Goal: Task Accomplishment & Management: Use online tool/utility

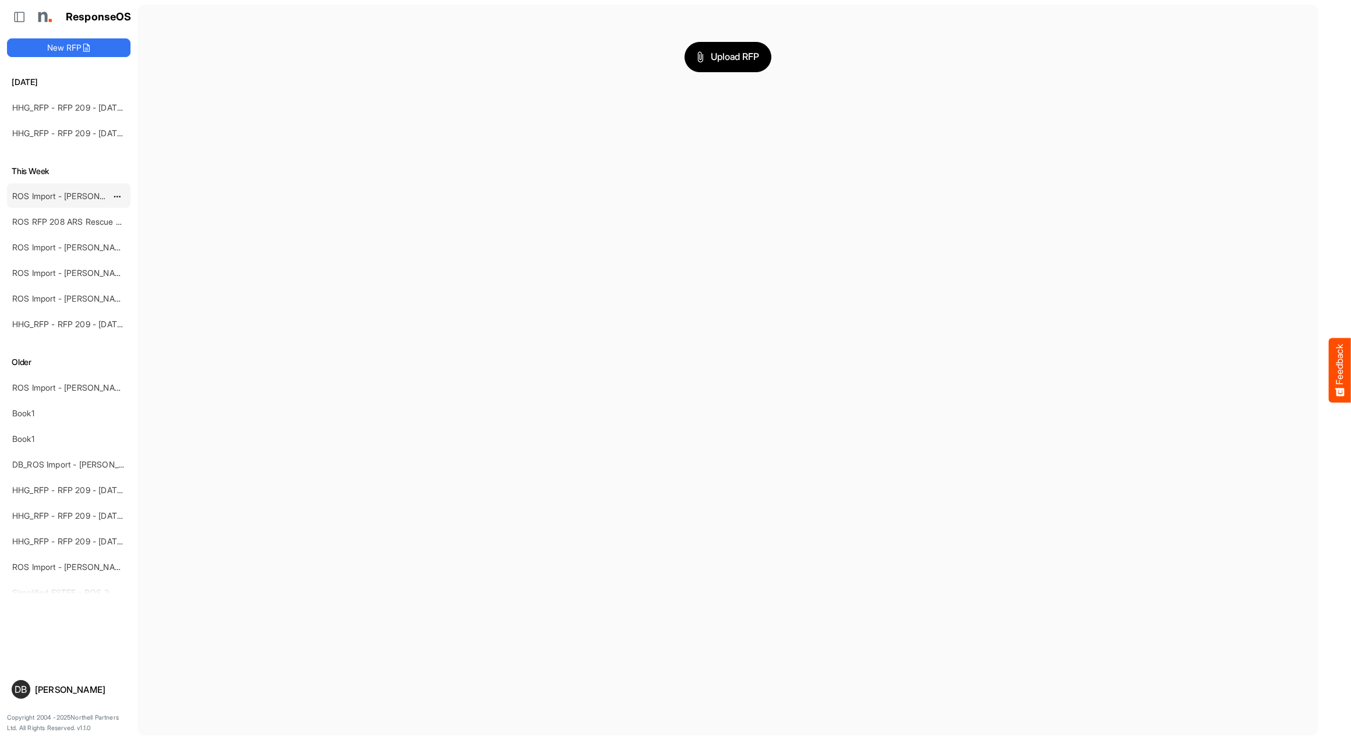
click at [79, 195] on link "ROS Import - [PERSON_NAME] - ROS 11" at bounding box center [87, 196] width 151 height 10
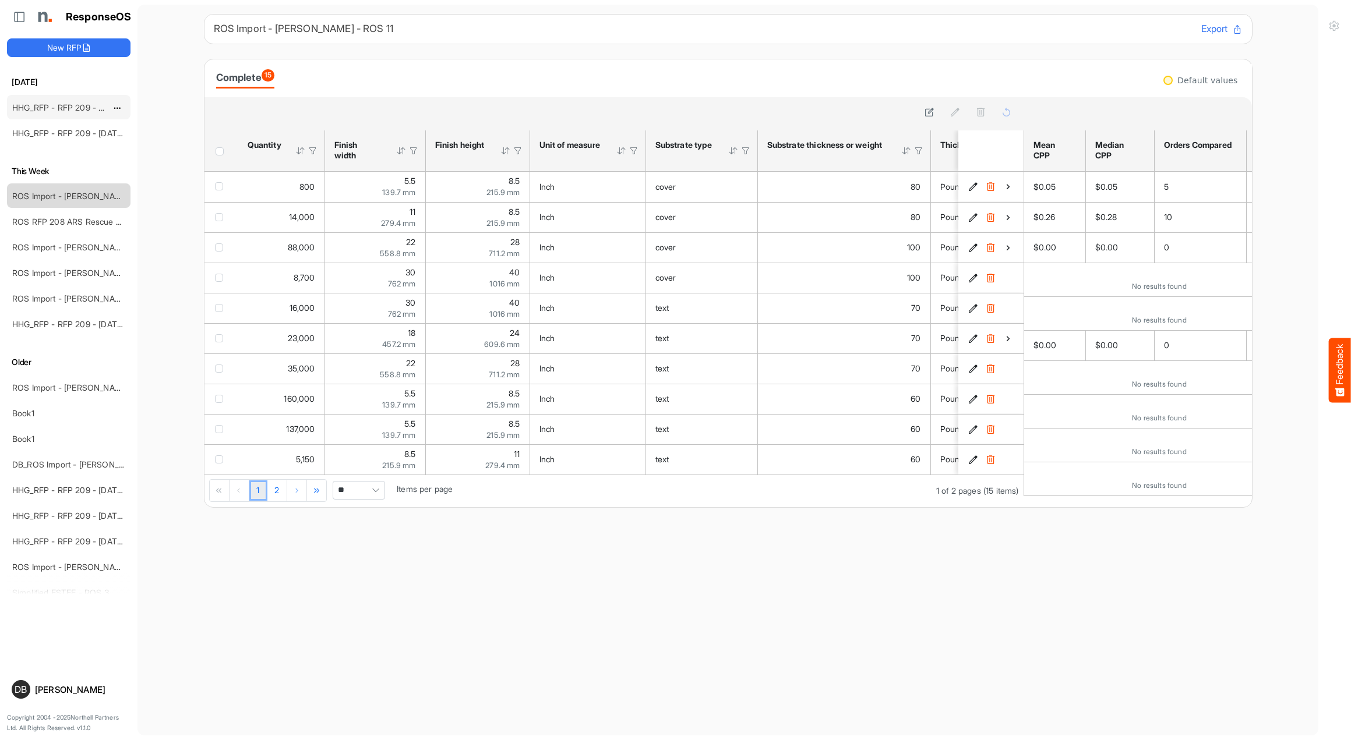
click at [57, 108] on link "HHG_RFP - RFP 209 - [DATE] - ROS TEST 3 (LITE) (1)" at bounding box center [113, 108] width 202 height 10
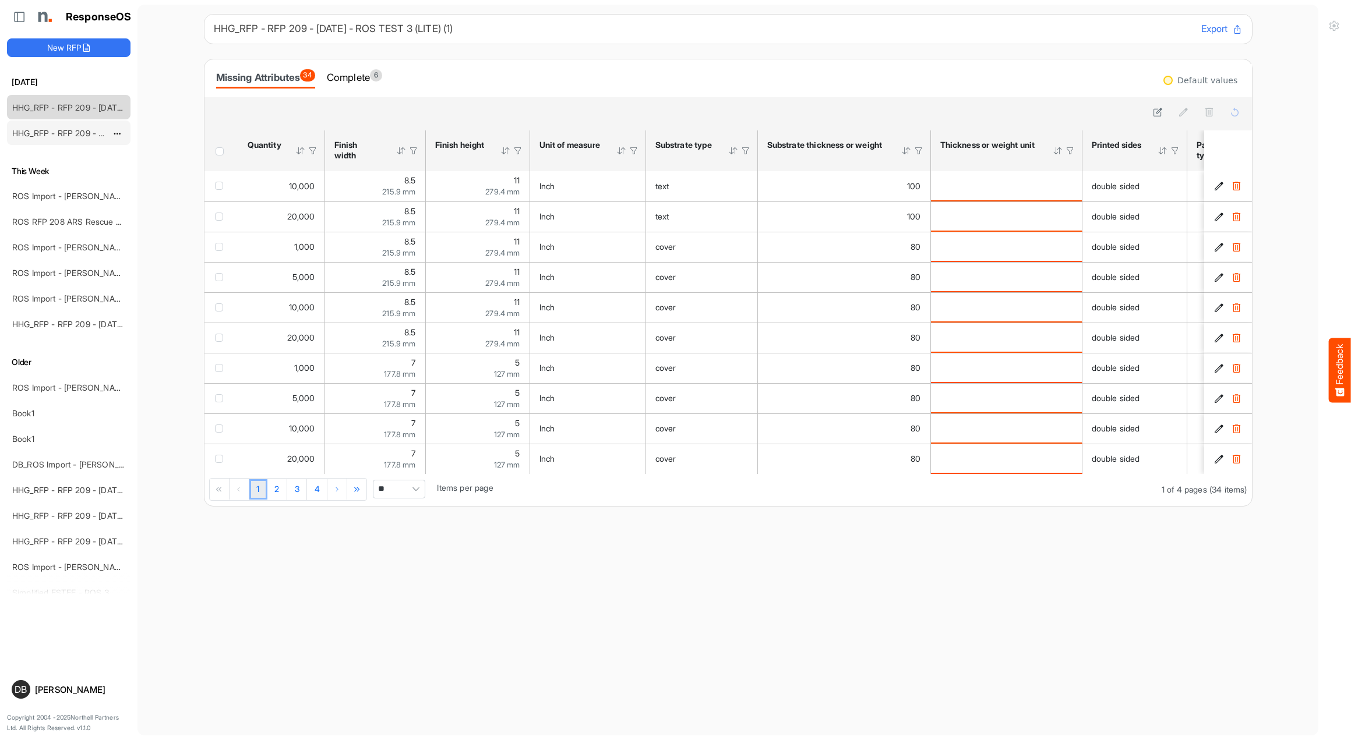
click at [51, 131] on link "HHG_RFP - RFP 209 - [DATE] - ROS TEST 3 (LITE) (2)" at bounding box center [114, 133] width 204 height 10
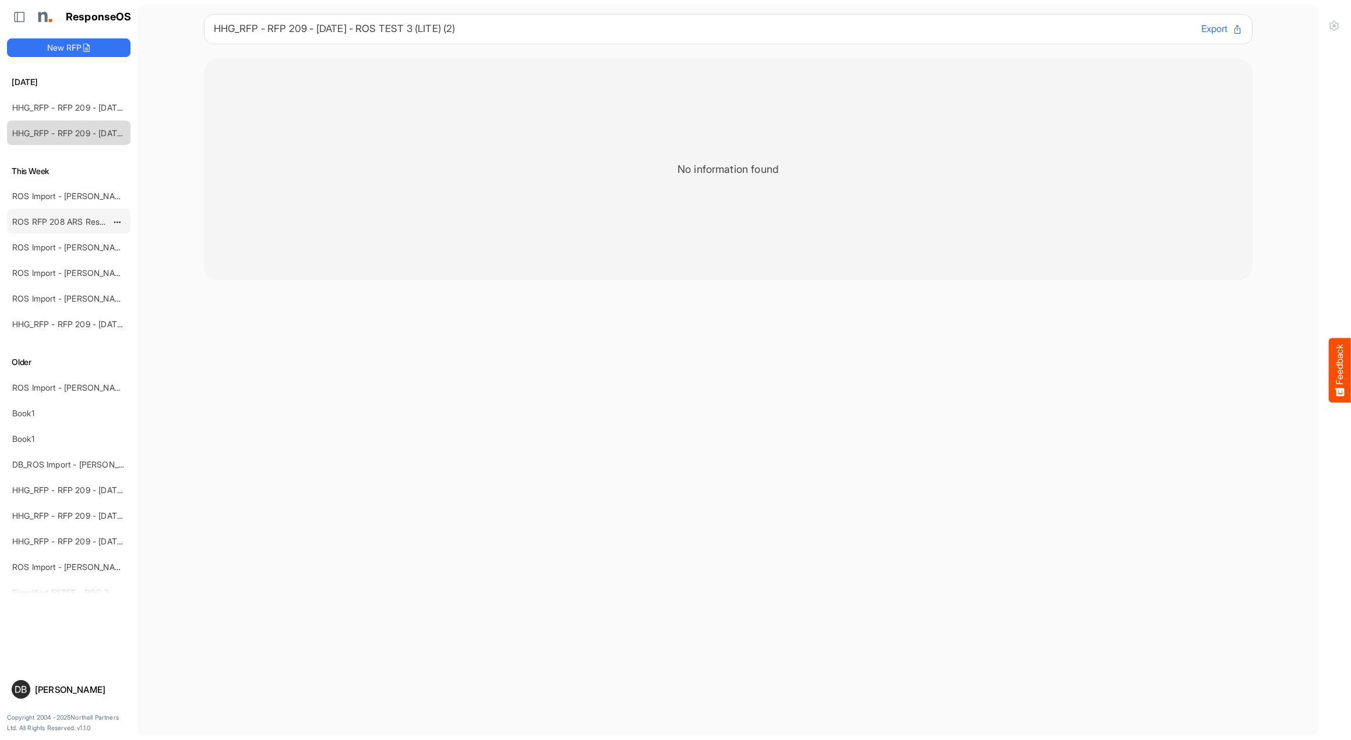
click at [75, 217] on link "ROS RFP 208 ARS Rescue Rooter" at bounding box center [76, 222] width 129 height 10
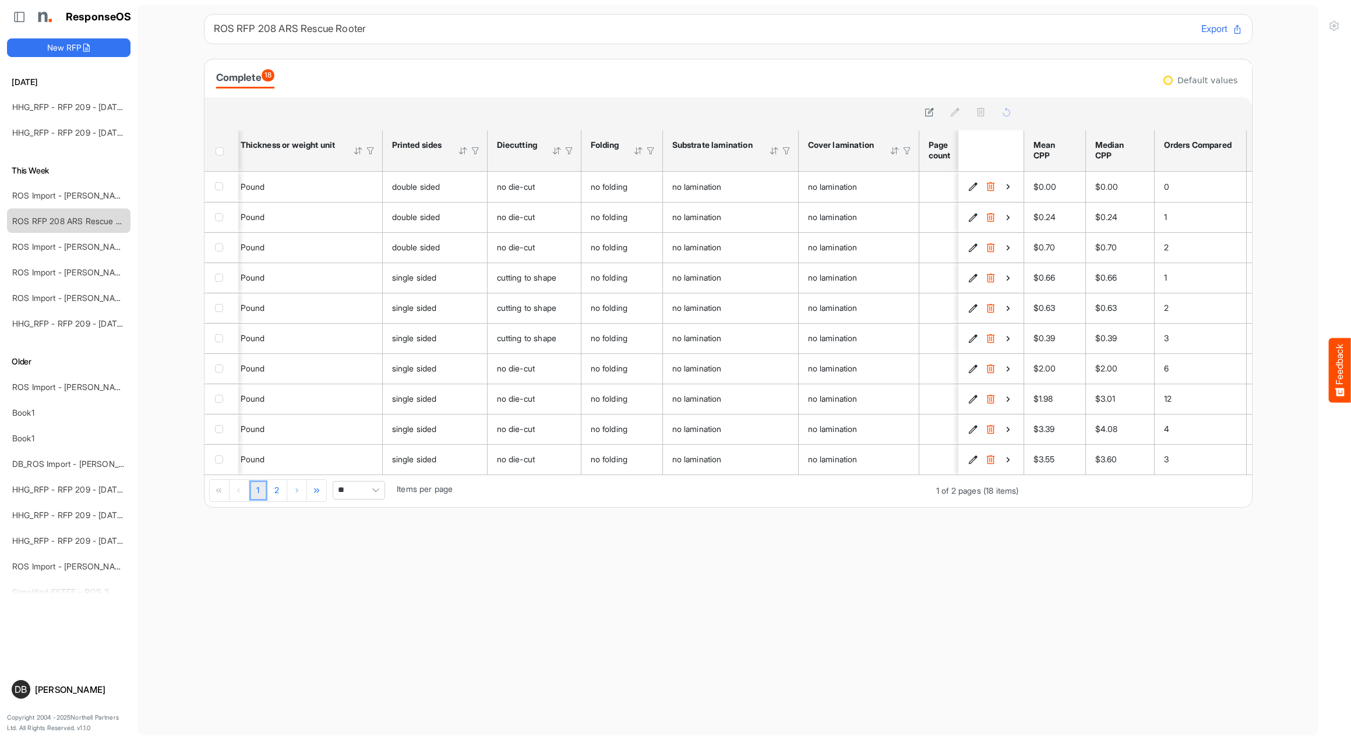
scroll to position [0, 698]
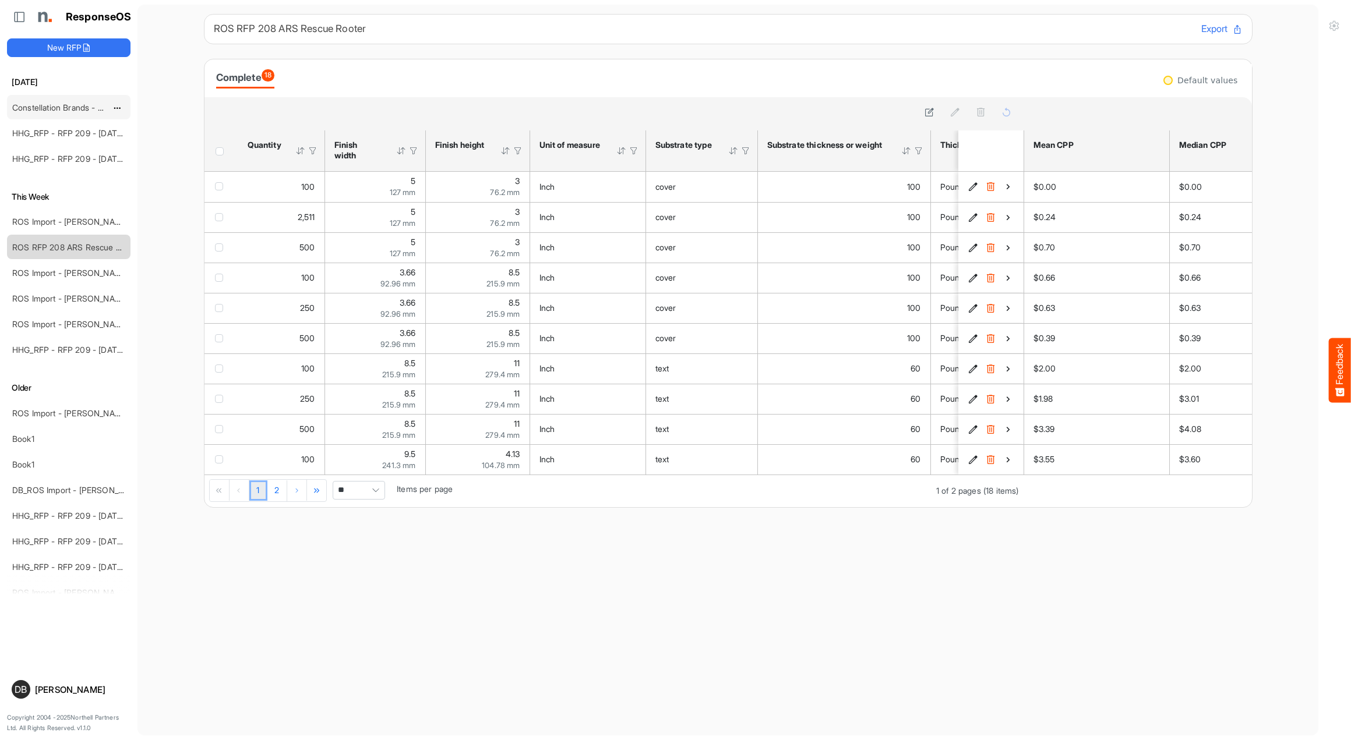
click at [63, 106] on link "Constellation Brands - ROS prices" at bounding box center [76, 108] width 128 height 10
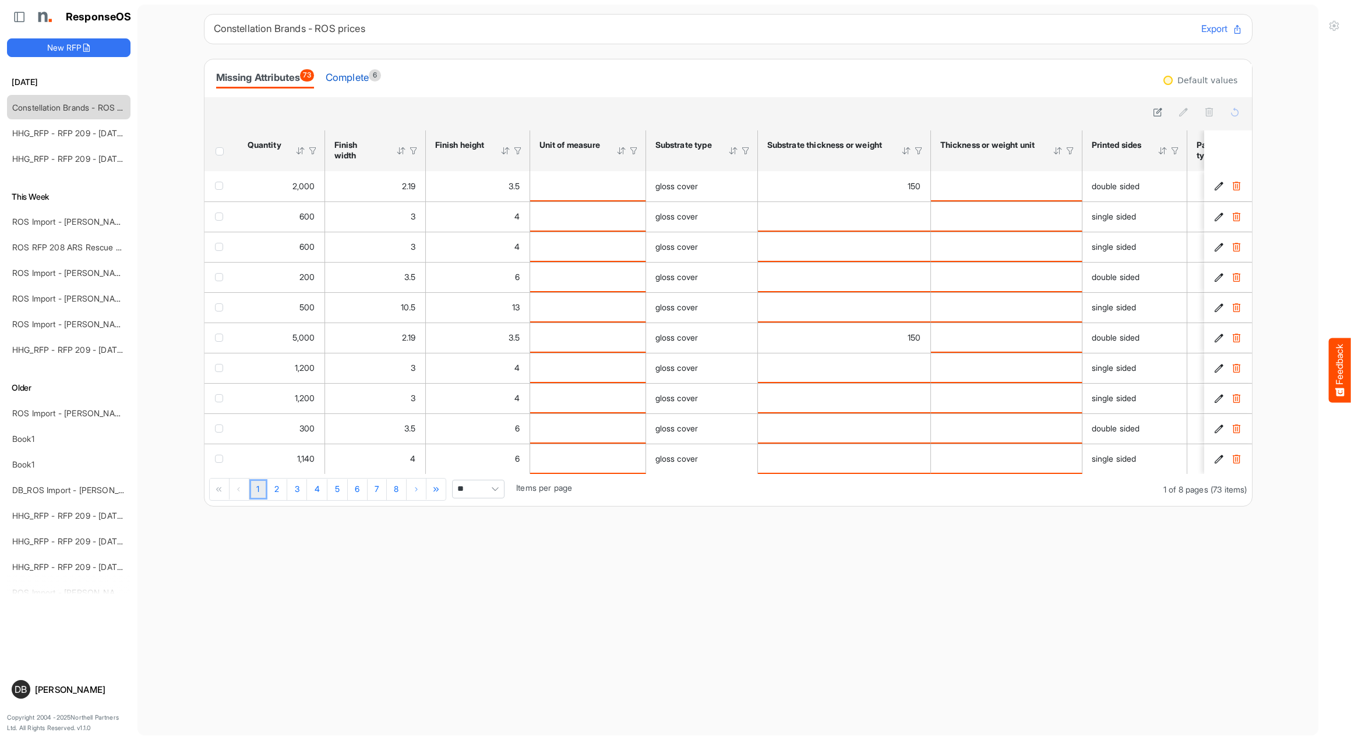
click at [375, 76] on div "Complete 6" at bounding box center [353, 77] width 55 height 16
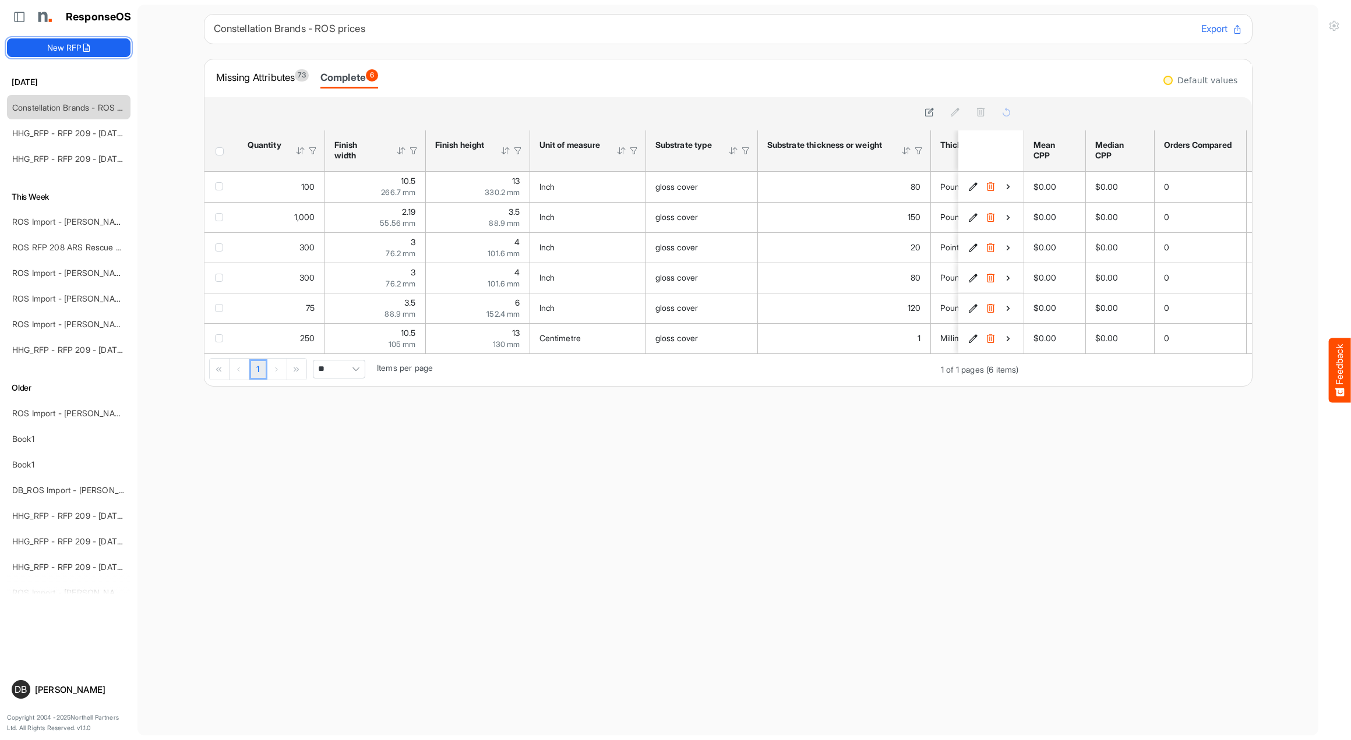
click at [70, 48] on button "New RFP" at bounding box center [68, 47] width 123 height 19
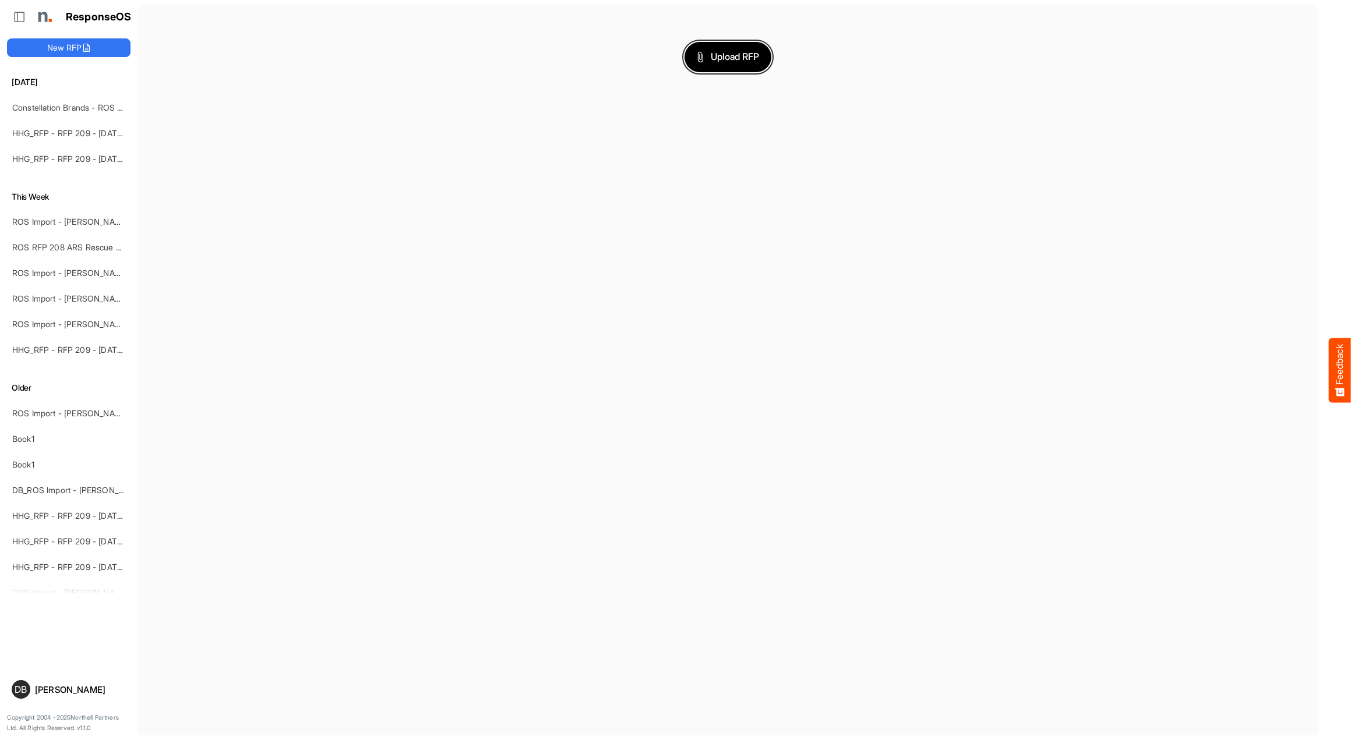
click at [750, 60] on span "Upload RFP" at bounding box center [728, 57] width 63 height 15
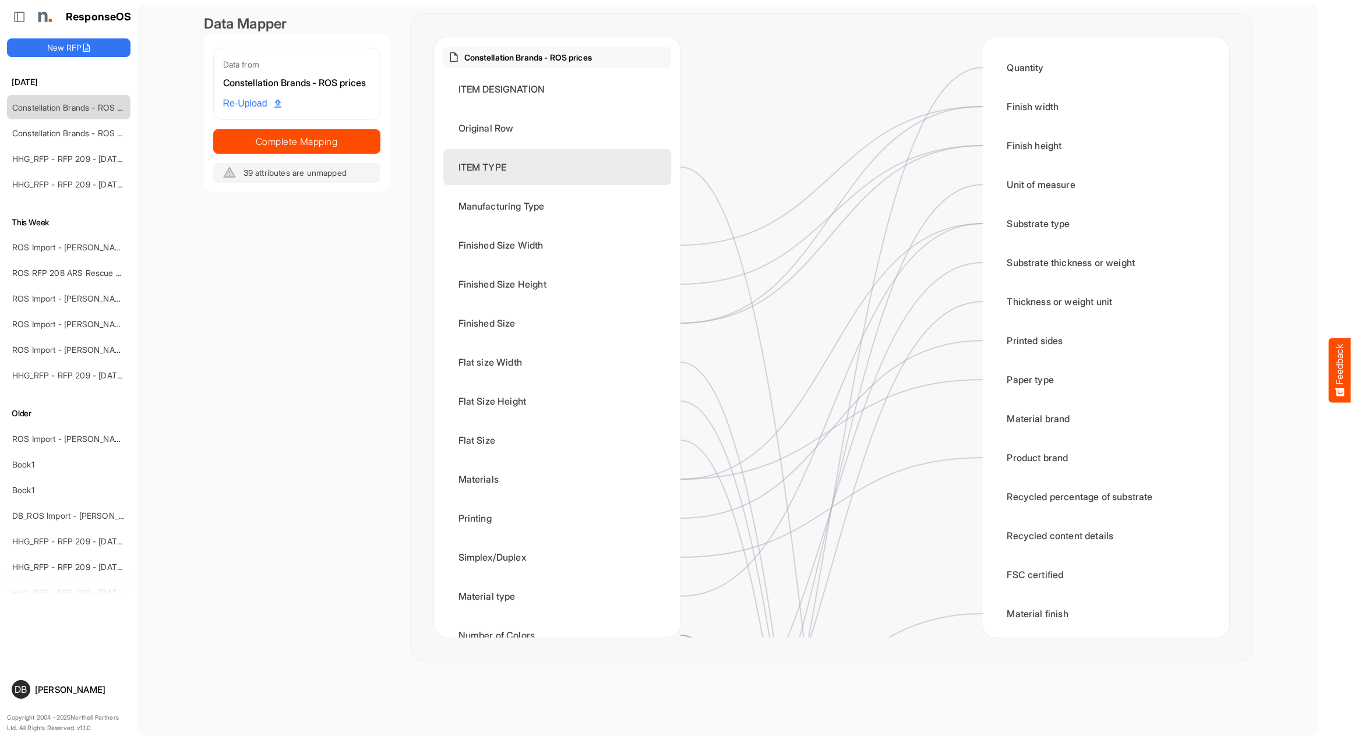
click at [576, 154] on div "ITEM TYPE" at bounding box center [557, 167] width 228 height 36
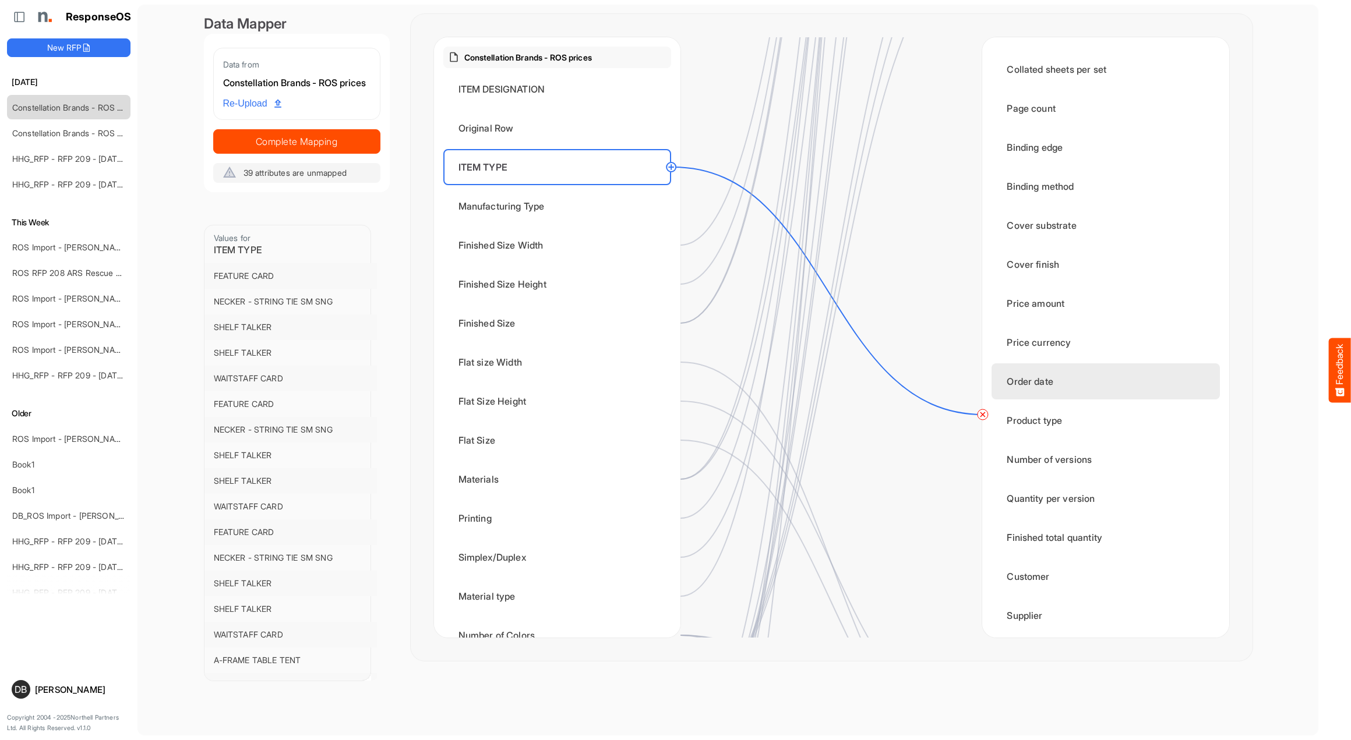
scroll to position [1214, 0]
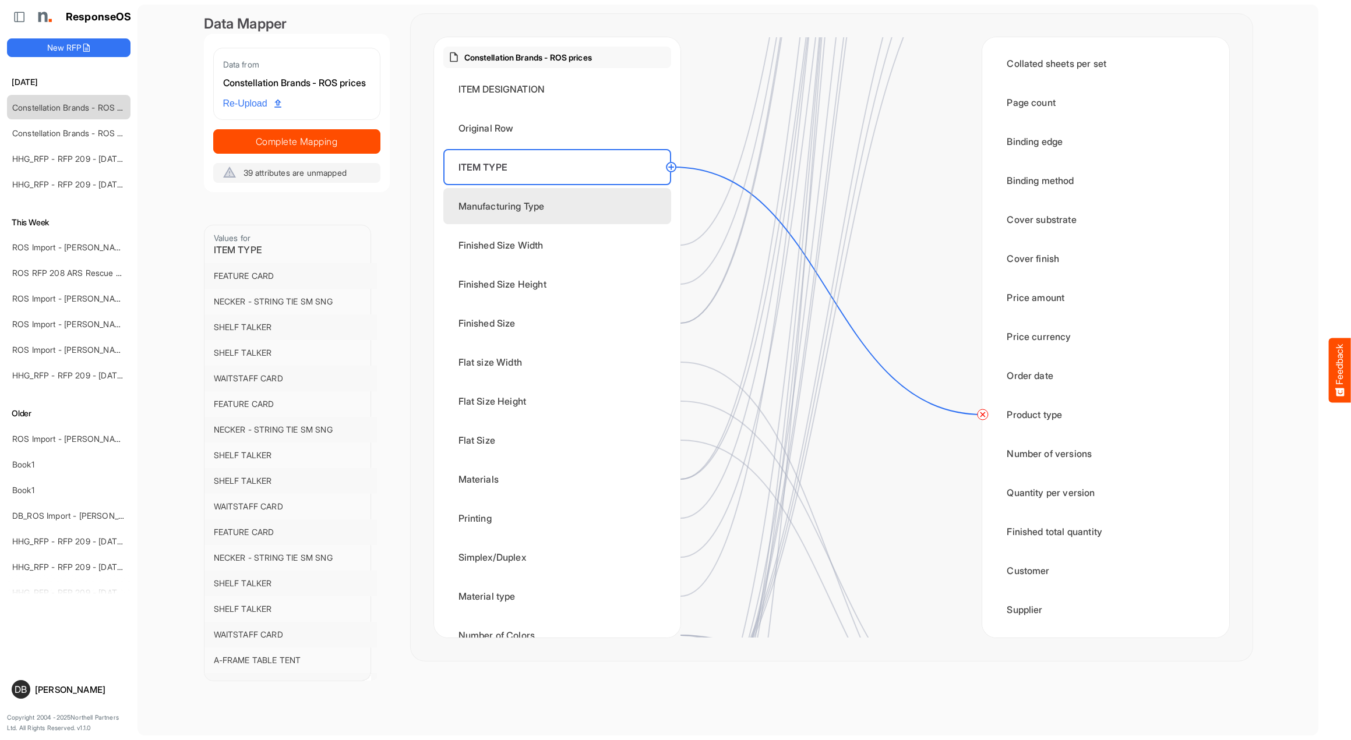
click at [584, 200] on div "Manufacturing Type" at bounding box center [557, 206] width 228 height 36
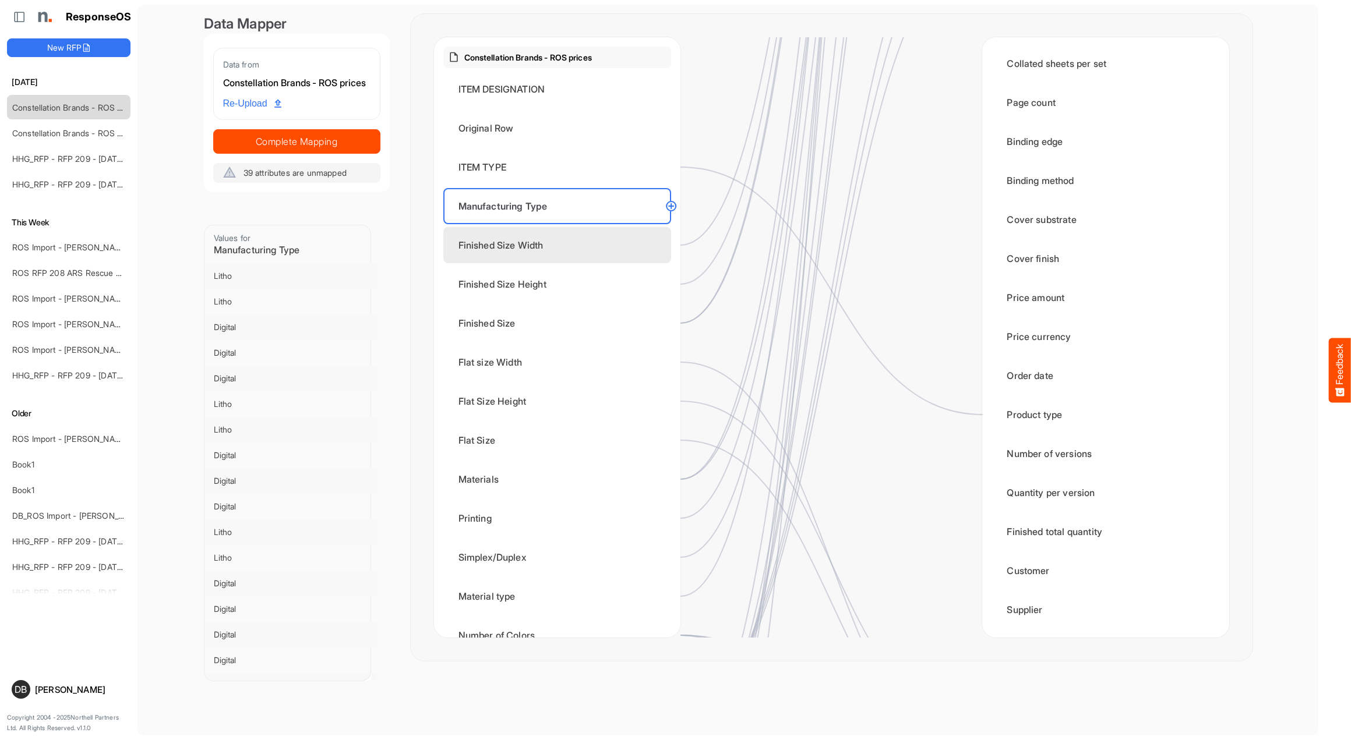
click at [587, 243] on div "Finished Size Width" at bounding box center [557, 245] width 228 height 36
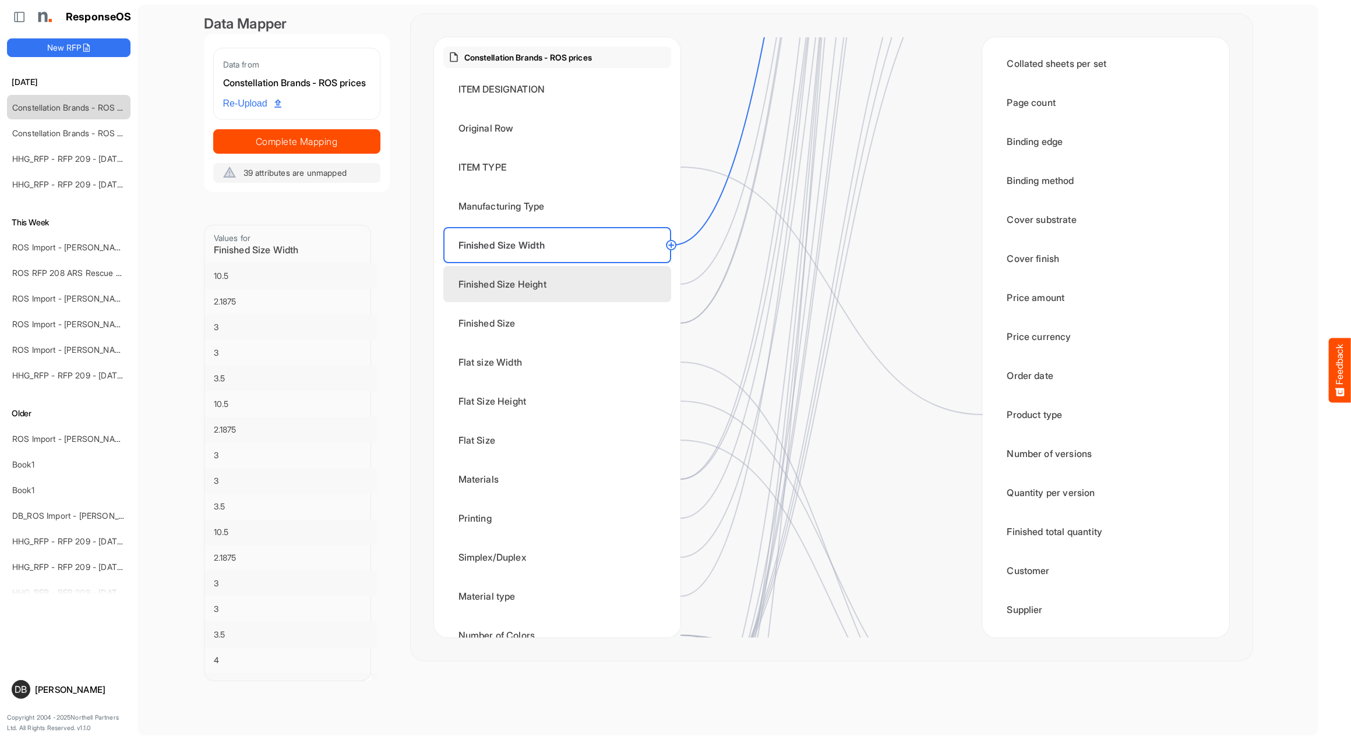
click at [589, 283] on div "Finished Size Height" at bounding box center [557, 284] width 228 height 36
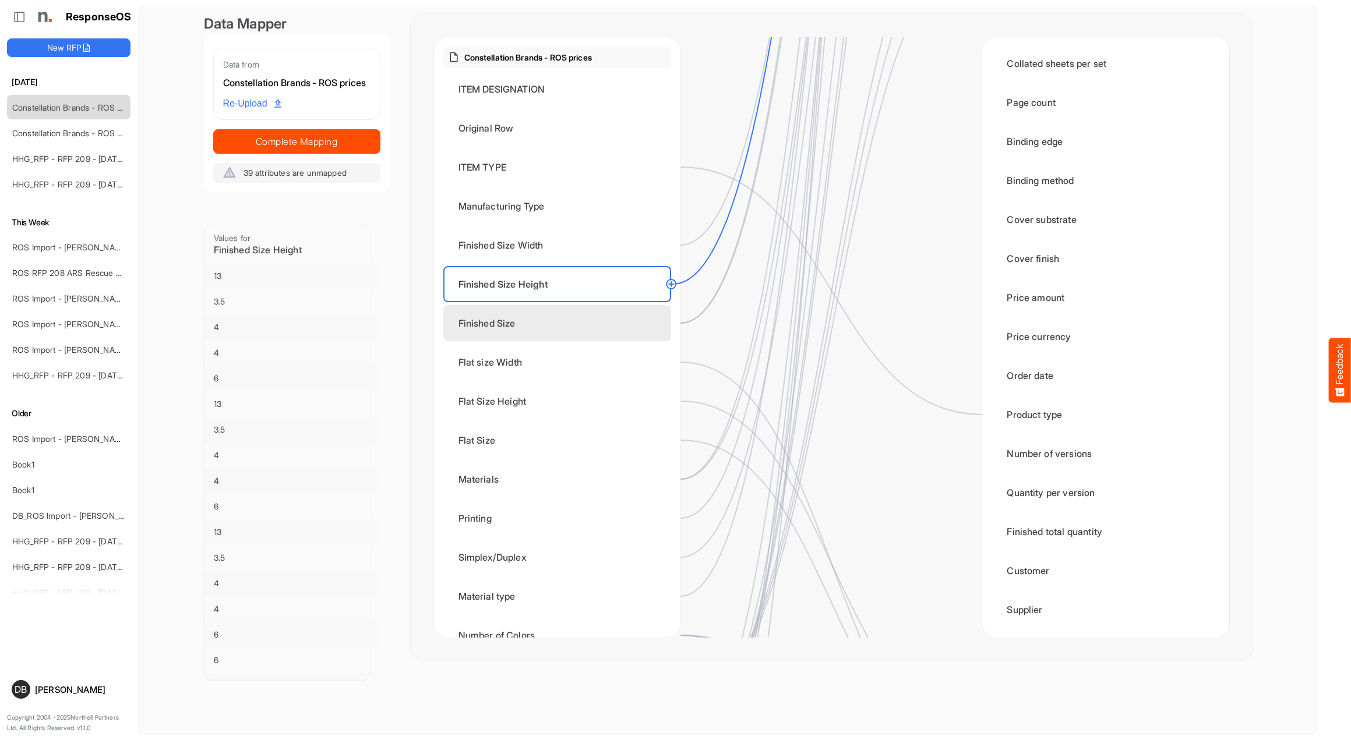
click at [609, 338] on div "Finished Size" at bounding box center [557, 323] width 228 height 36
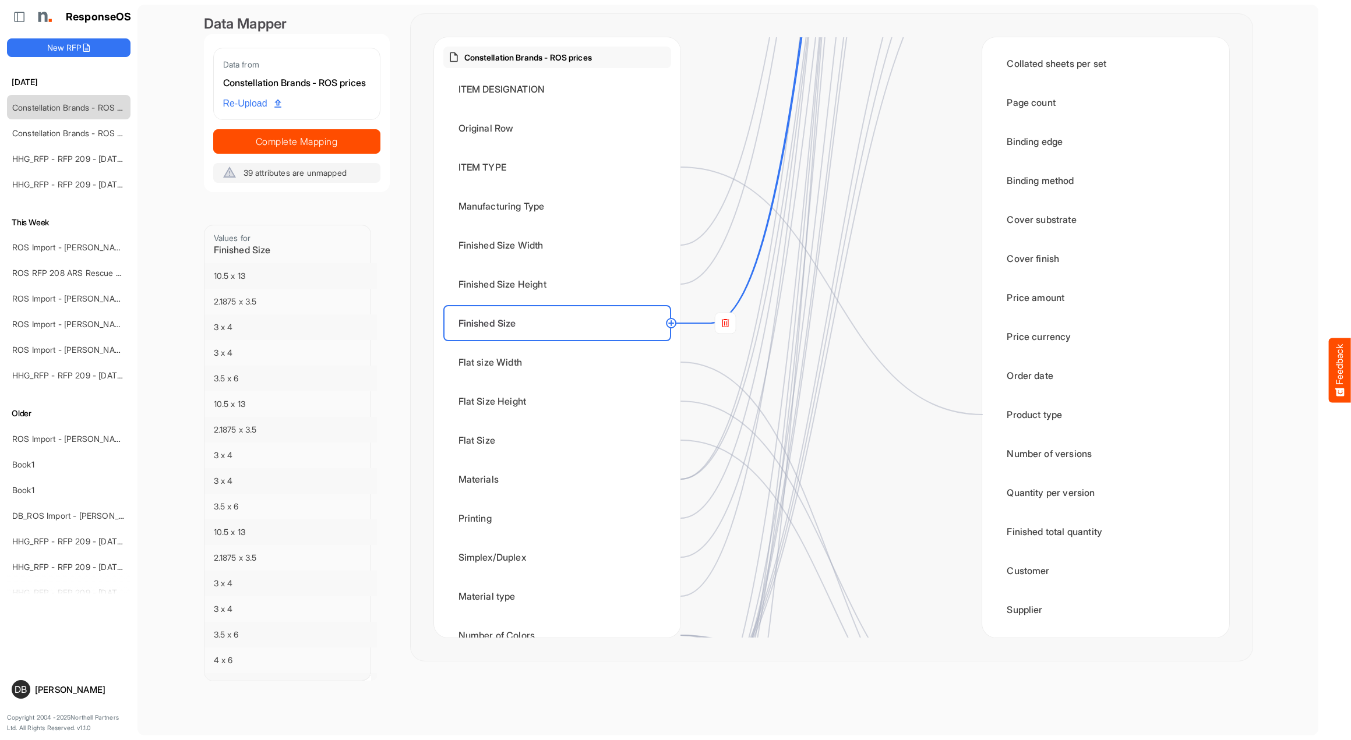
click at [730, 326] on rect at bounding box center [725, 323] width 21 height 21
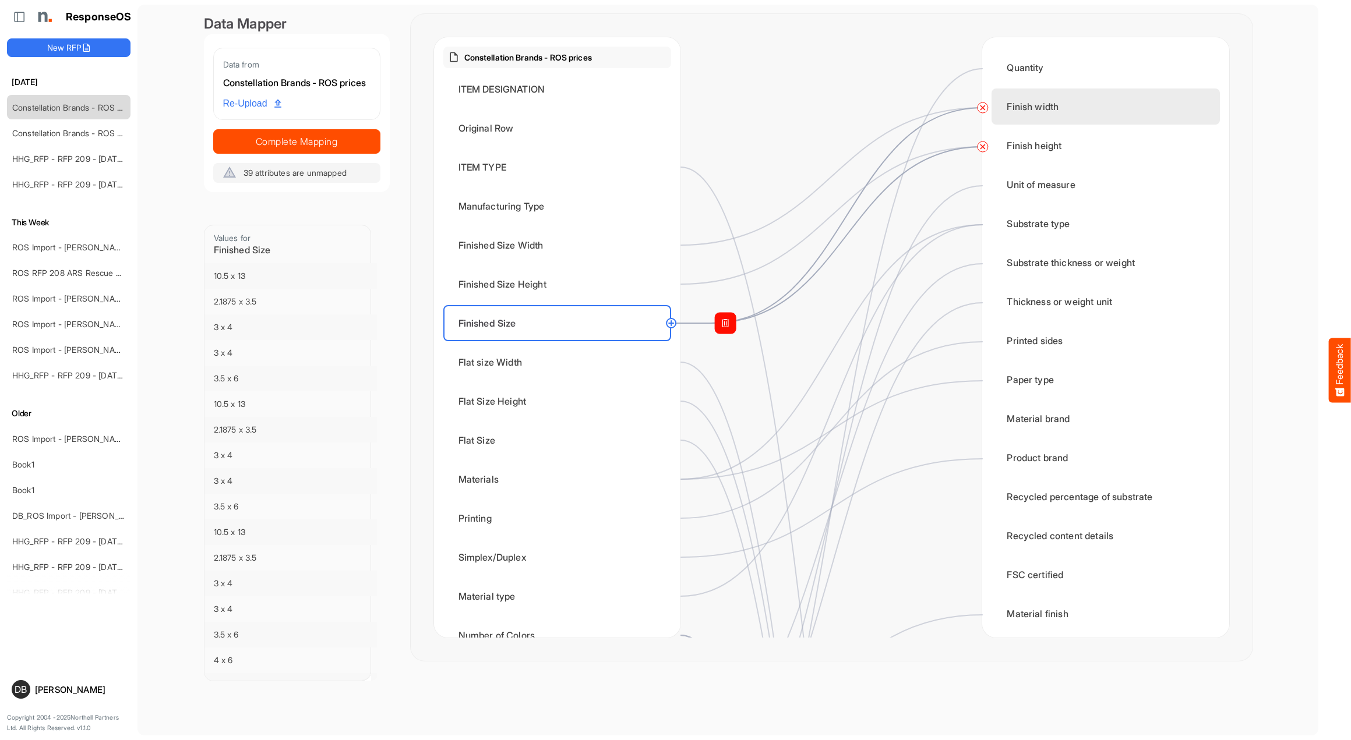
scroll to position [0, 0]
click at [980, 108] on circle at bounding box center [982, 107] width 14 height 14
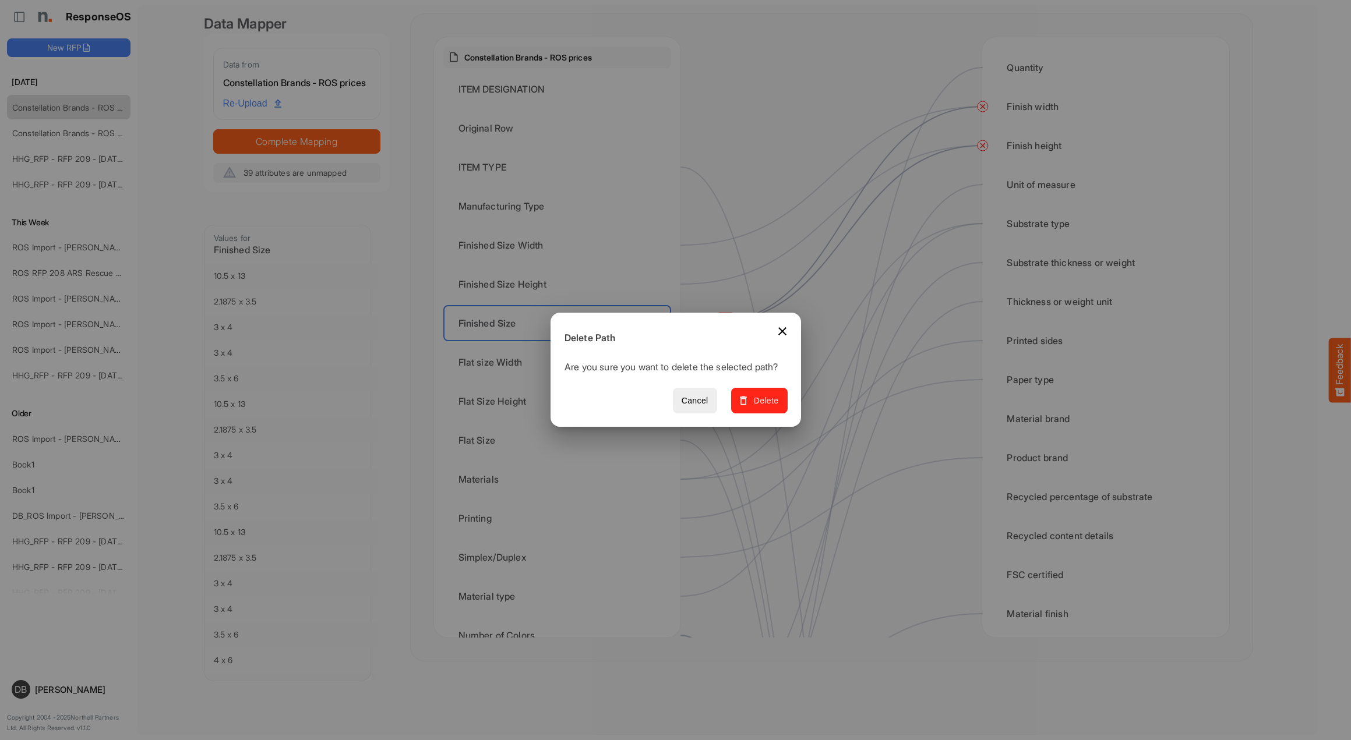
click at [774, 406] on span "Delete" at bounding box center [758, 401] width 39 height 15
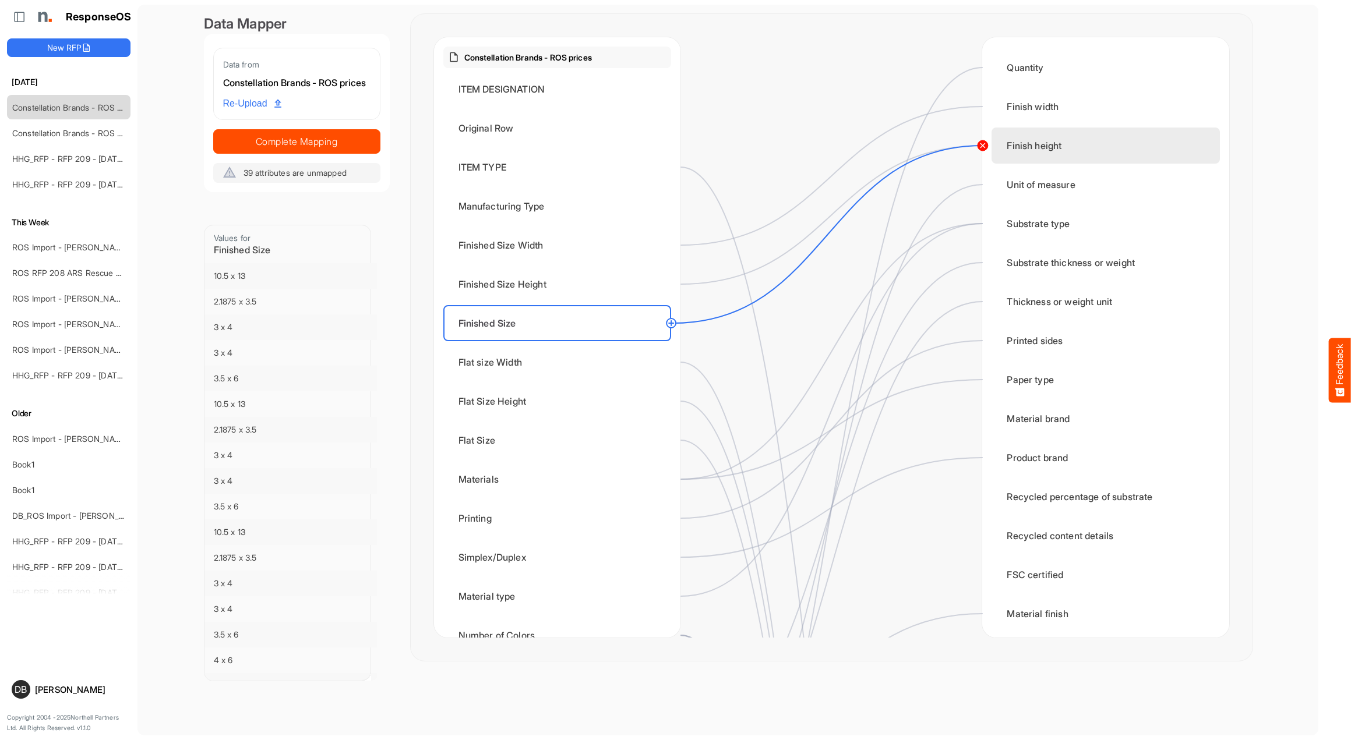
click at [986, 146] on circle at bounding box center [982, 146] width 14 height 14
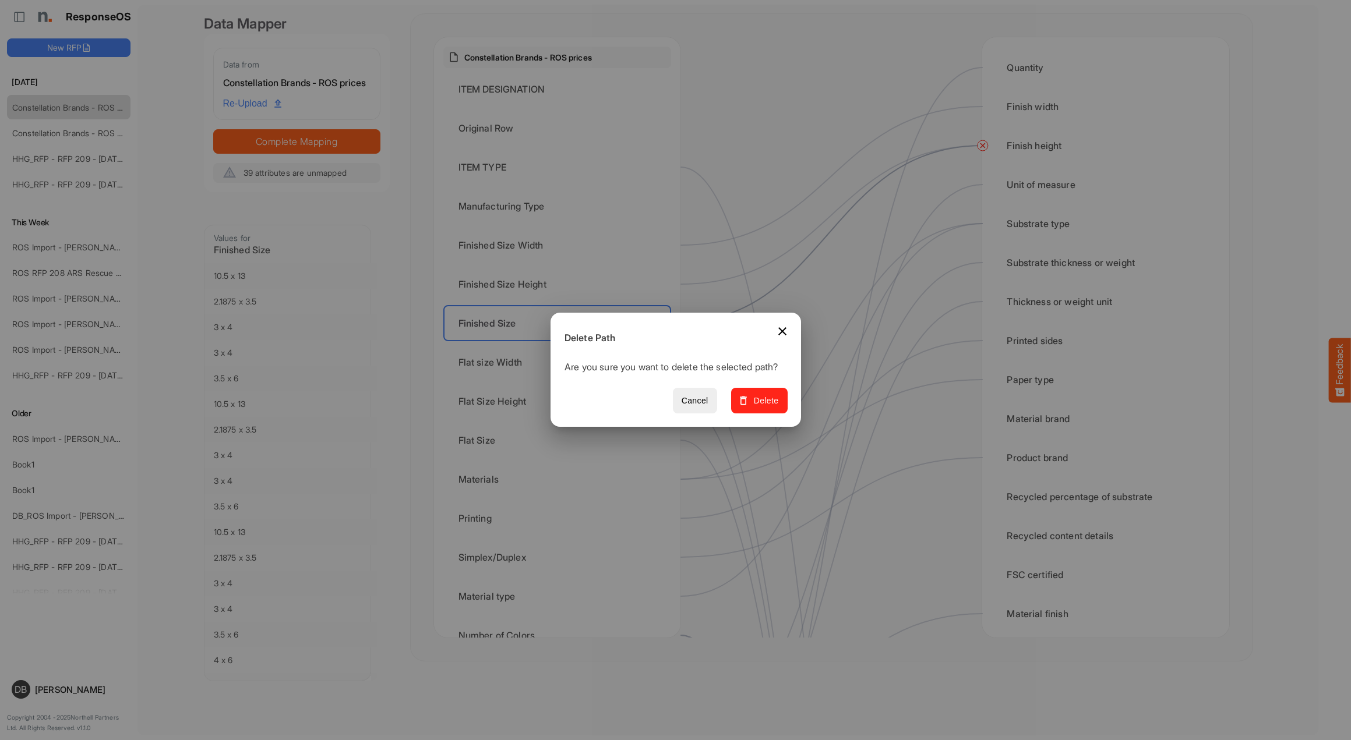
click at [772, 408] on span "Delete" at bounding box center [758, 401] width 39 height 15
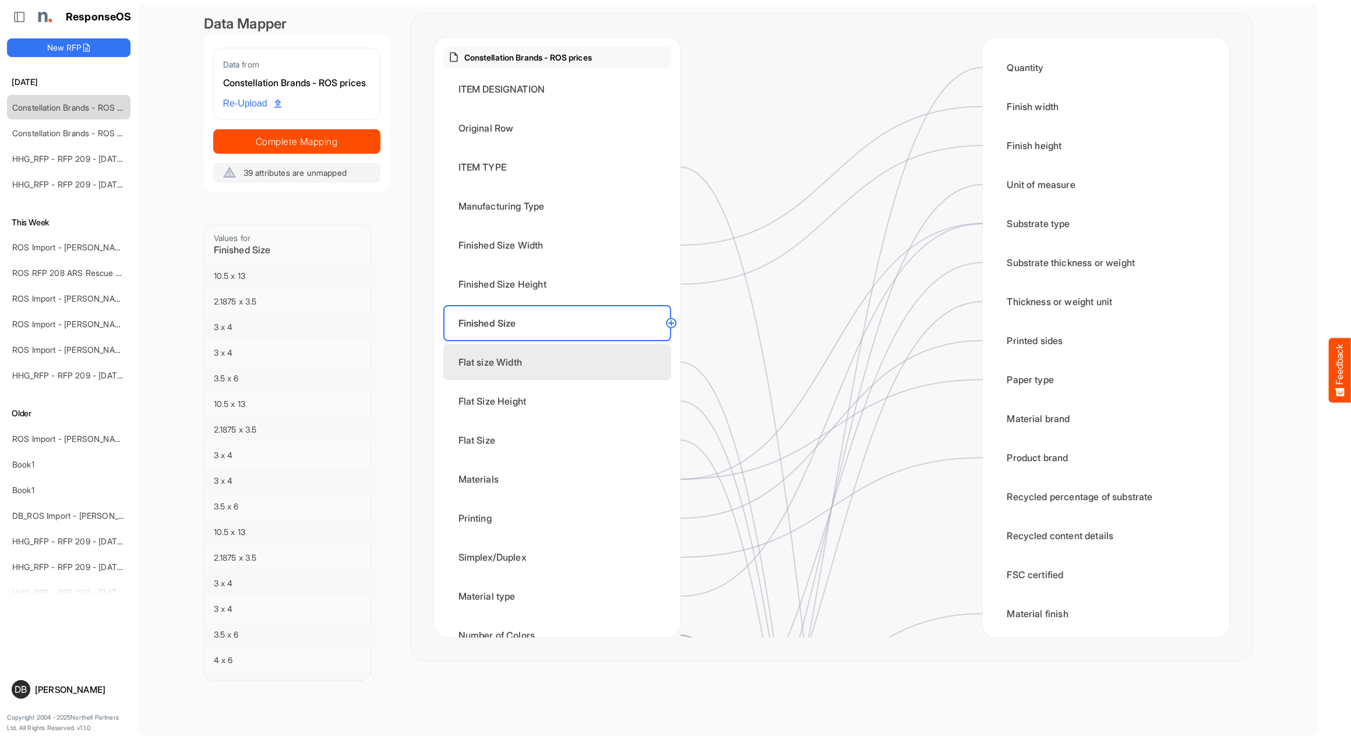
click at [593, 351] on div "Flat size Width" at bounding box center [557, 362] width 228 height 36
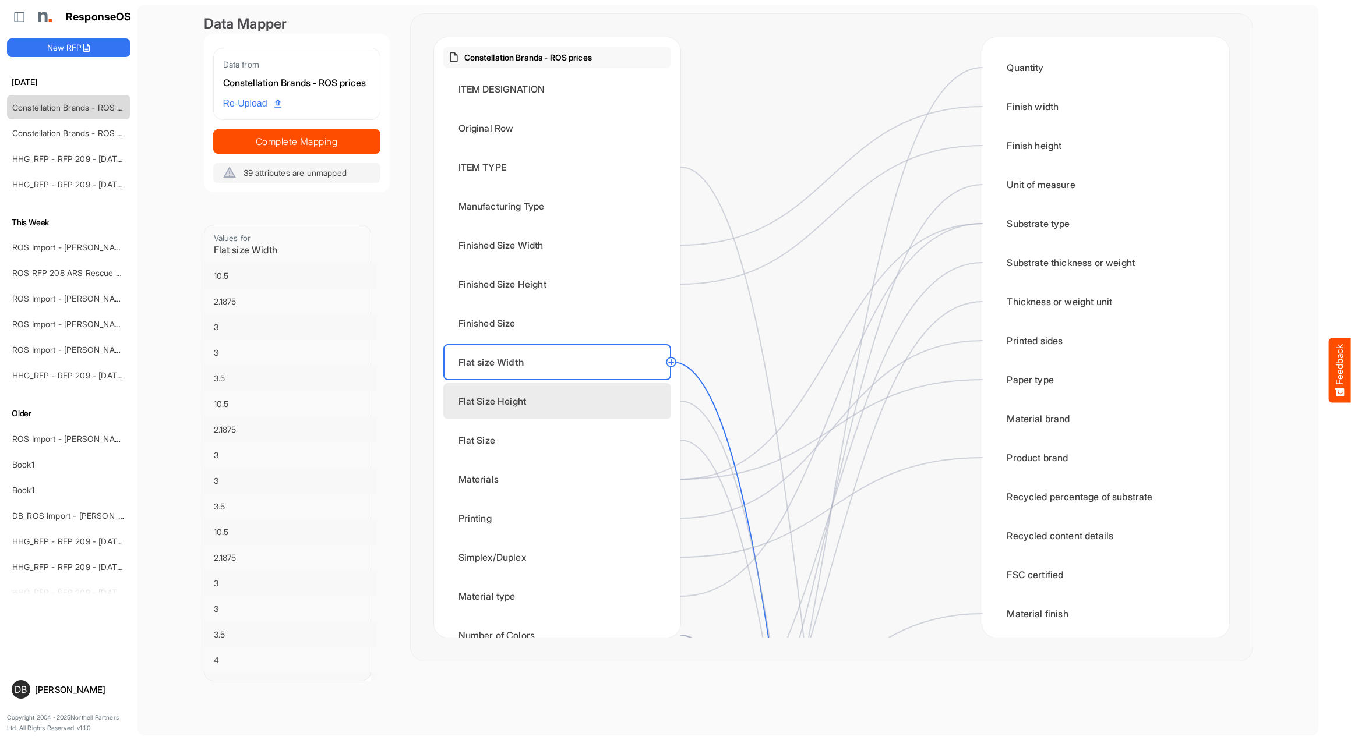
click at [569, 407] on div "Flat Size Height" at bounding box center [557, 401] width 228 height 36
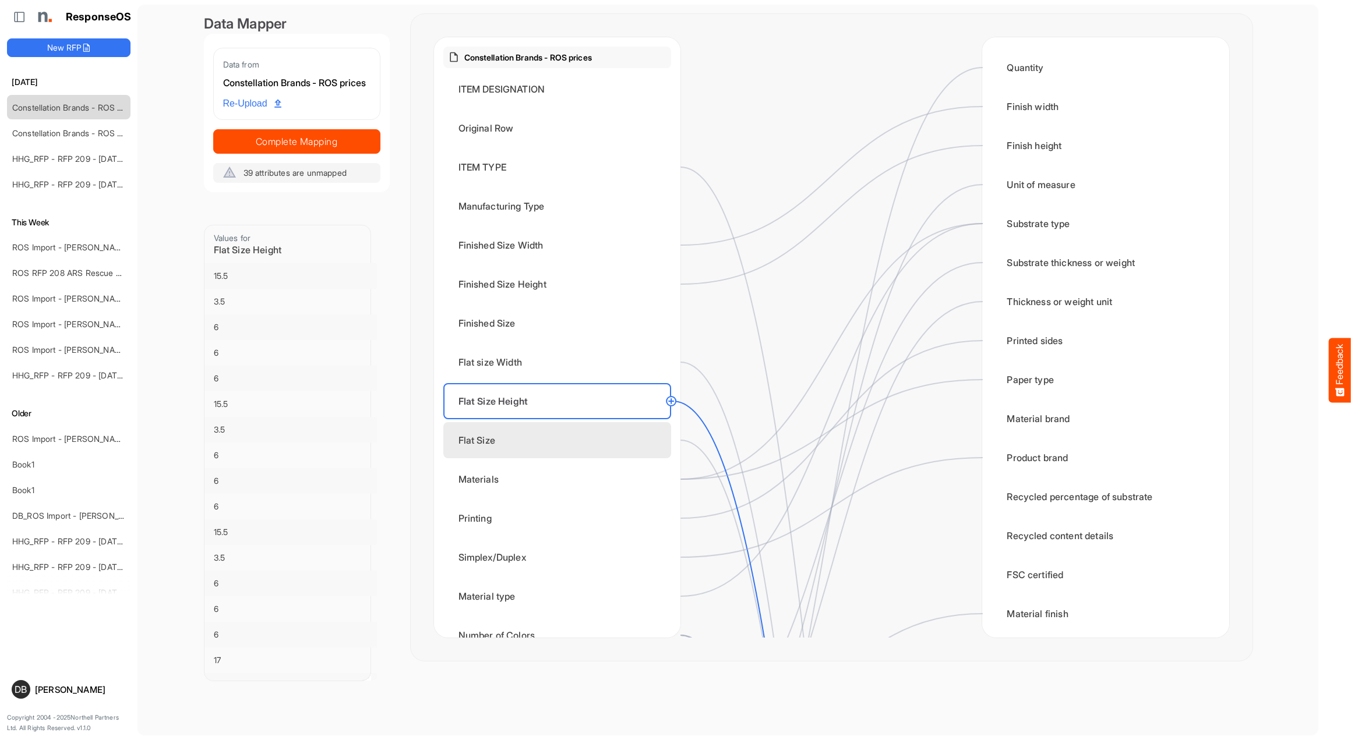
click at [559, 446] on div "Flat Size" at bounding box center [557, 440] width 228 height 36
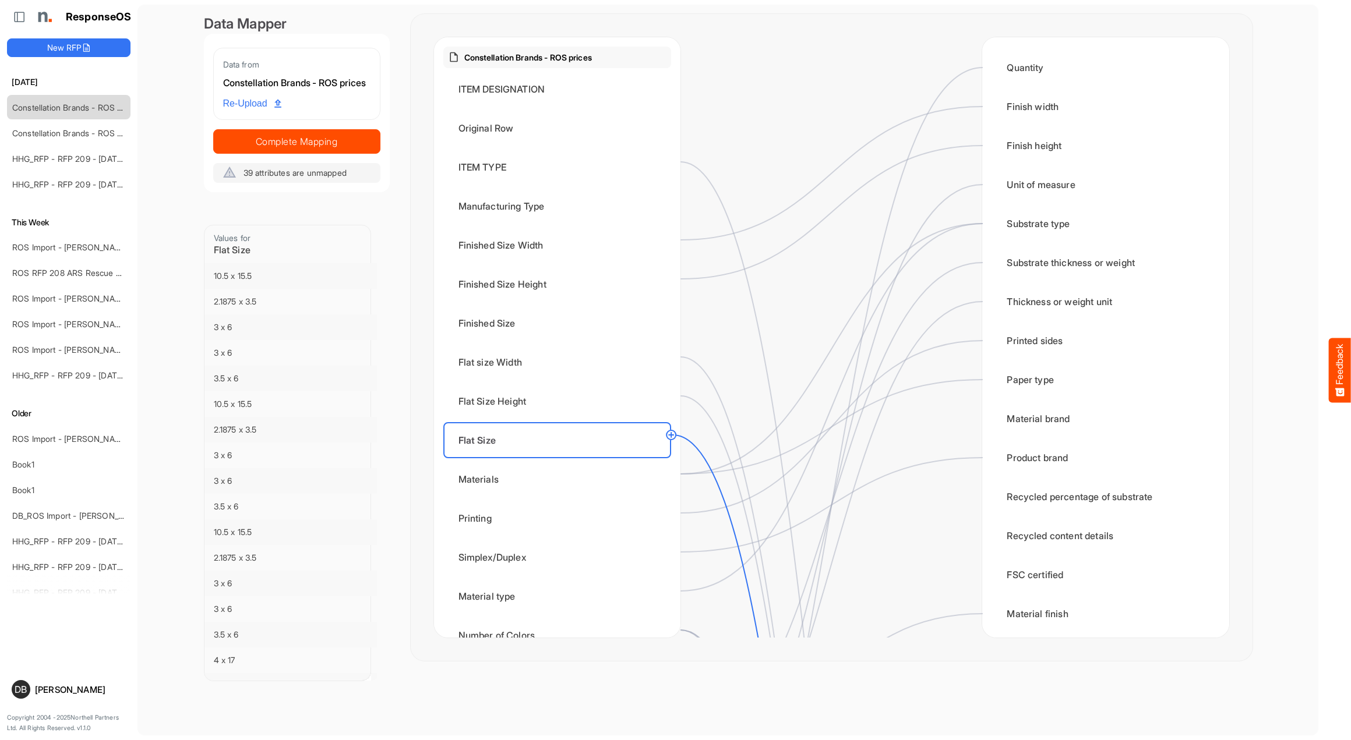
scroll to position [32, 0]
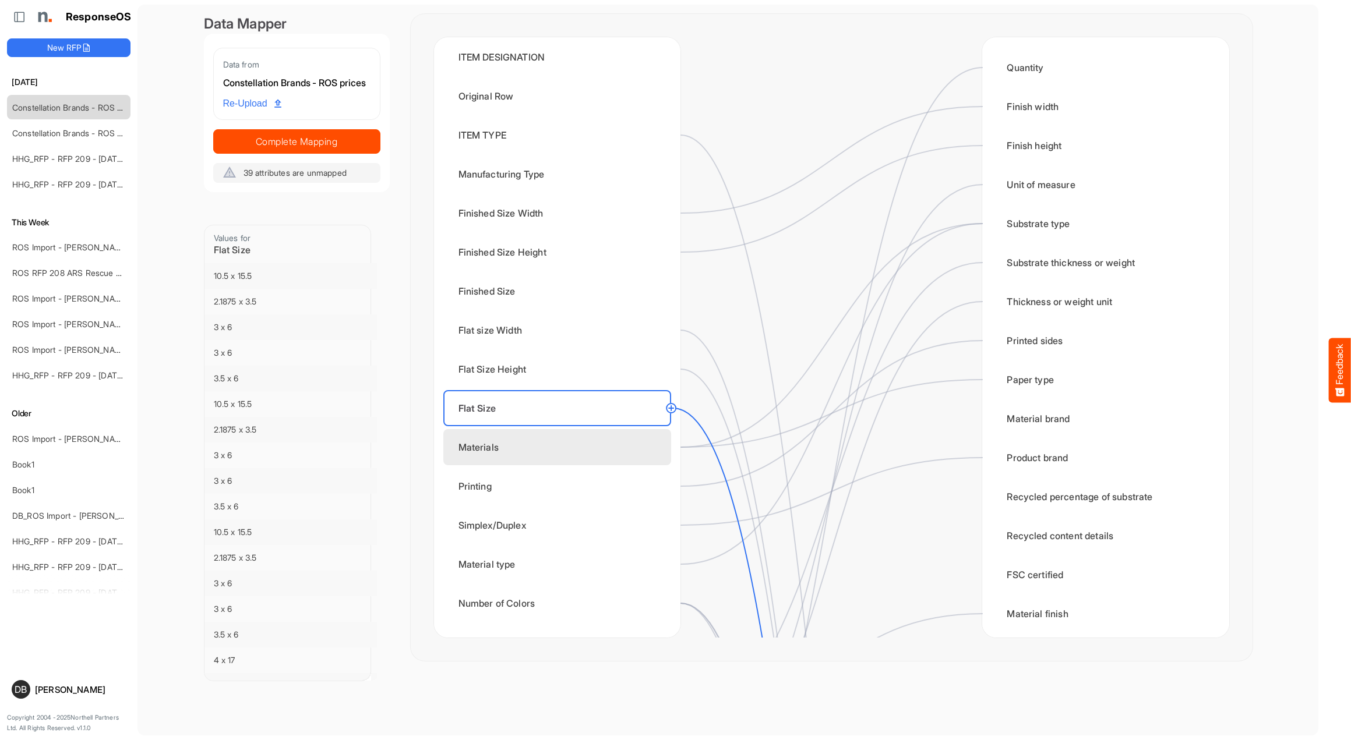
click at [559, 446] on div "Materials" at bounding box center [557, 447] width 228 height 36
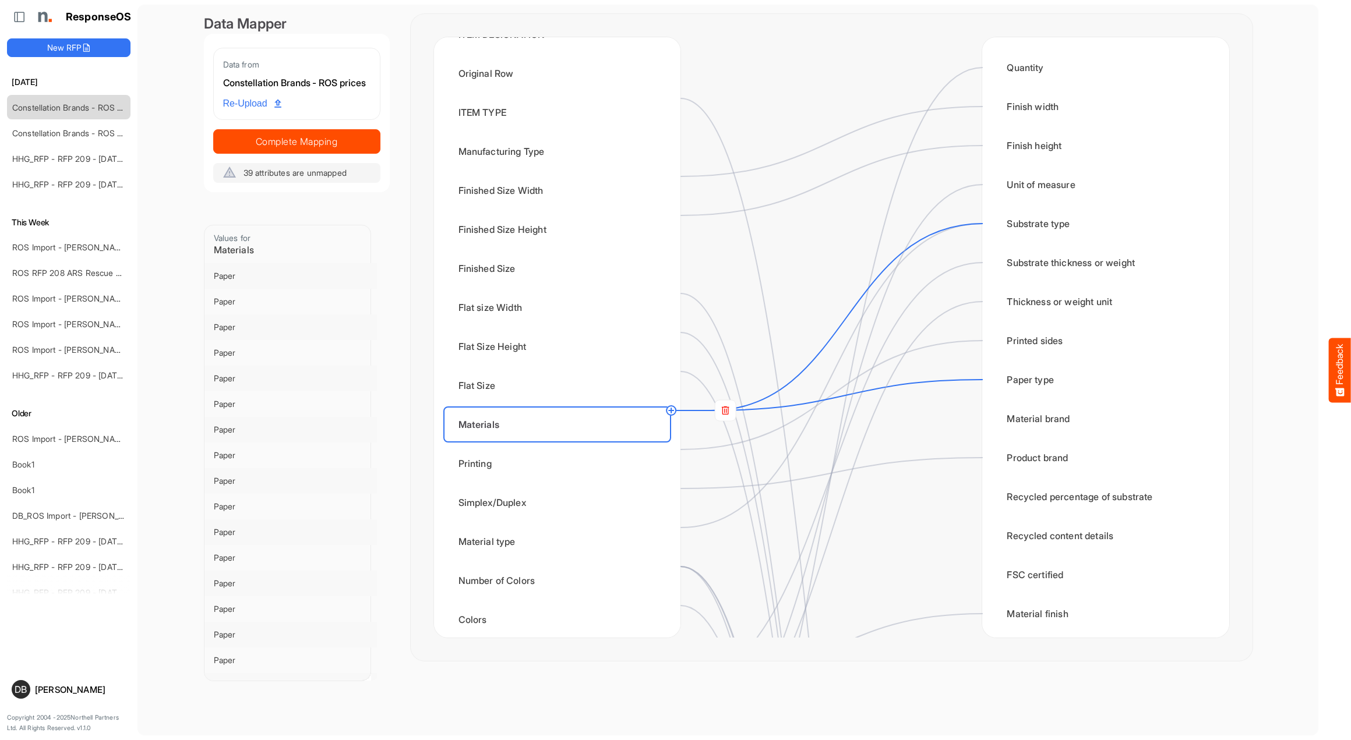
scroll to position [69, 0]
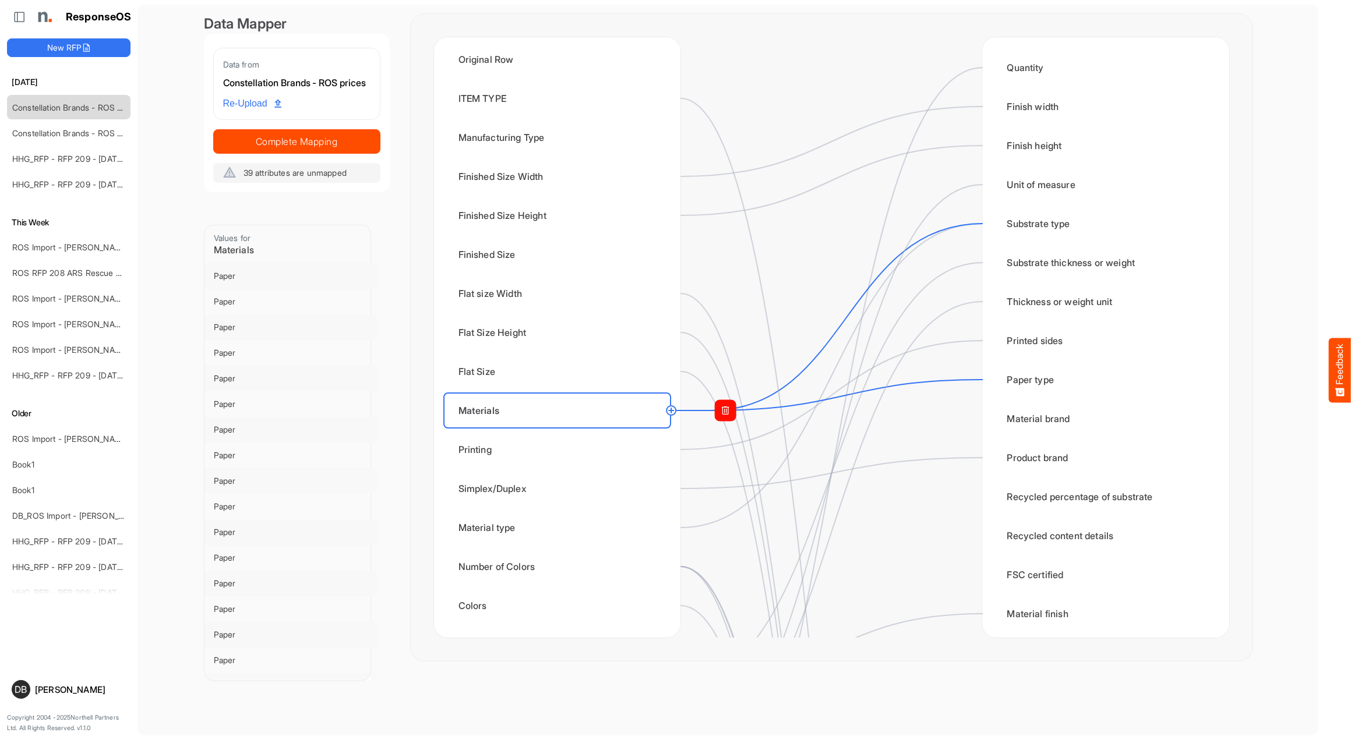
click at [729, 407] on rect at bounding box center [725, 410] width 21 height 21
click at [980, 383] on circle at bounding box center [982, 380] width 14 height 14
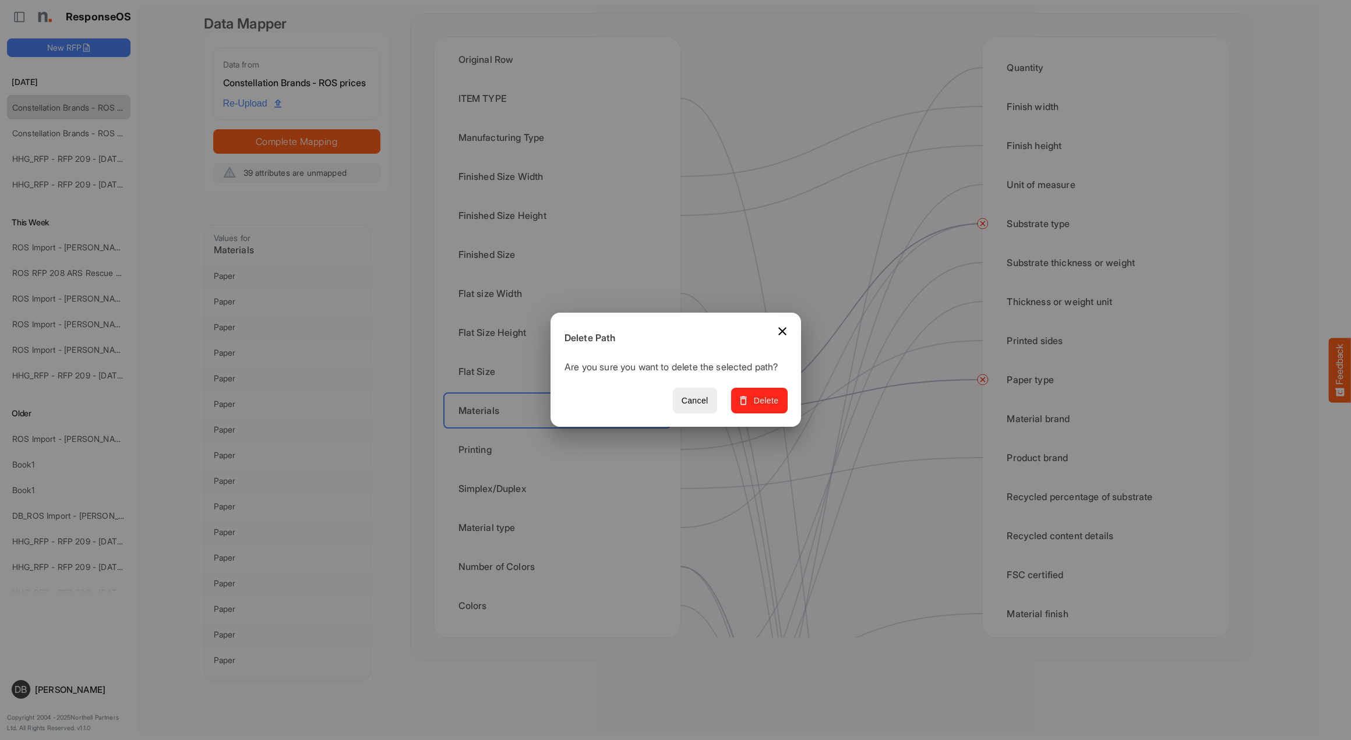
click at [772, 408] on span "Delete" at bounding box center [758, 401] width 39 height 15
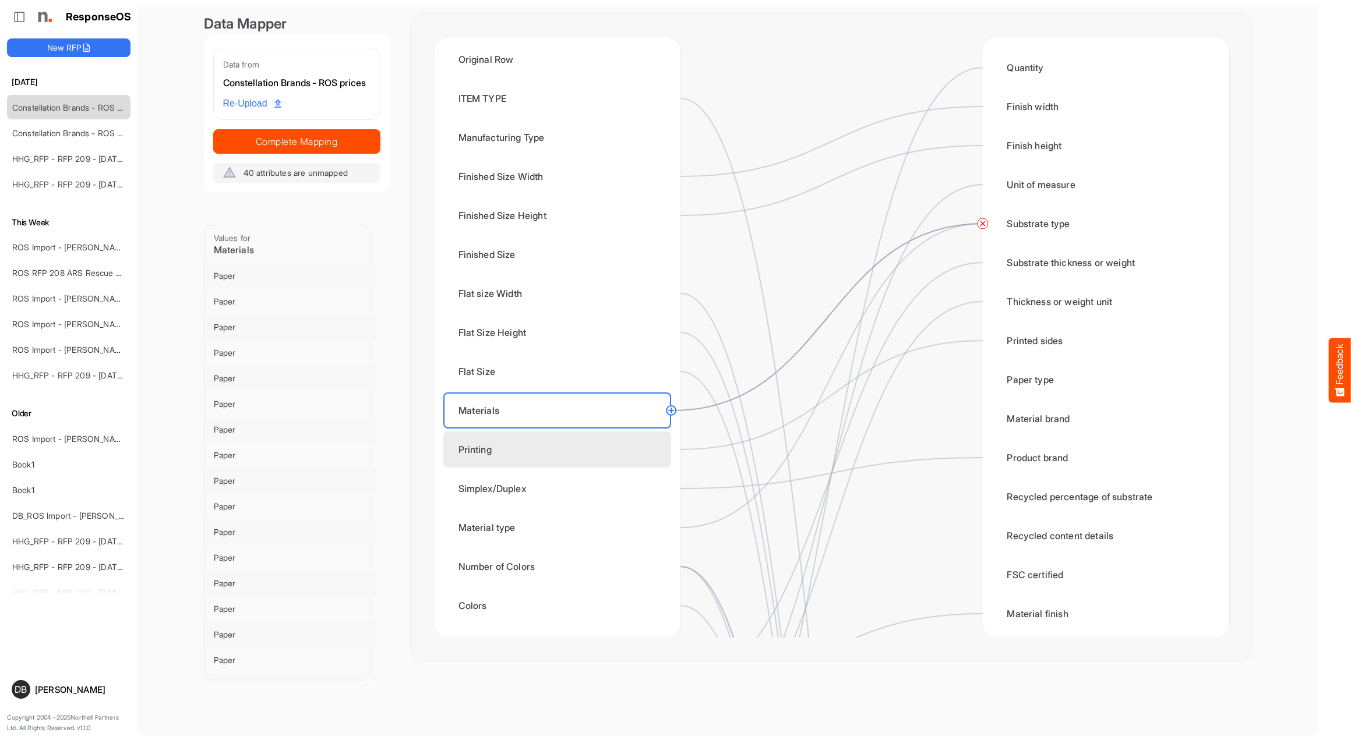
click at [558, 451] on div "Printing" at bounding box center [557, 450] width 228 height 36
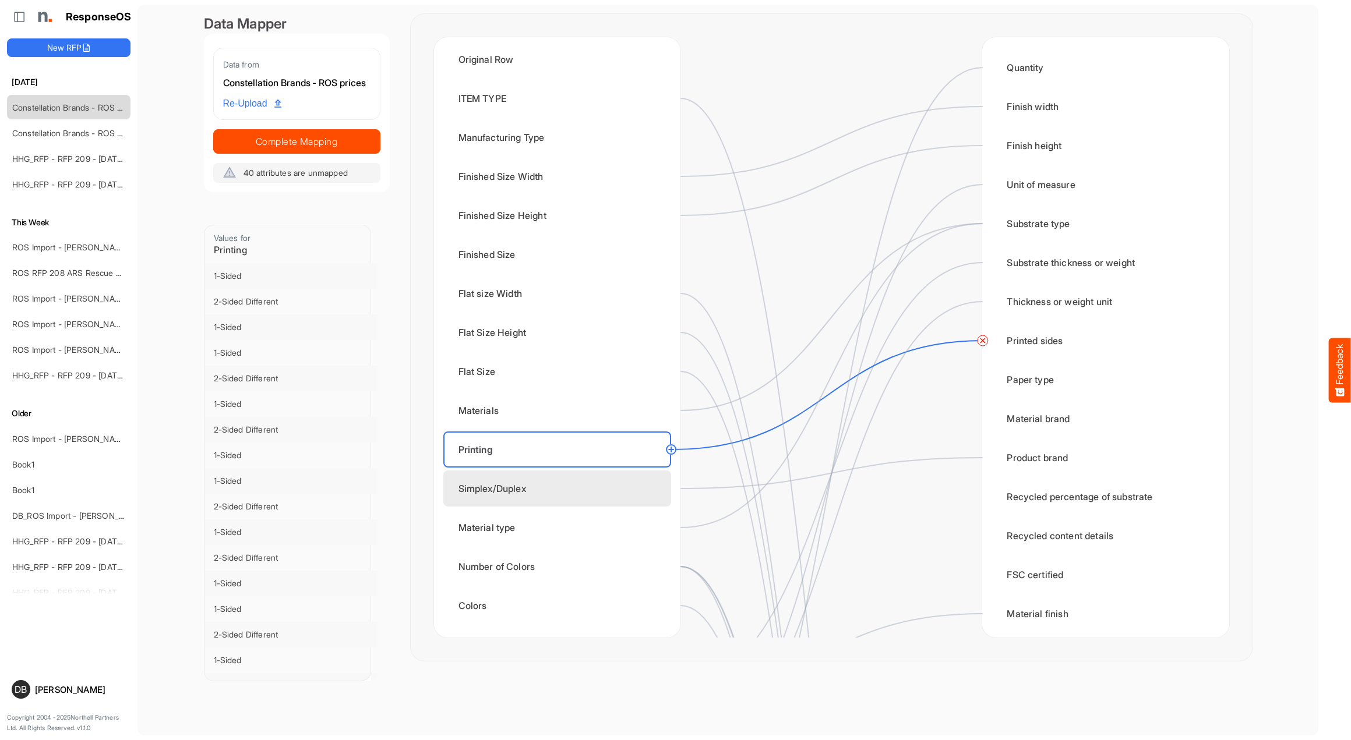
click at [559, 499] on div "Simplex/Duplex" at bounding box center [557, 489] width 228 height 36
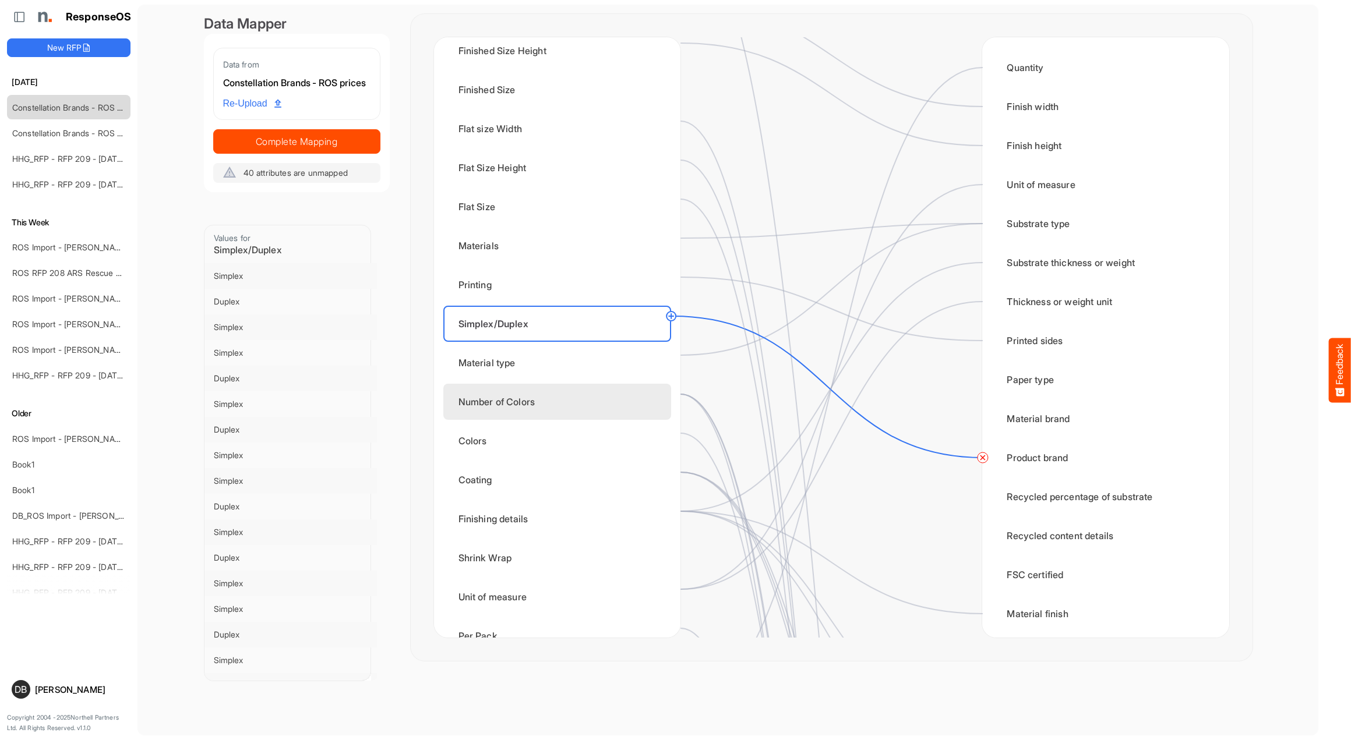
scroll to position [241, 0]
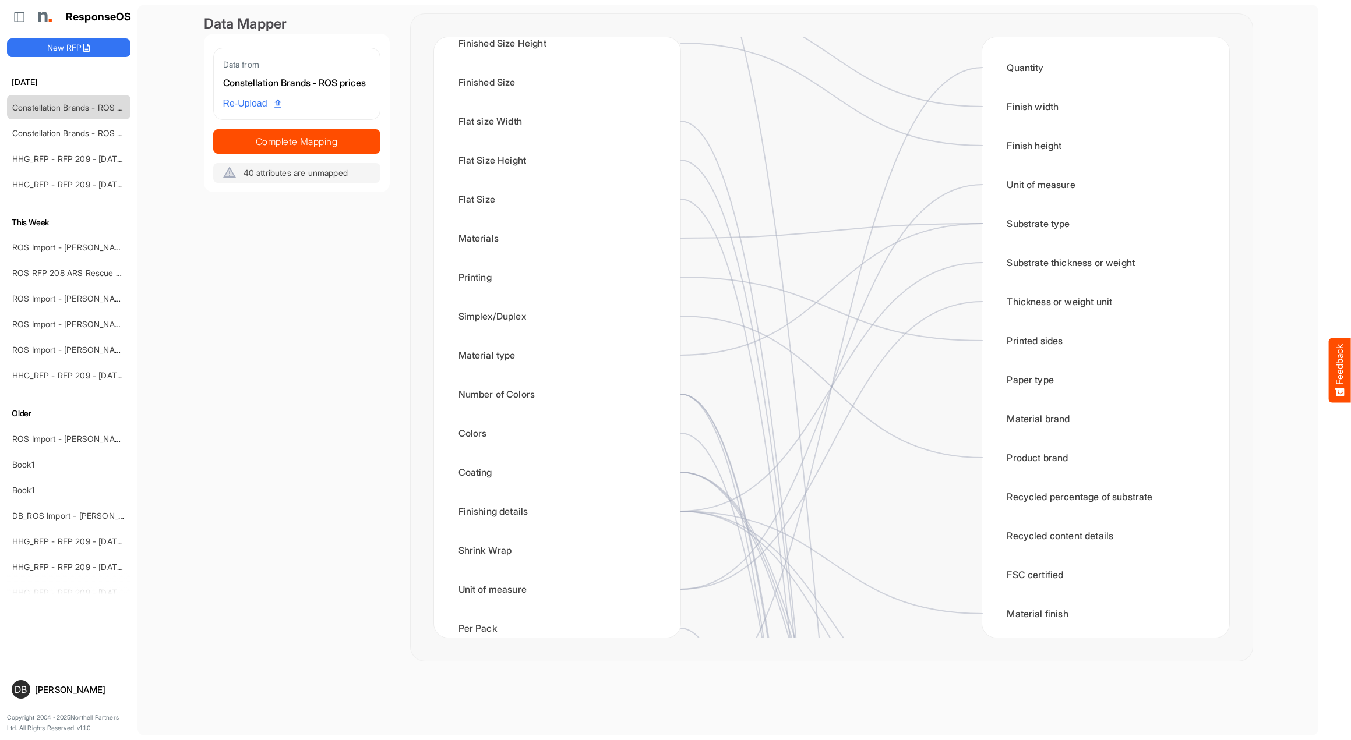
click at [571, 373] on div "Constellation Brands - ROS prices ITEM DESIGNATION Original Row ITEM TYPE Manuf…" at bounding box center [557, 337] width 246 height 601
click at [570, 365] on div "Material type" at bounding box center [557, 355] width 228 height 36
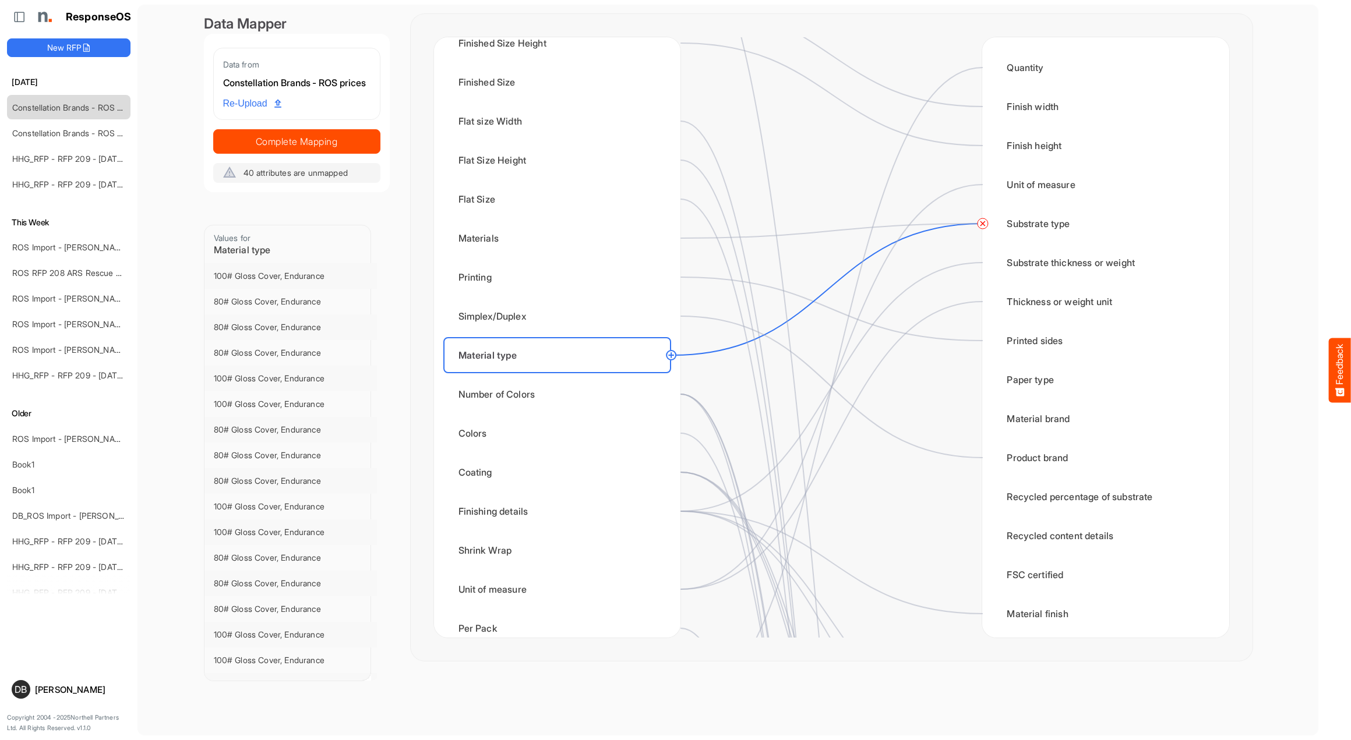
click at [673, 358] on circle at bounding box center [671, 355] width 14 height 14
click at [1037, 262] on div "Substrate thickness or weight" at bounding box center [1105, 263] width 228 height 36
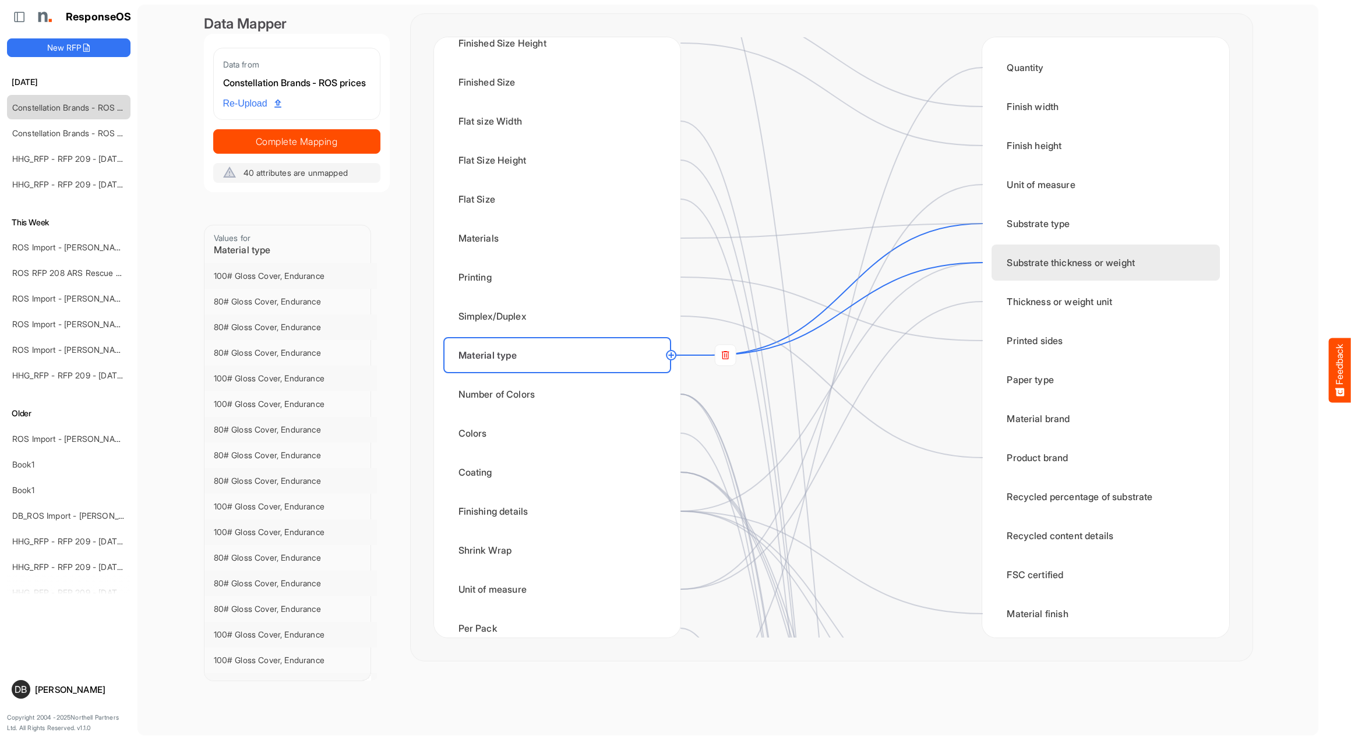
scroll to position [0, 0]
click at [671, 354] on circle at bounding box center [671, 355] width 14 height 14
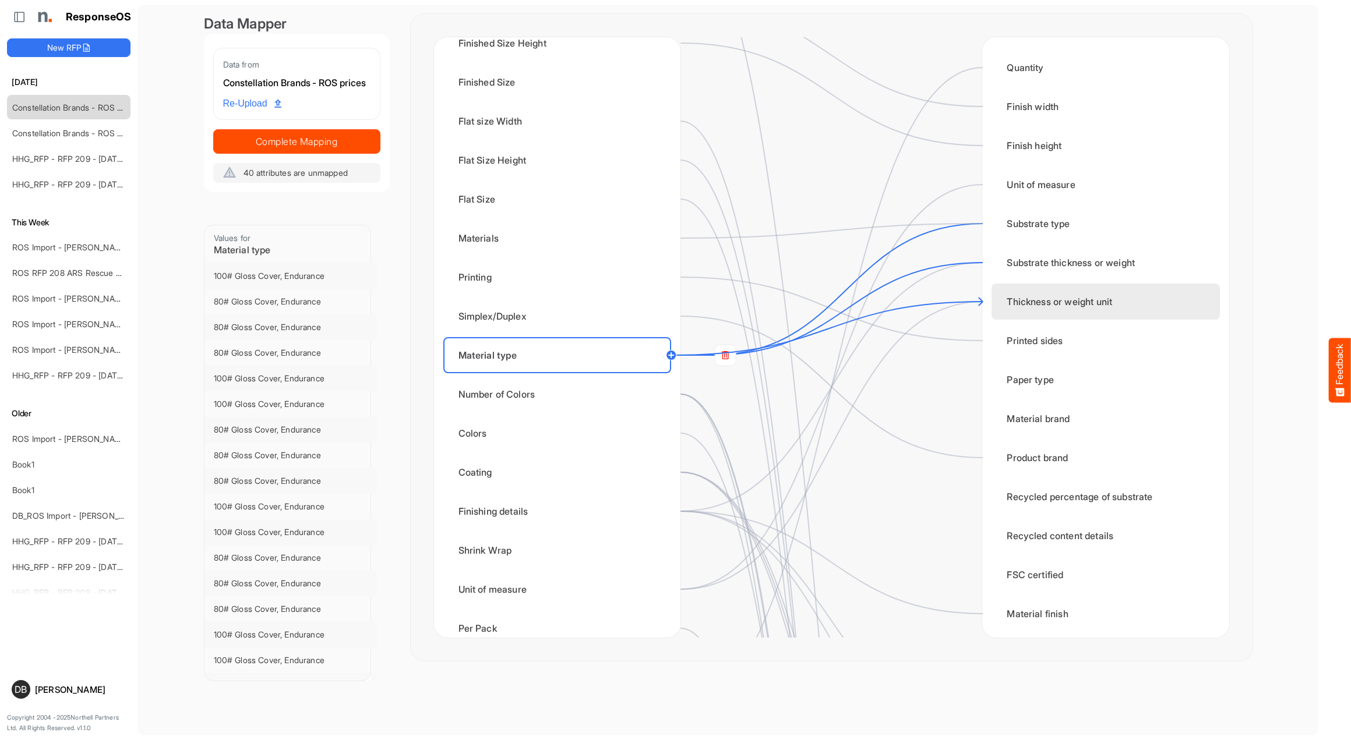
click at [1075, 302] on div "Thickness or weight unit" at bounding box center [1105, 302] width 228 height 36
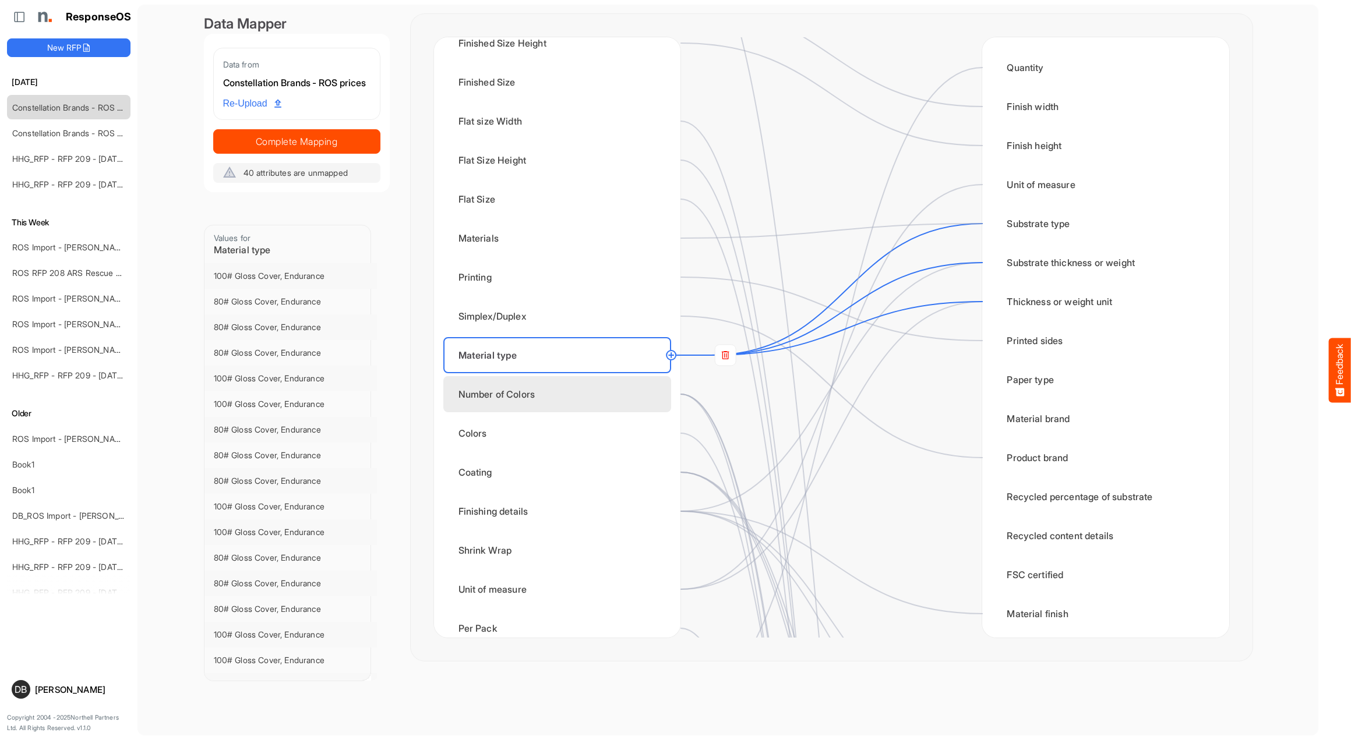
click at [548, 398] on div "Number of Colors" at bounding box center [557, 394] width 228 height 36
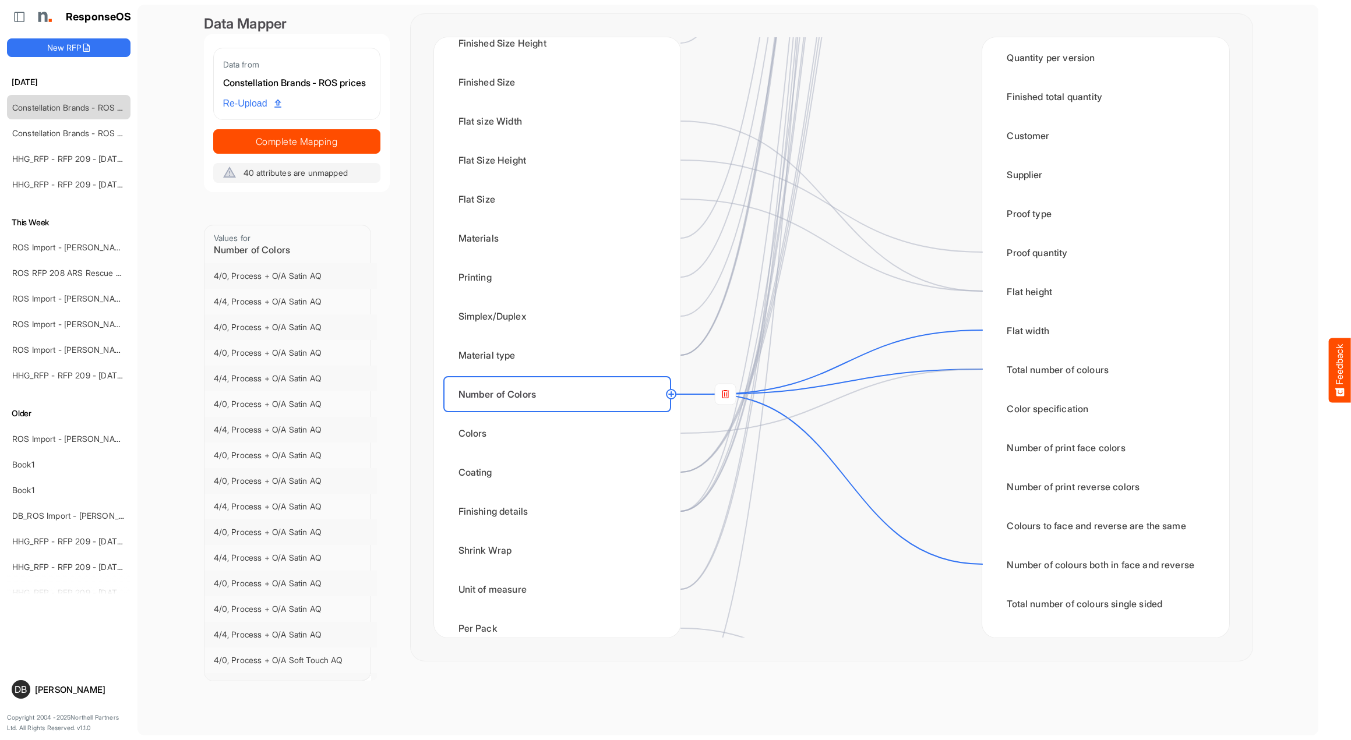
scroll to position [1641, 0]
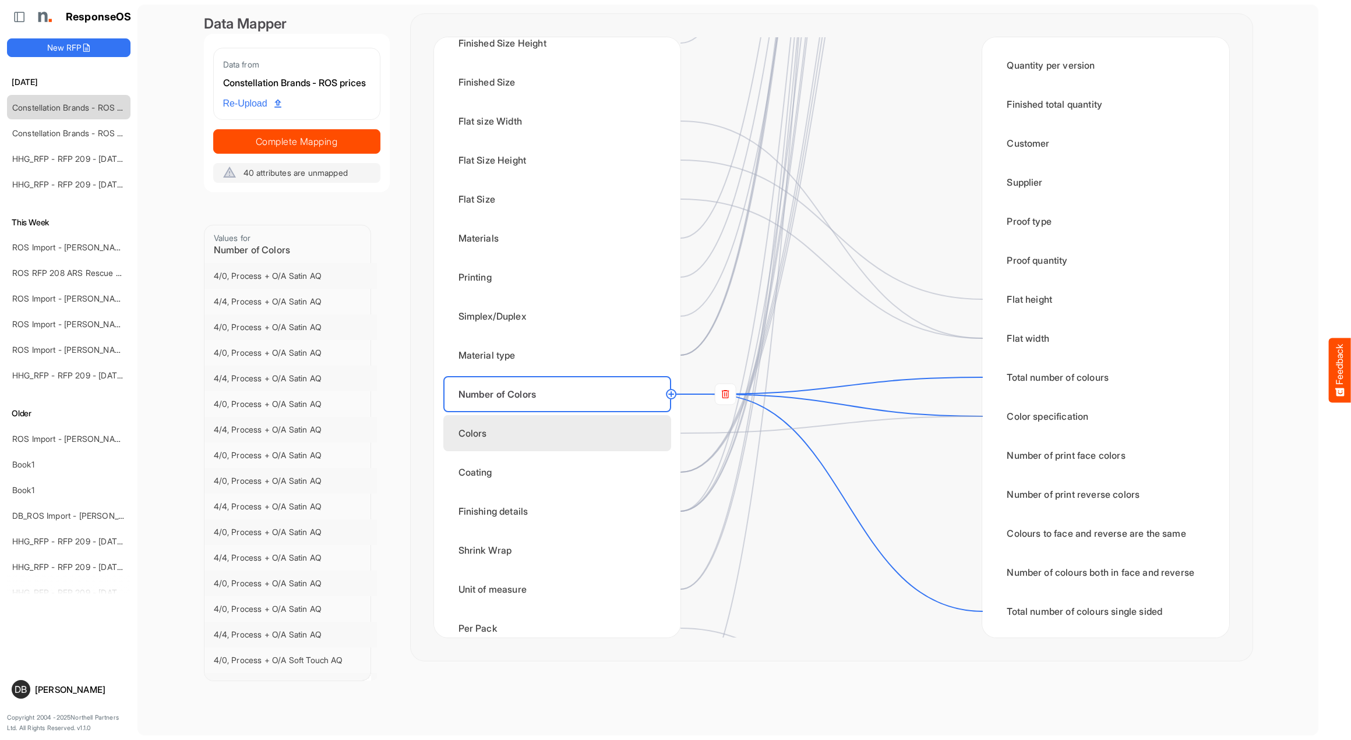
click at [527, 439] on div "Colors" at bounding box center [557, 433] width 228 height 36
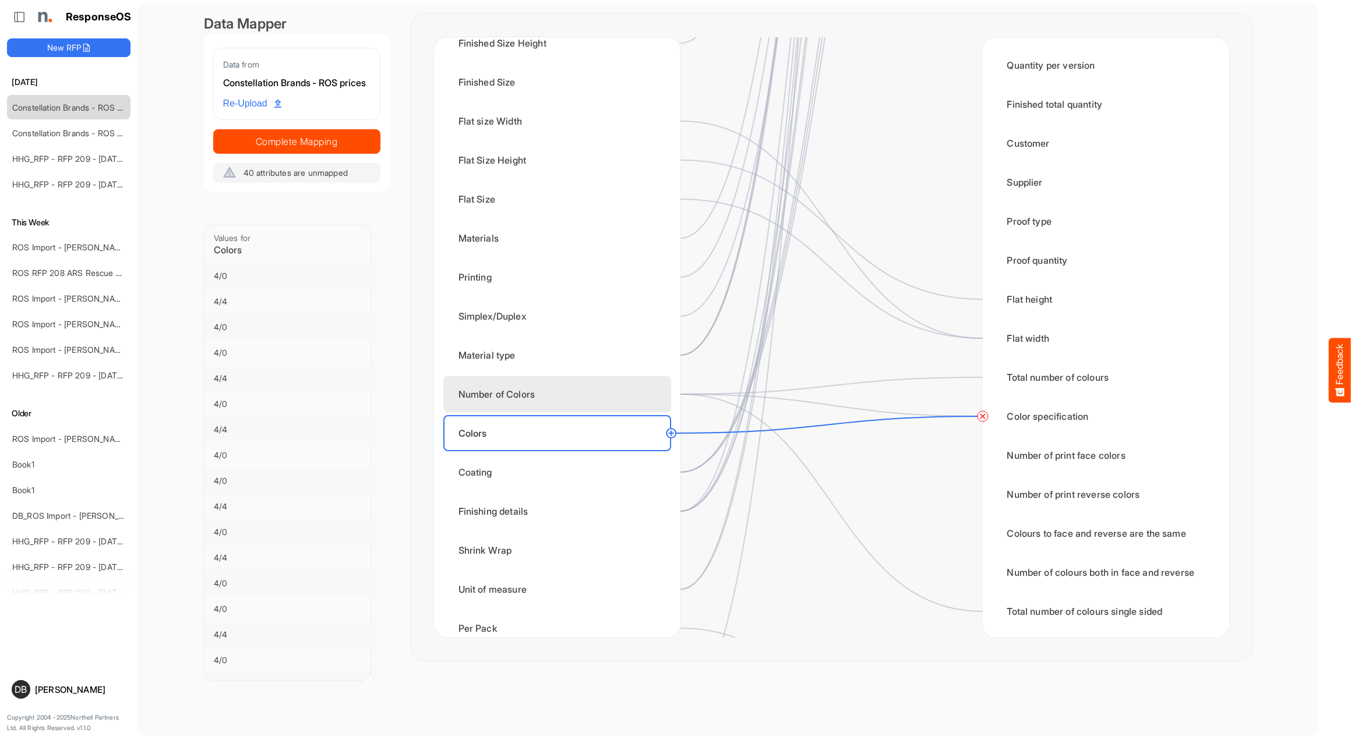
click at [529, 393] on div "Number of Colors" at bounding box center [557, 394] width 228 height 36
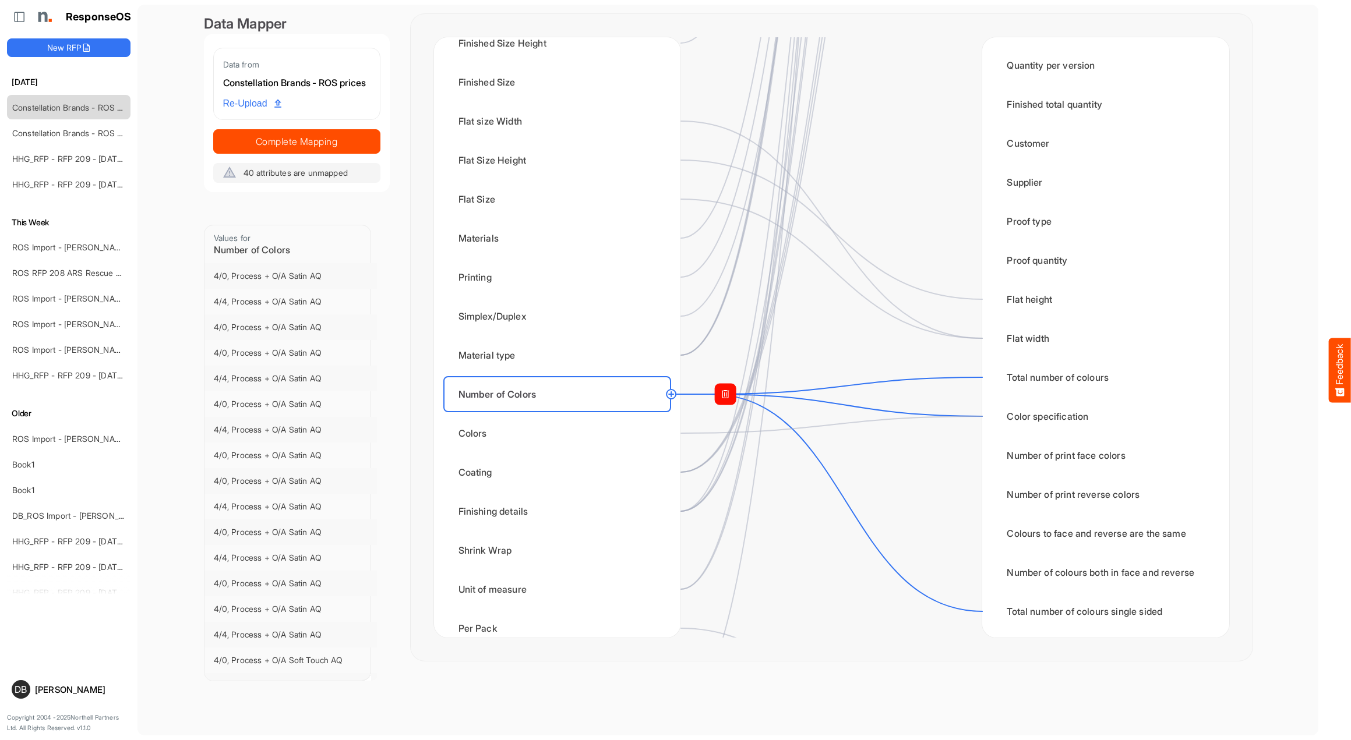
drag, startPoint x: 728, startPoint y: 391, endPoint x: 870, endPoint y: 368, distance: 144.1
click at [728, 391] on rect at bounding box center [725, 394] width 21 height 21
click at [613, 434] on div "Colors" at bounding box center [557, 433] width 228 height 36
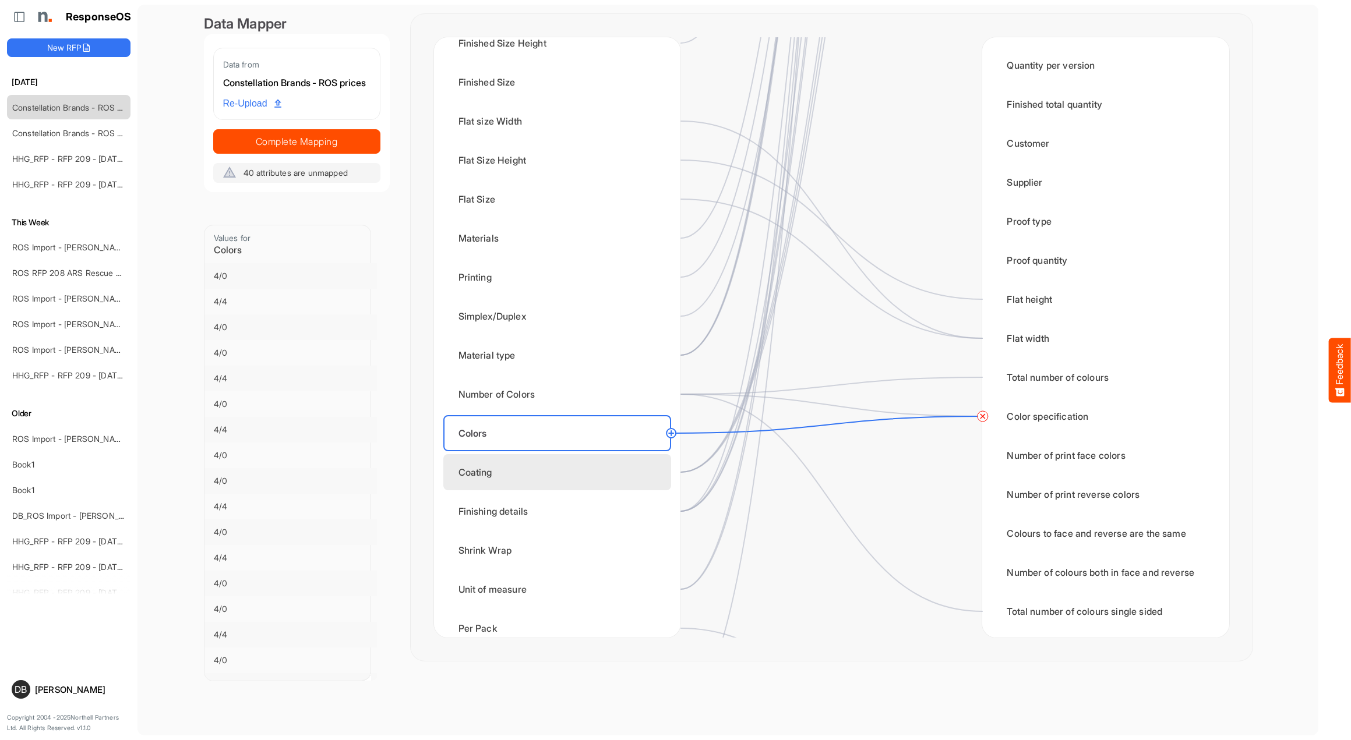
click at [616, 471] on div "Coating" at bounding box center [557, 472] width 228 height 36
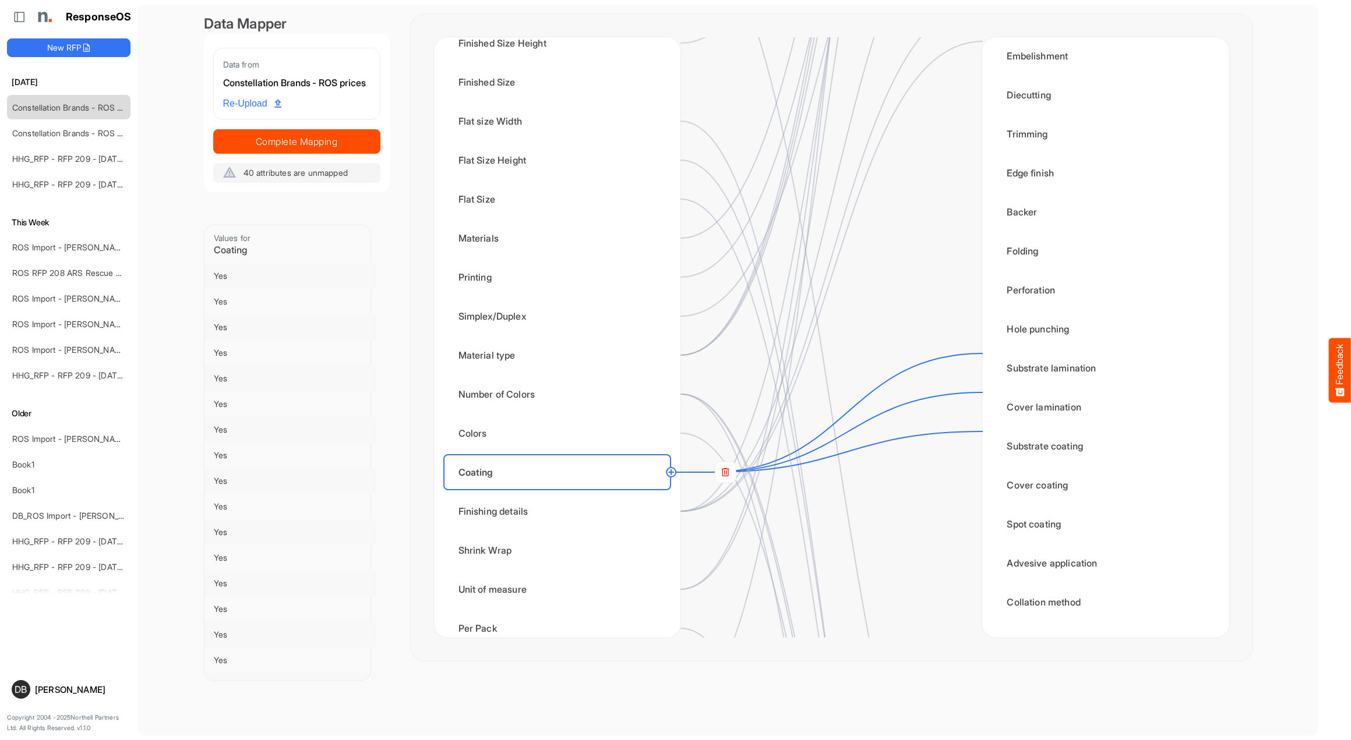
scroll to position [618, 0]
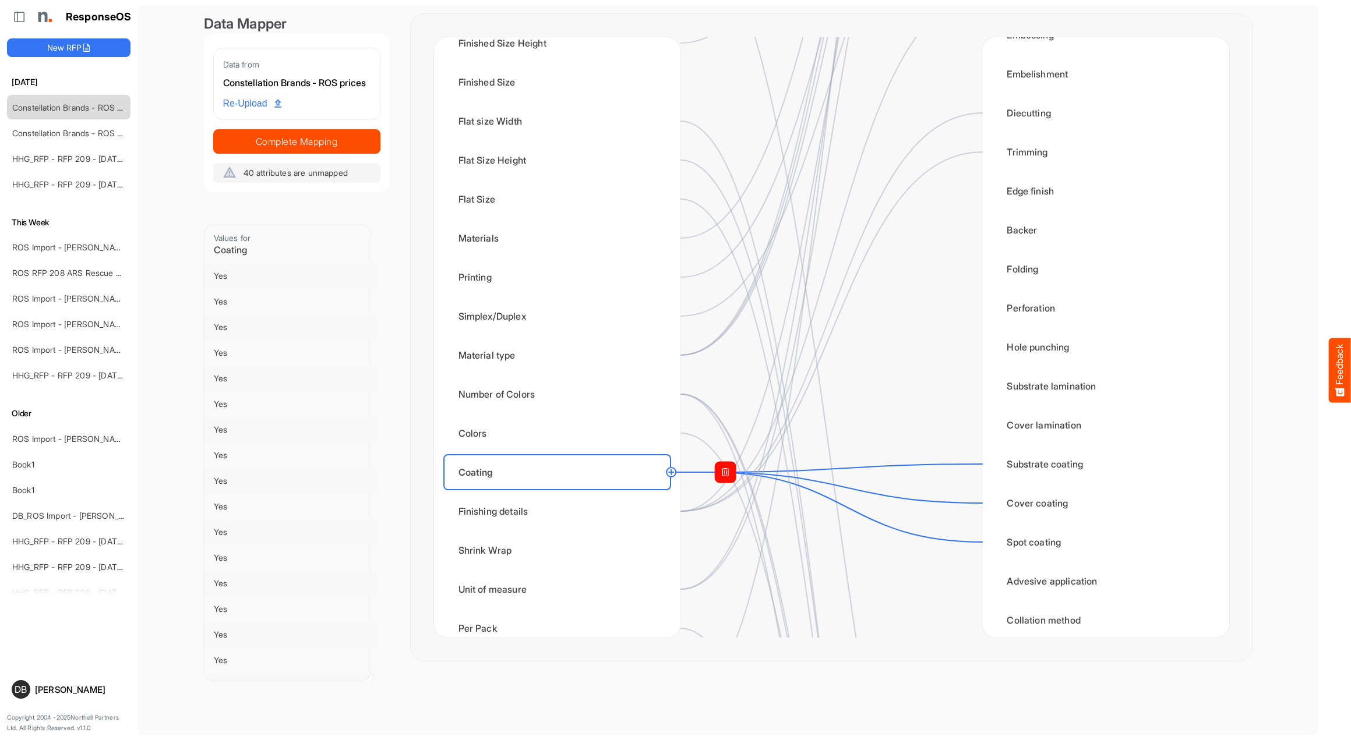
click at [719, 471] on rect at bounding box center [725, 472] width 21 height 21
click at [983, 501] on circle at bounding box center [982, 503] width 14 height 14
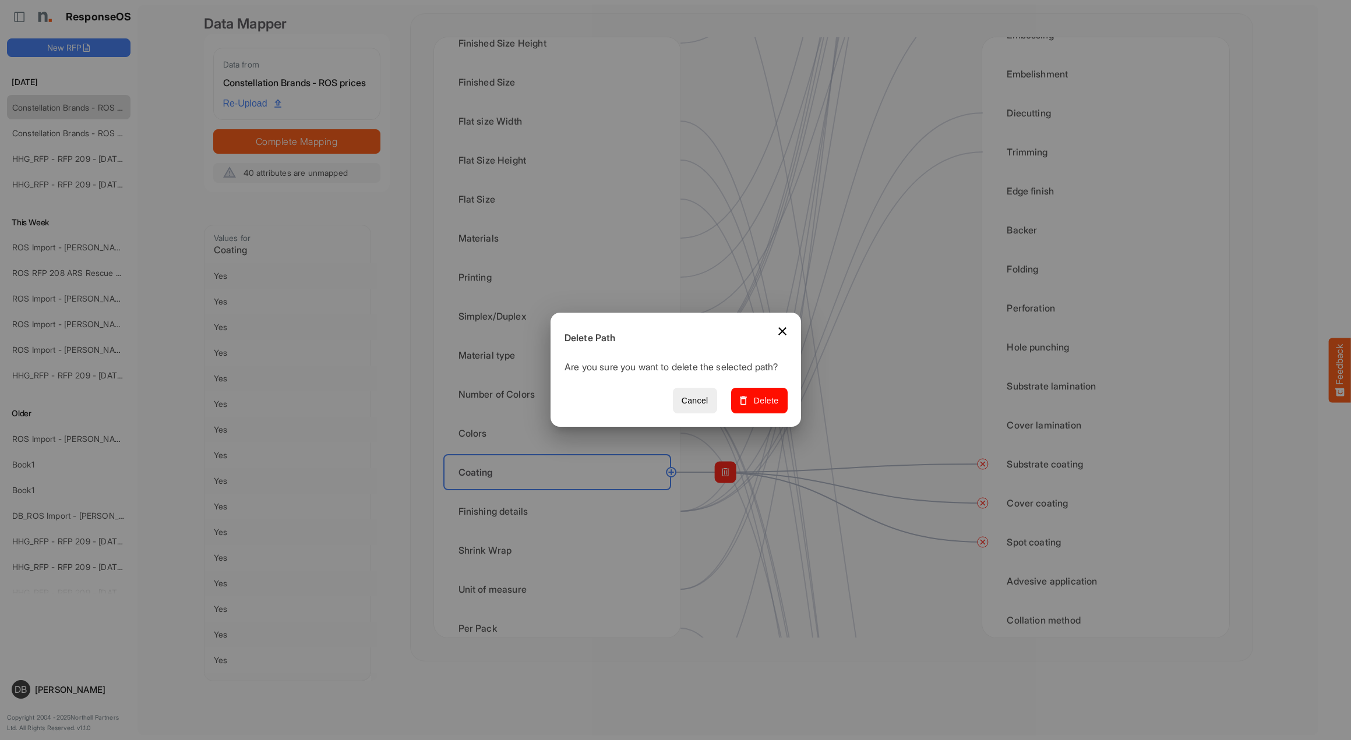
click at [762, 408] on span "Delete" at bounding box center [758, 401] width 39 height 15
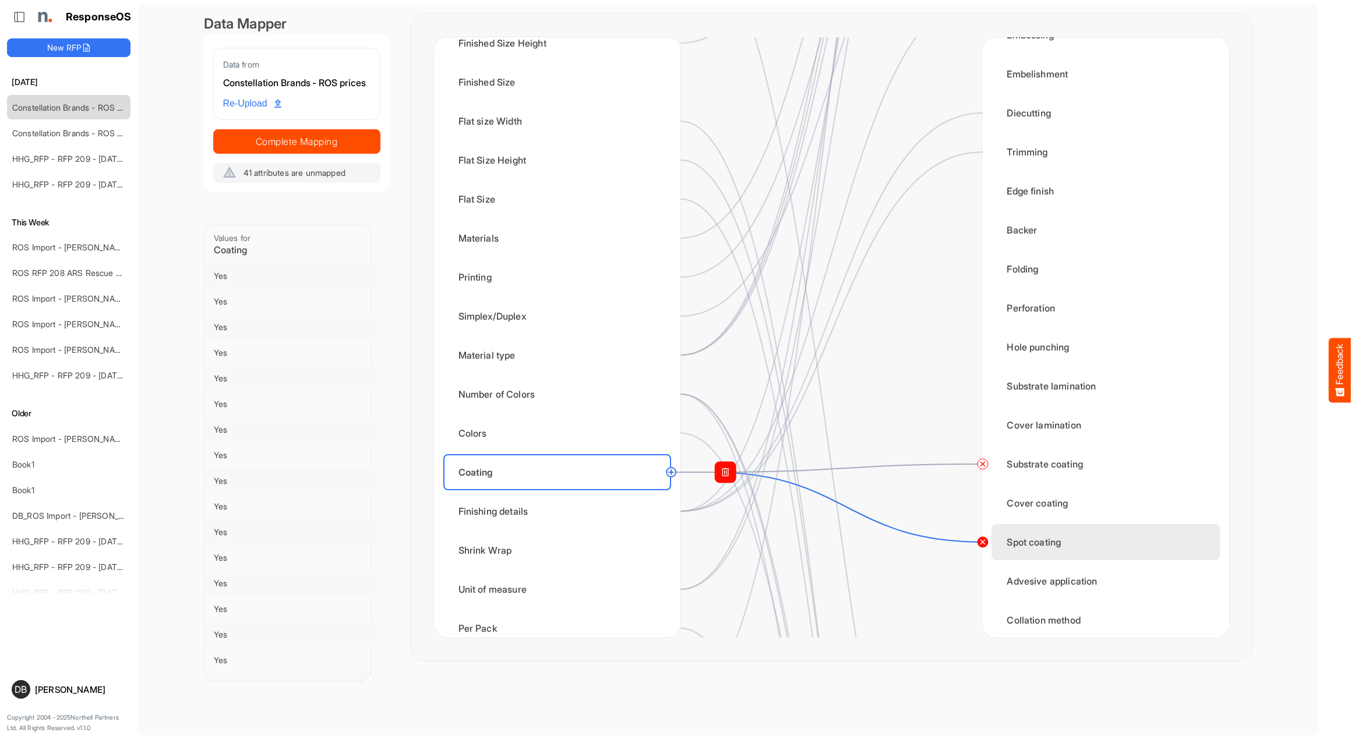
click at [977, 541] on circle at bounding box center [982, 542] width 14 height 14
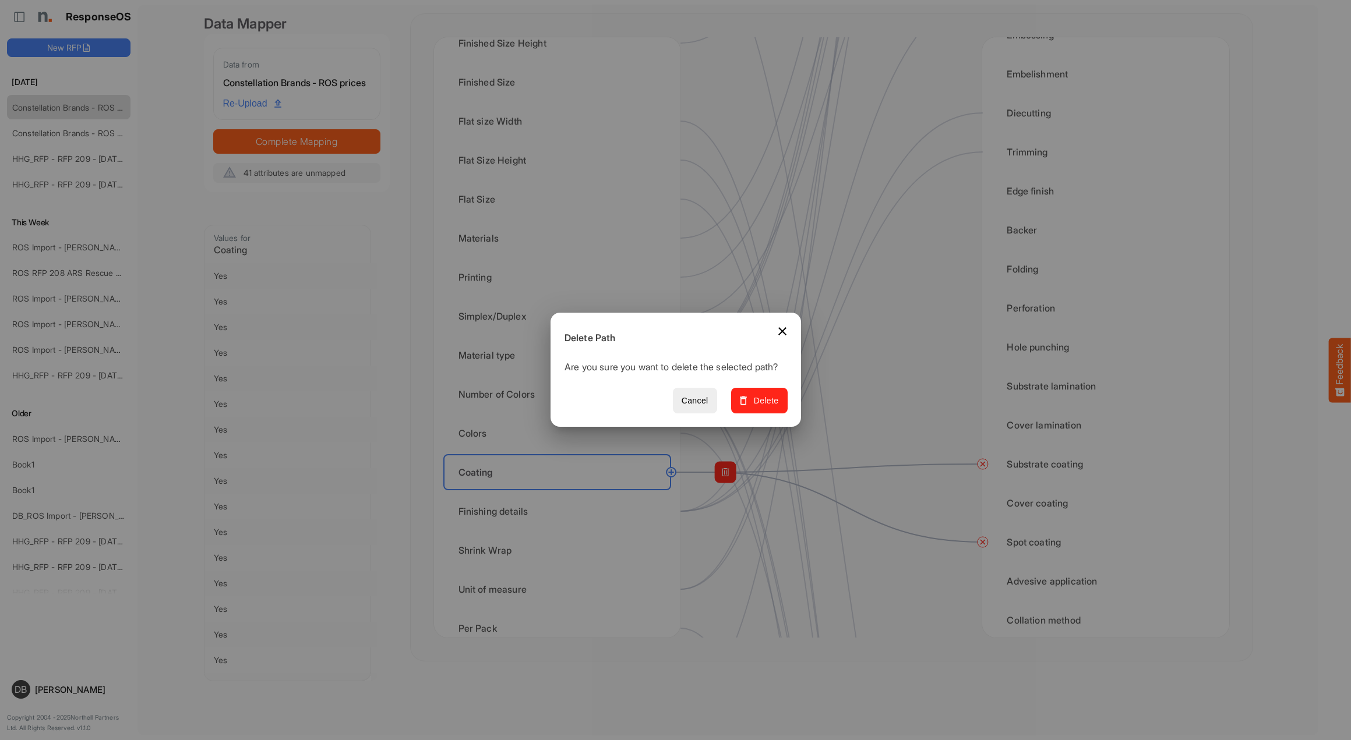
click at [767, 402] on span "Delete" at bounding box center [758, 401] width 39 height 15
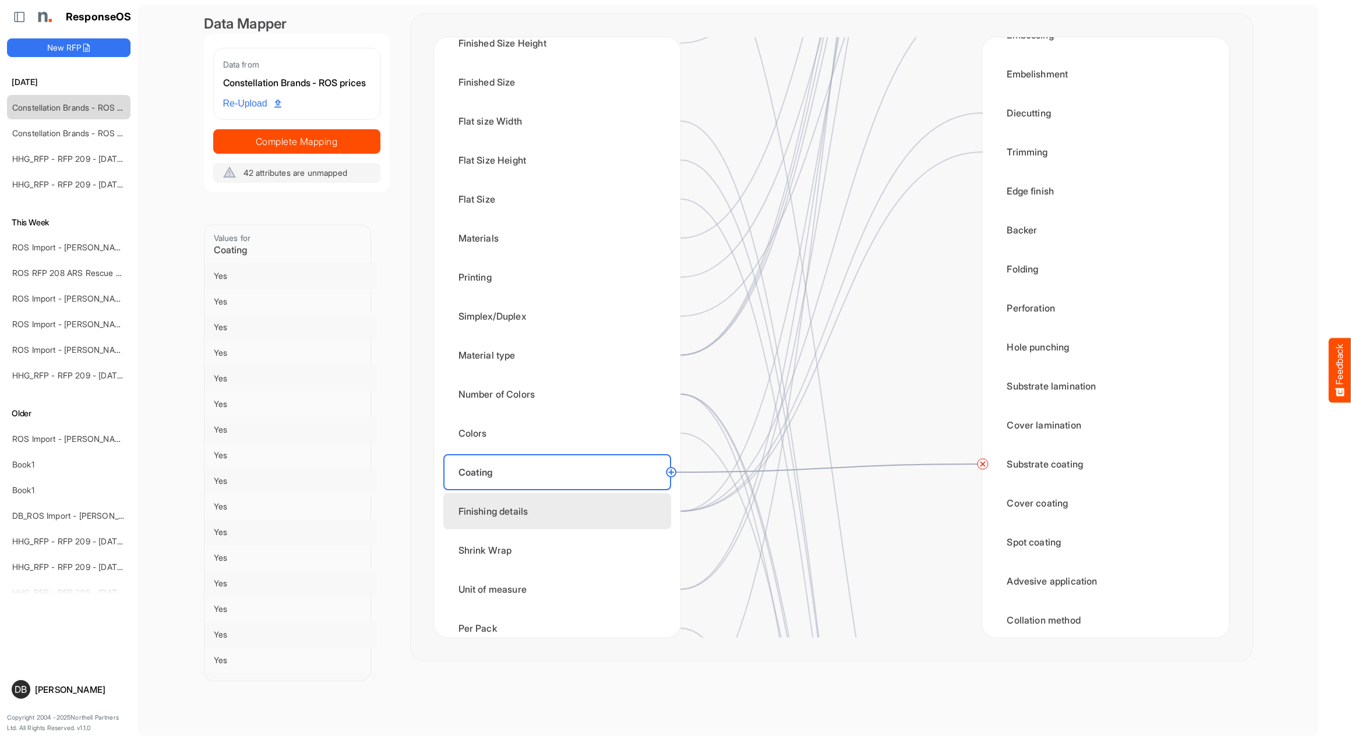
click at [585, 502] on div "Finishing details" at bounding box center [557, 511] width 228 height 36
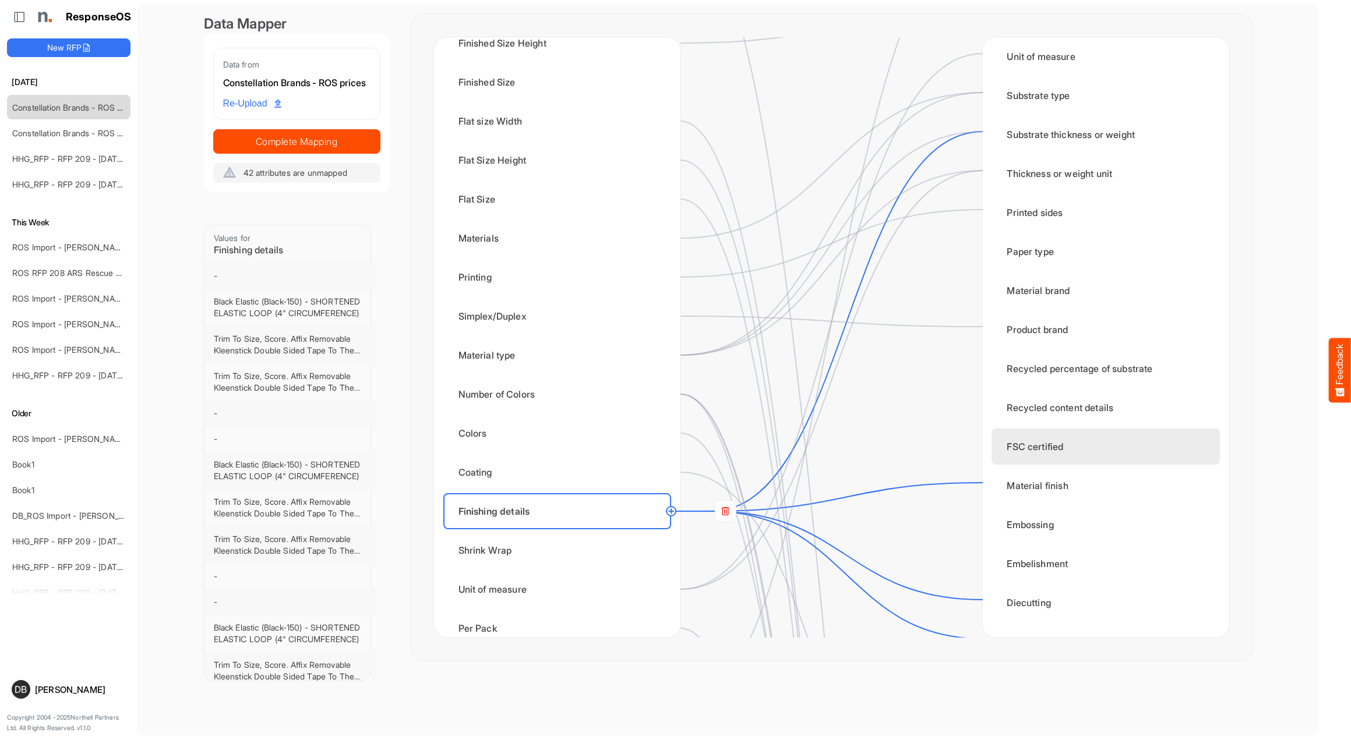
scroll to position [131, 0]
click at [719, 517] on rect at bounding box center [725, 511] width 21 height 21
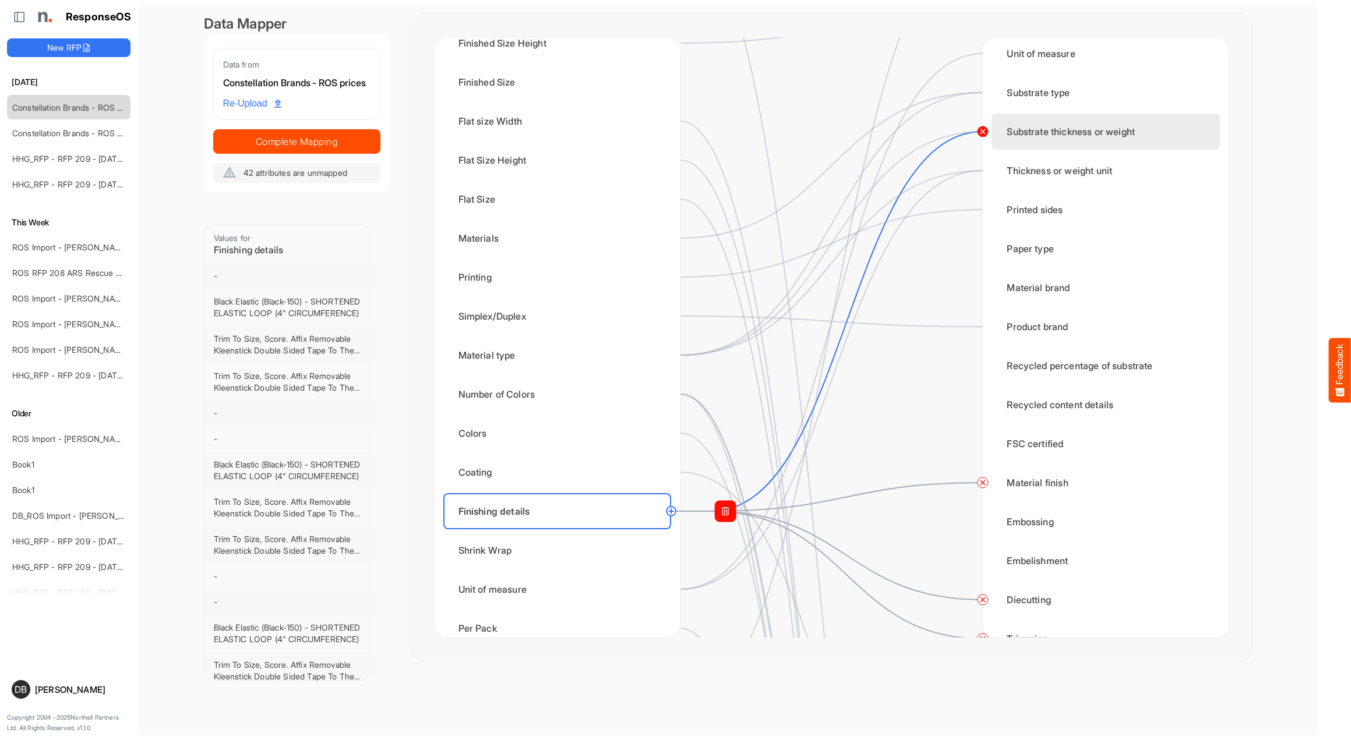
click at [981, 130] on circle at bounding box center [982, 132] width 14 height 14
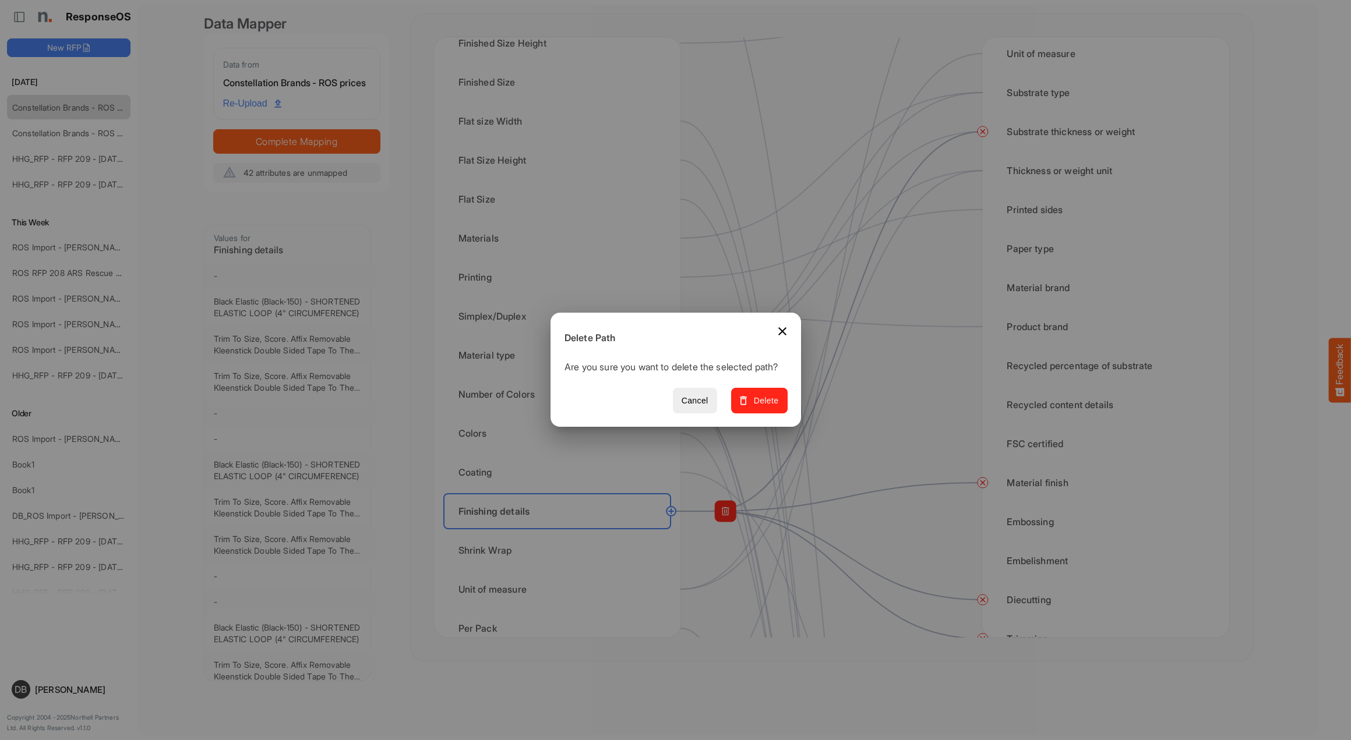
click at [767, 404] on span "Delete" at bounding box center [758, 401] width 39 height 15
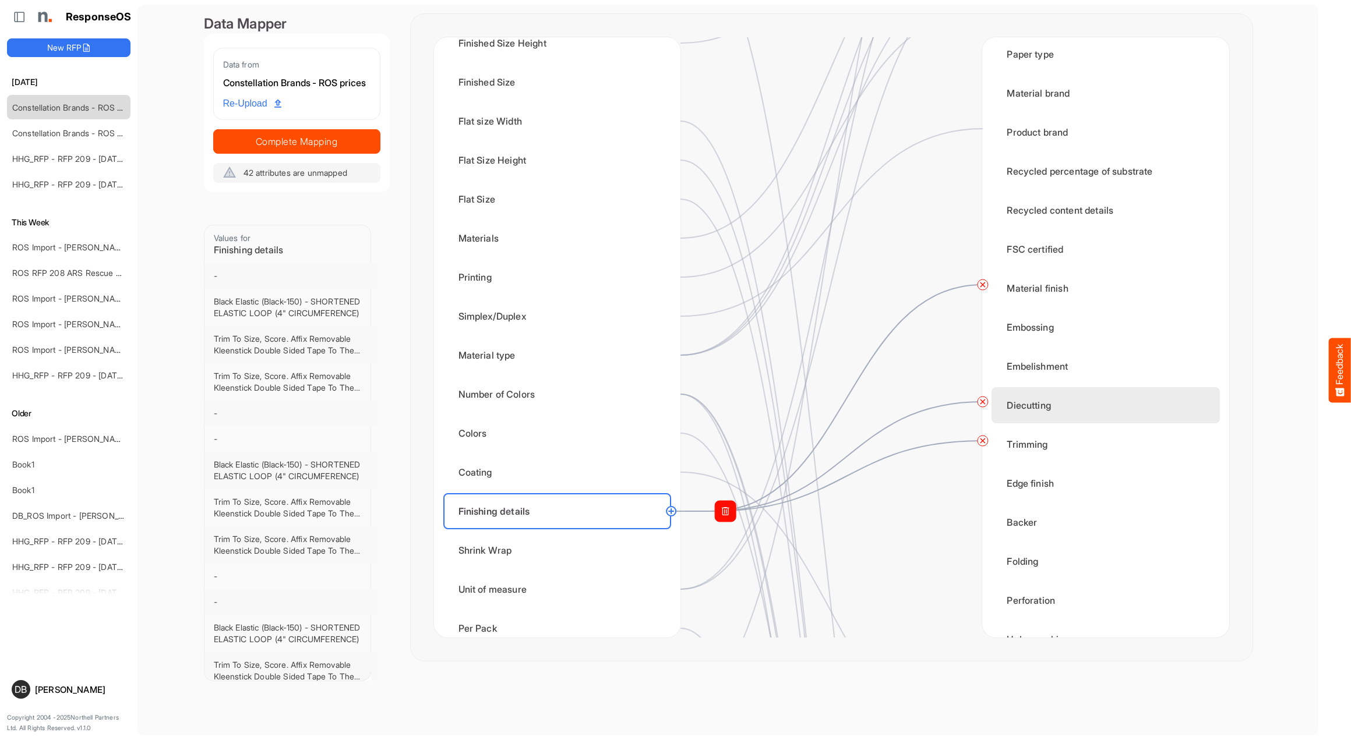
scroll to position [329, 0]
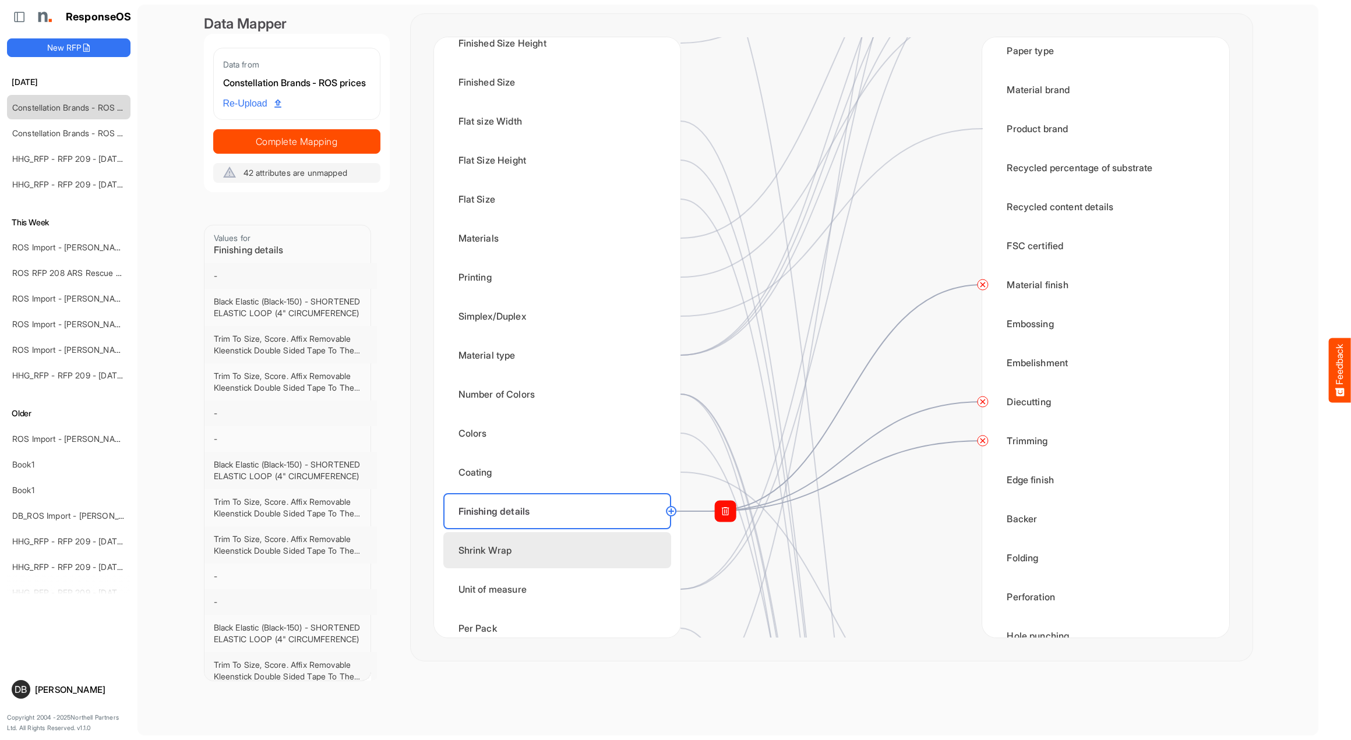
click at [559, 546] on div "Shrink Wrap" at bounding box center [557, 550] width 228 height 36
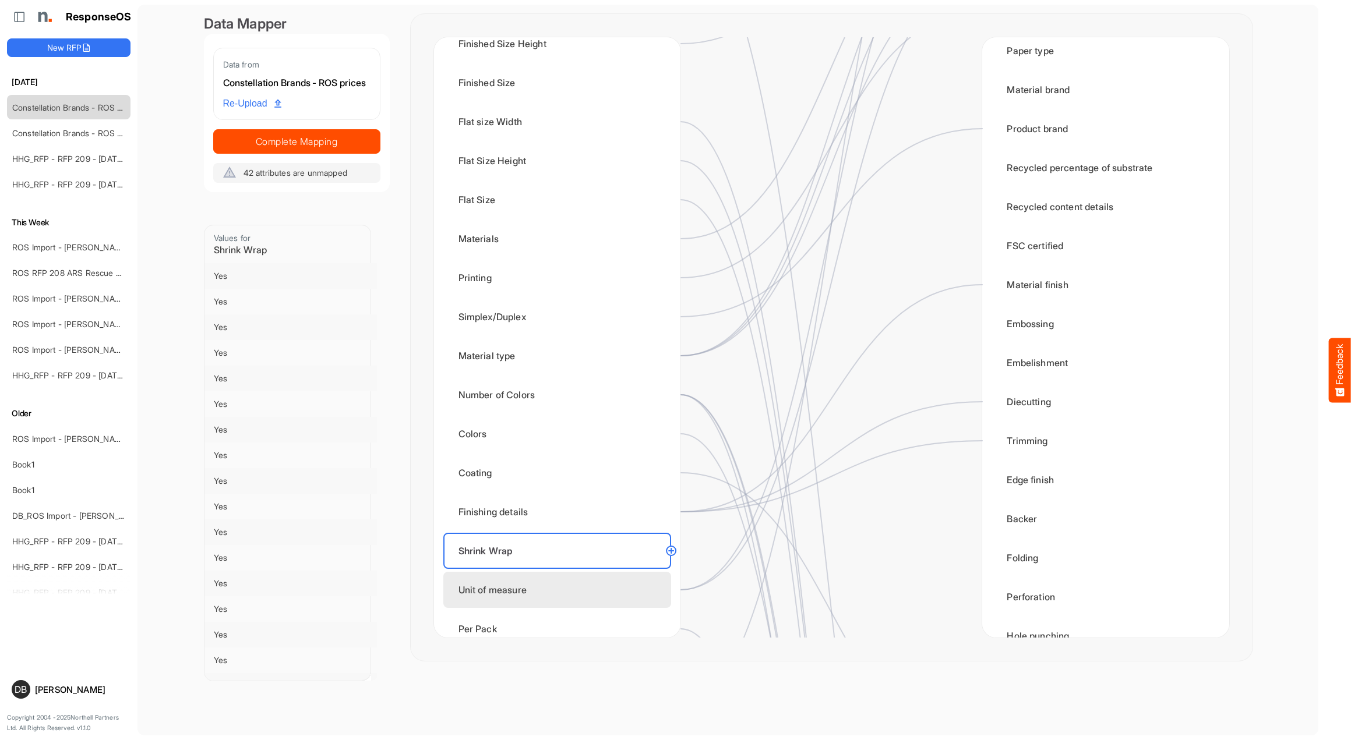
click at [568, 585] on div "Unit of measure" at bounding box center [557, 590] width 228 height 36
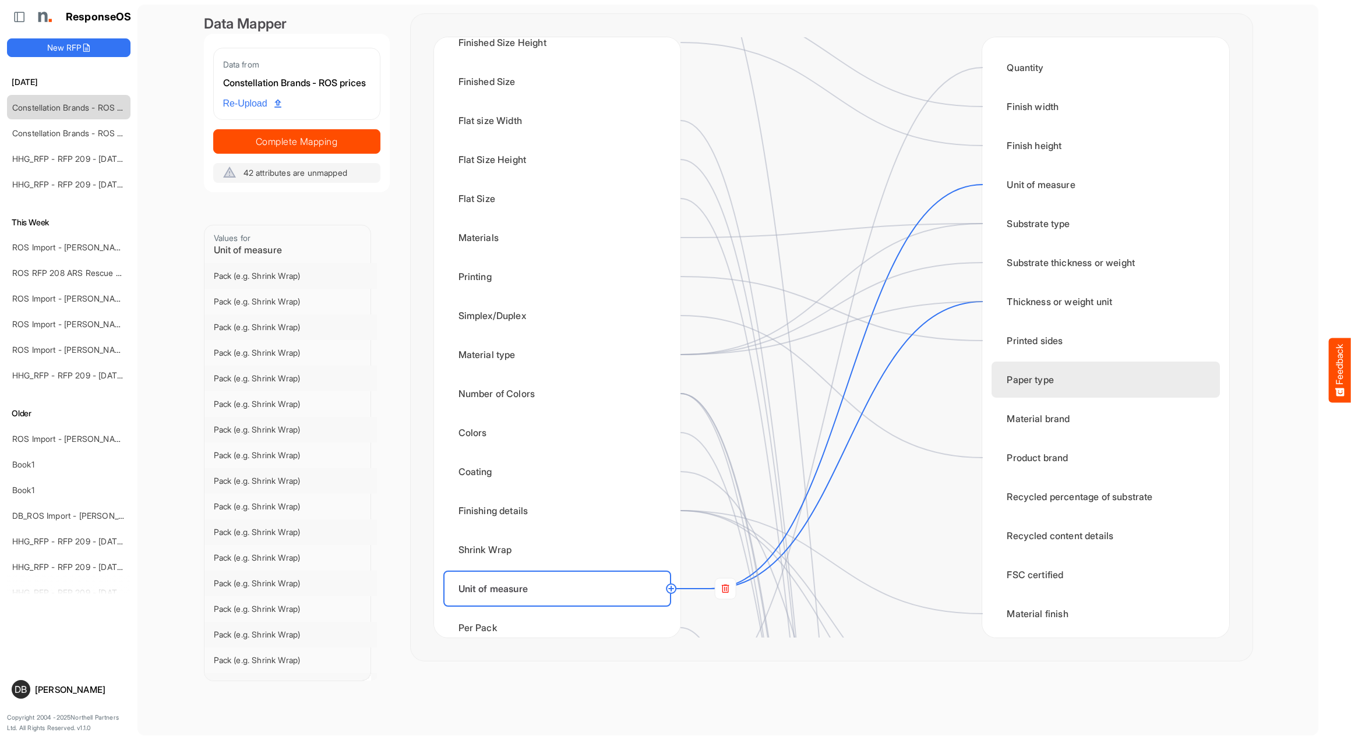
scroll to position [0, 0]
click at [730, 588] on rect at bounding box center [725, 588] width 21 height 21
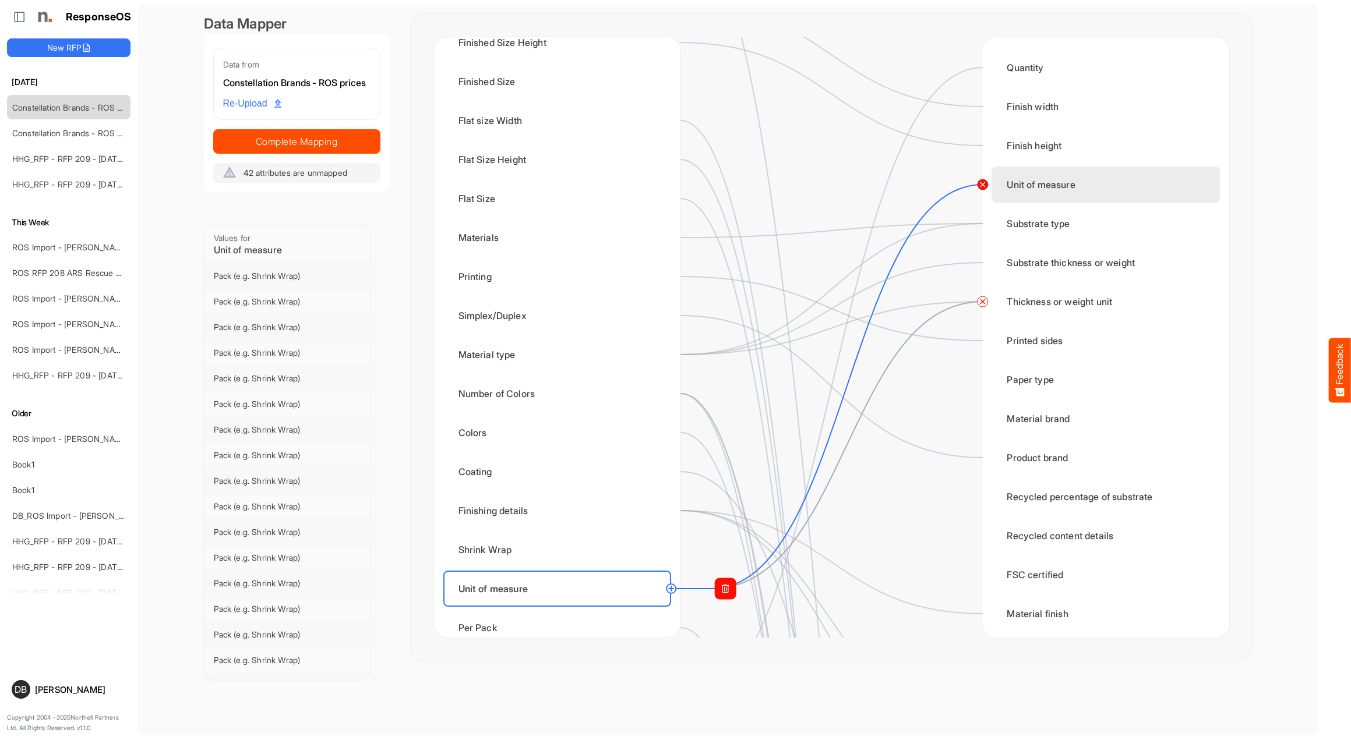
click at [986, 182] on circle at bounding box center [982, 185] width 14 height 14
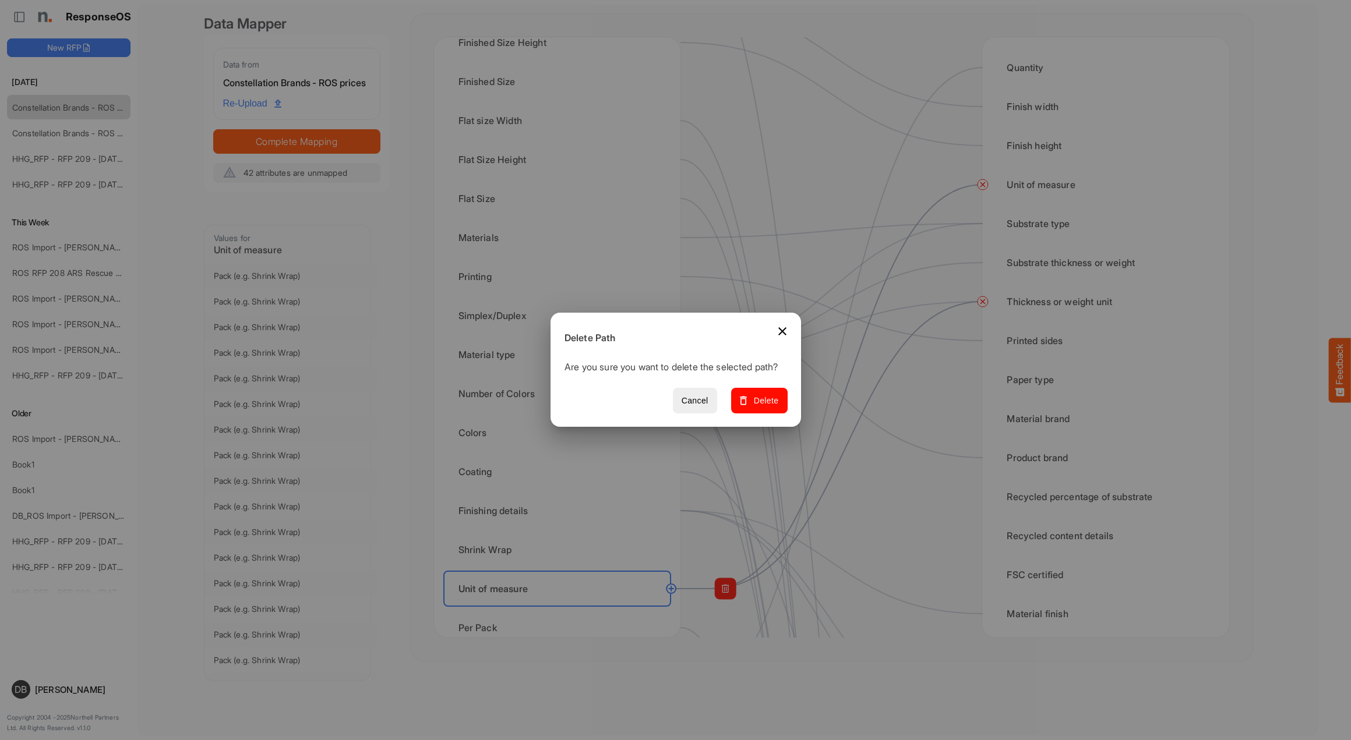
drag, startPoint x: 757, startPoint y: 407, endPoint x: 839, endPoint y: 379, distance: 86.8
click at [757, 407] on span "Delete" at bounding box center [758, 401] width 39 height 15
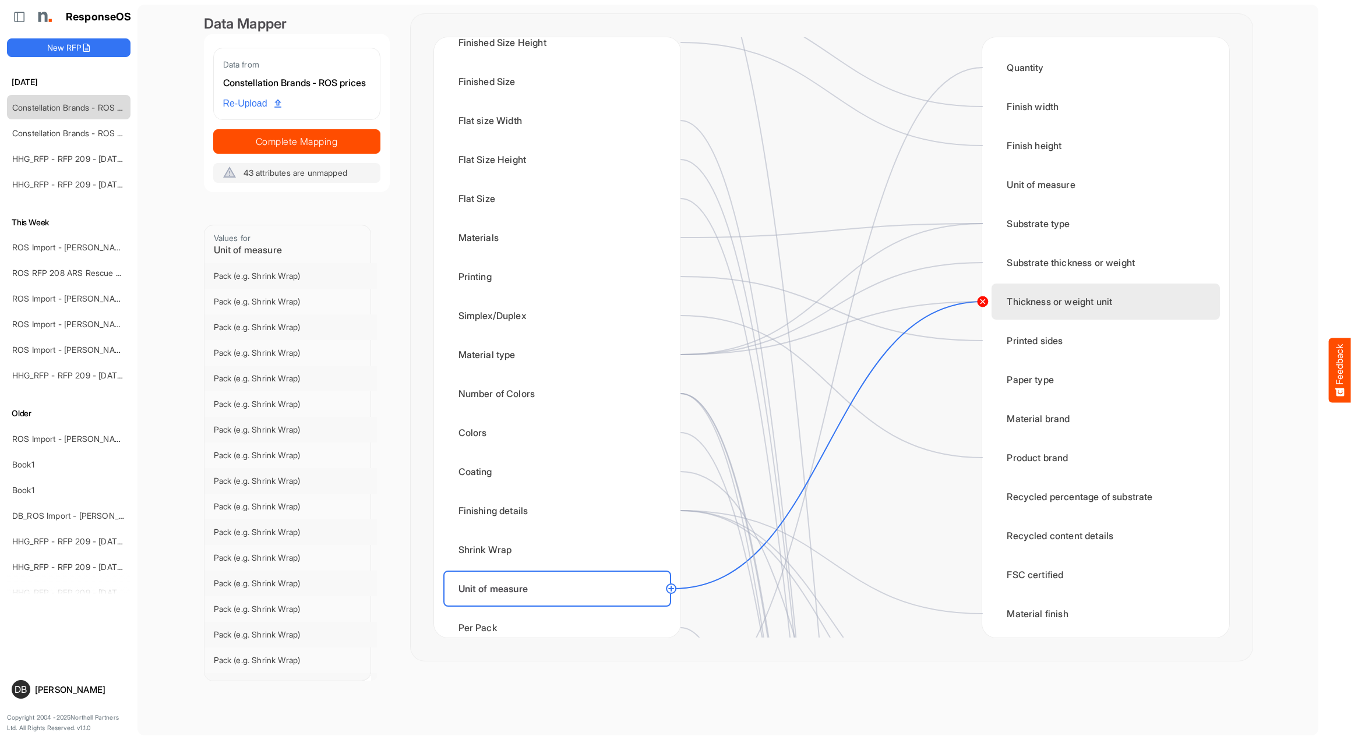
click at [986, 304] on circle at bounding box center [982, 302] width 14 height 14
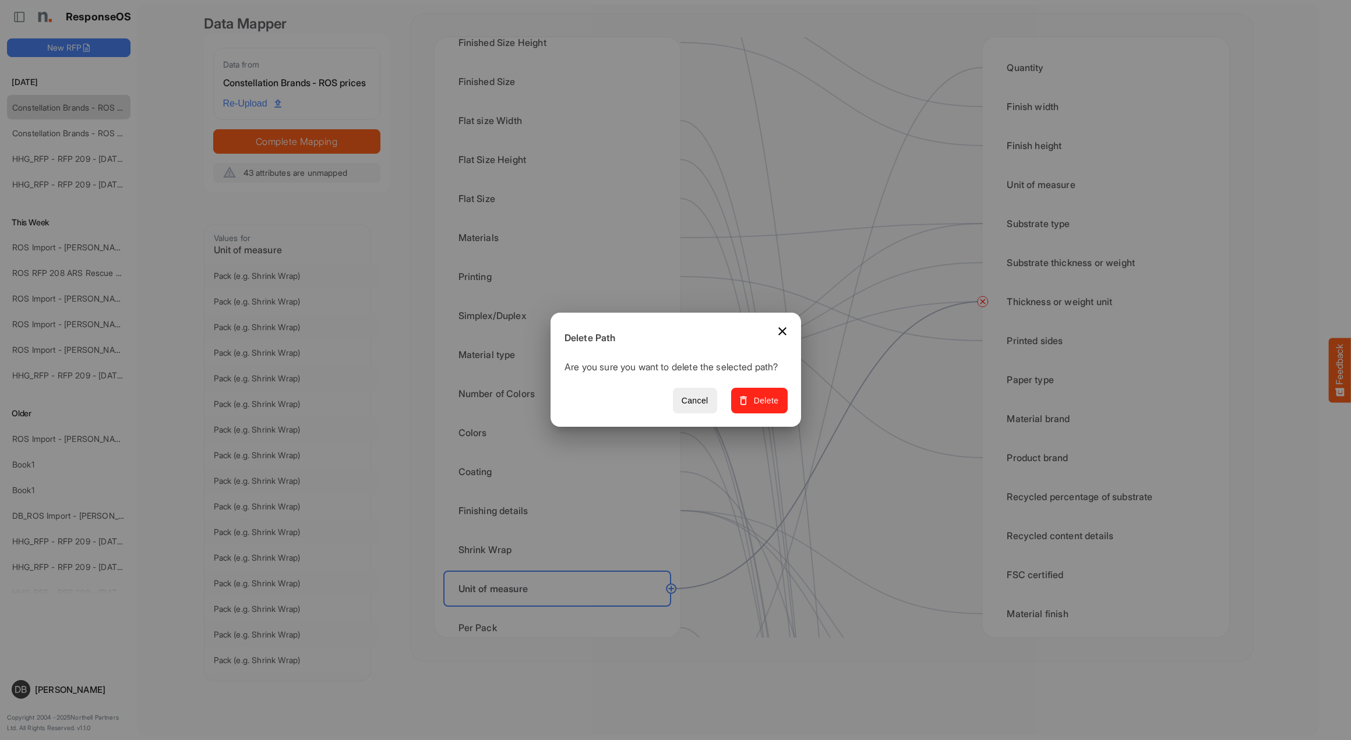
click at [778, 408] on span "Delete" at bounding box center [758, 401] width 39 height 15
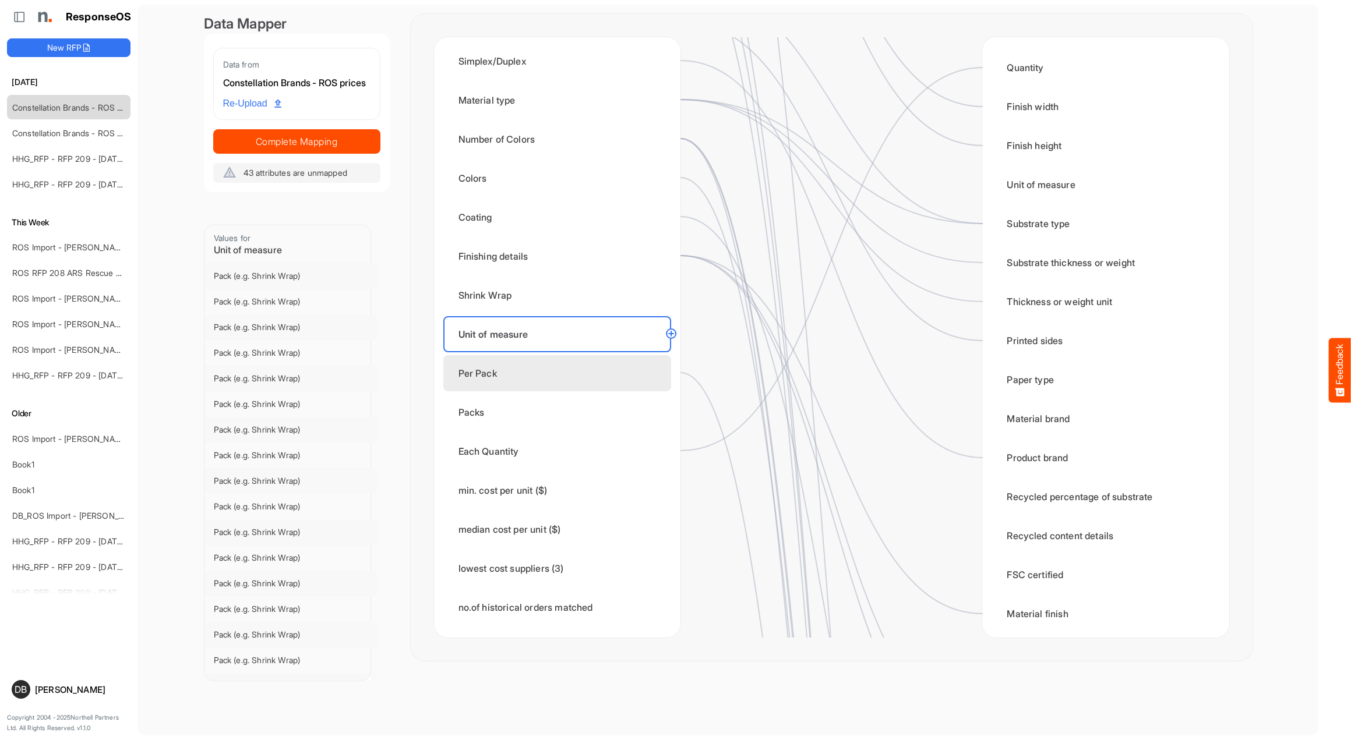
scroll to position [496, 0]
click at [604, 380] on div "Per Pack" at bounding box center [557, 373] width 228 height 36
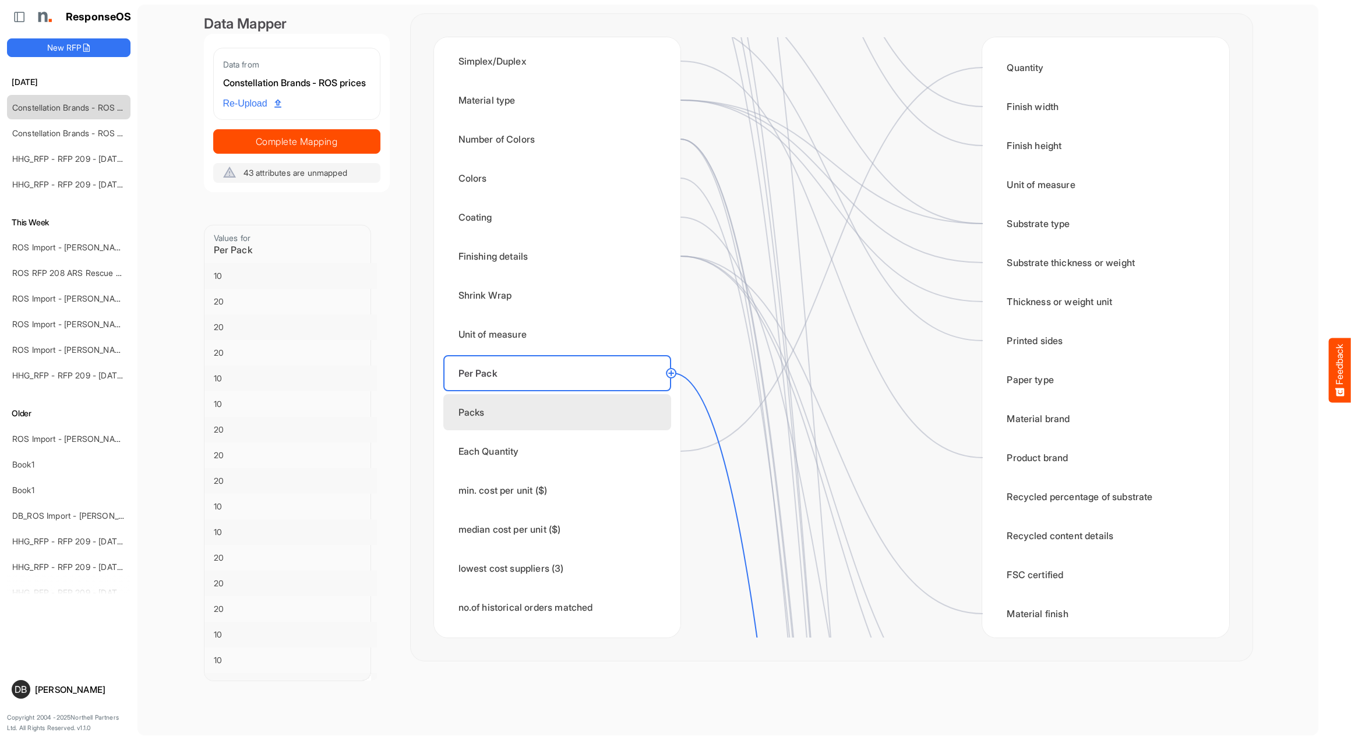
click at [588, 411] on div "Packs" at bounding box center [557, 412] width 228 height 36
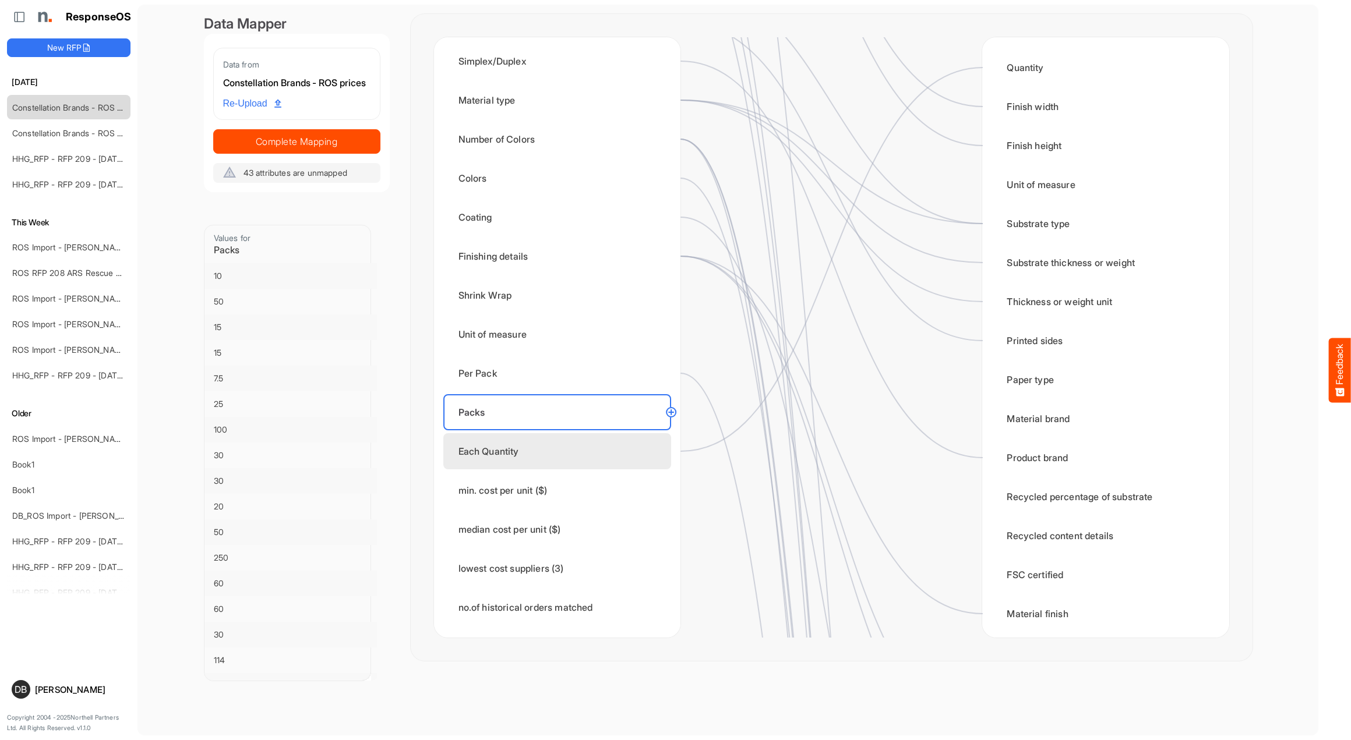
click at [589, 444] on div "Each Quantity" at bounding box center [557, 451] width 228 height 36
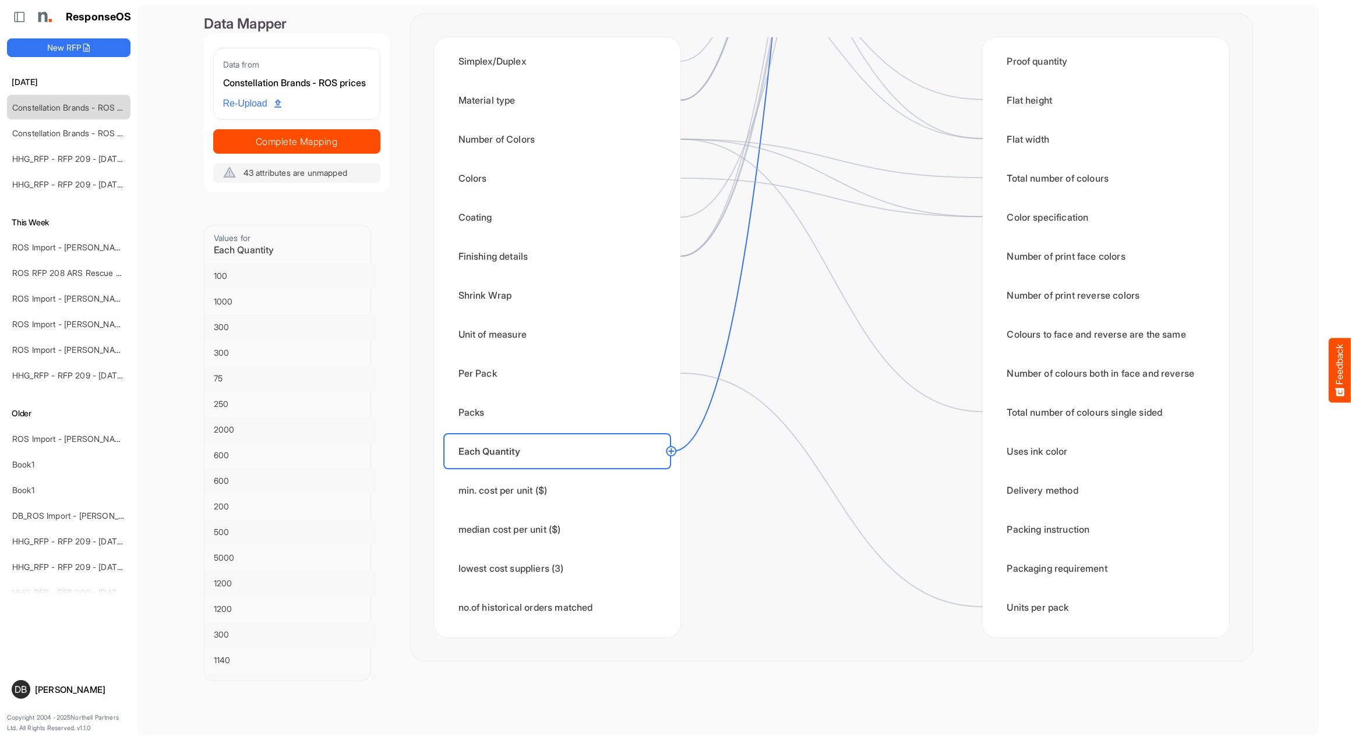
scroll to position [1841, 0]
click at [337, 150] on span "Complete Mapping" at bounding box center [297, 141] width 166 height 16
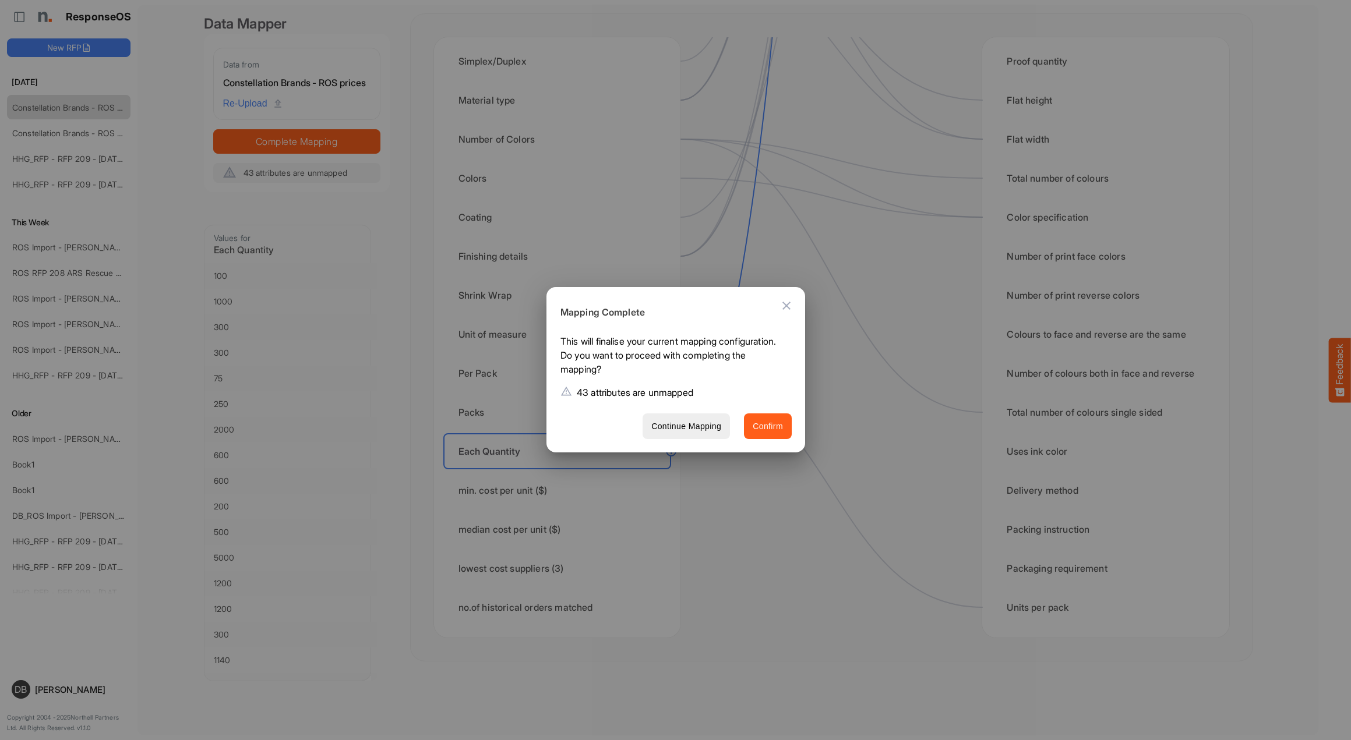
click at [760, 419] on span "Confirm" at bounding box center [768, 426] width 30 height 15
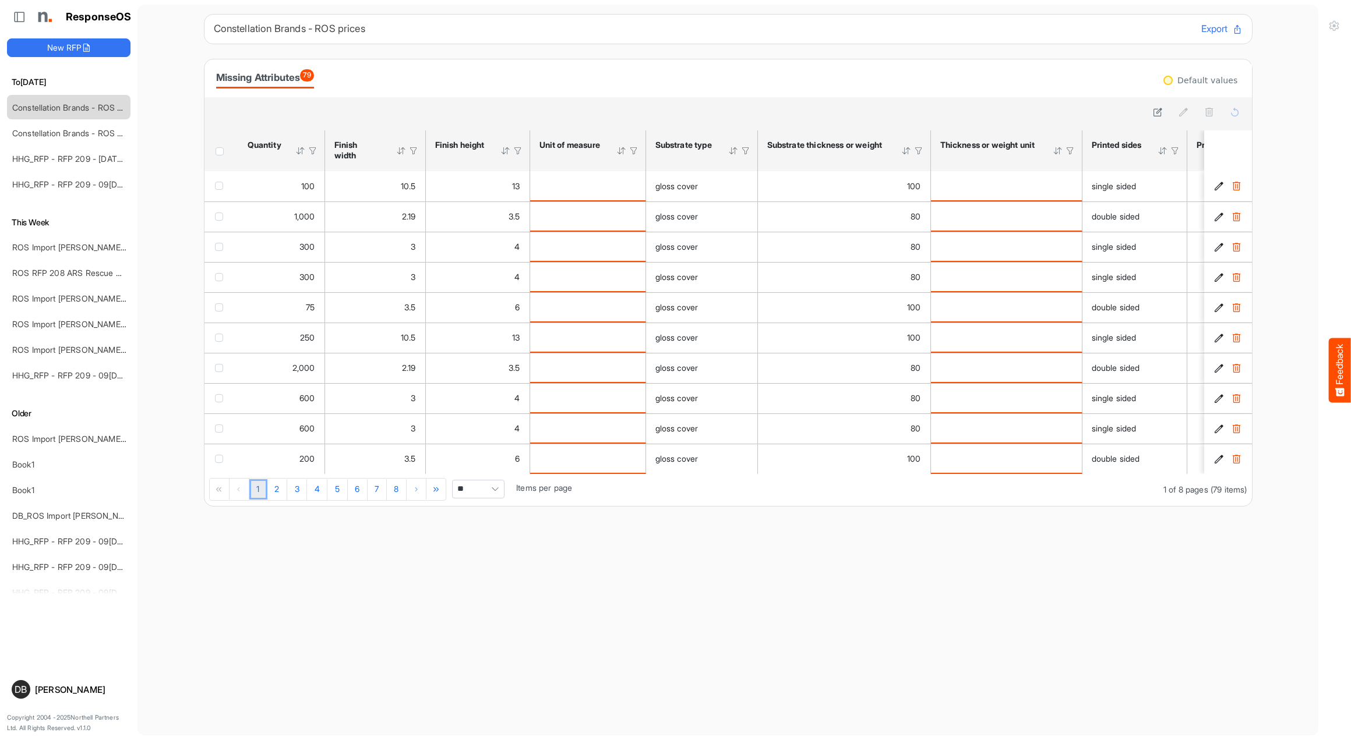
click at [219, 152] on span "Header checkbox" at bounding box center [220, 151] width 8 height 8
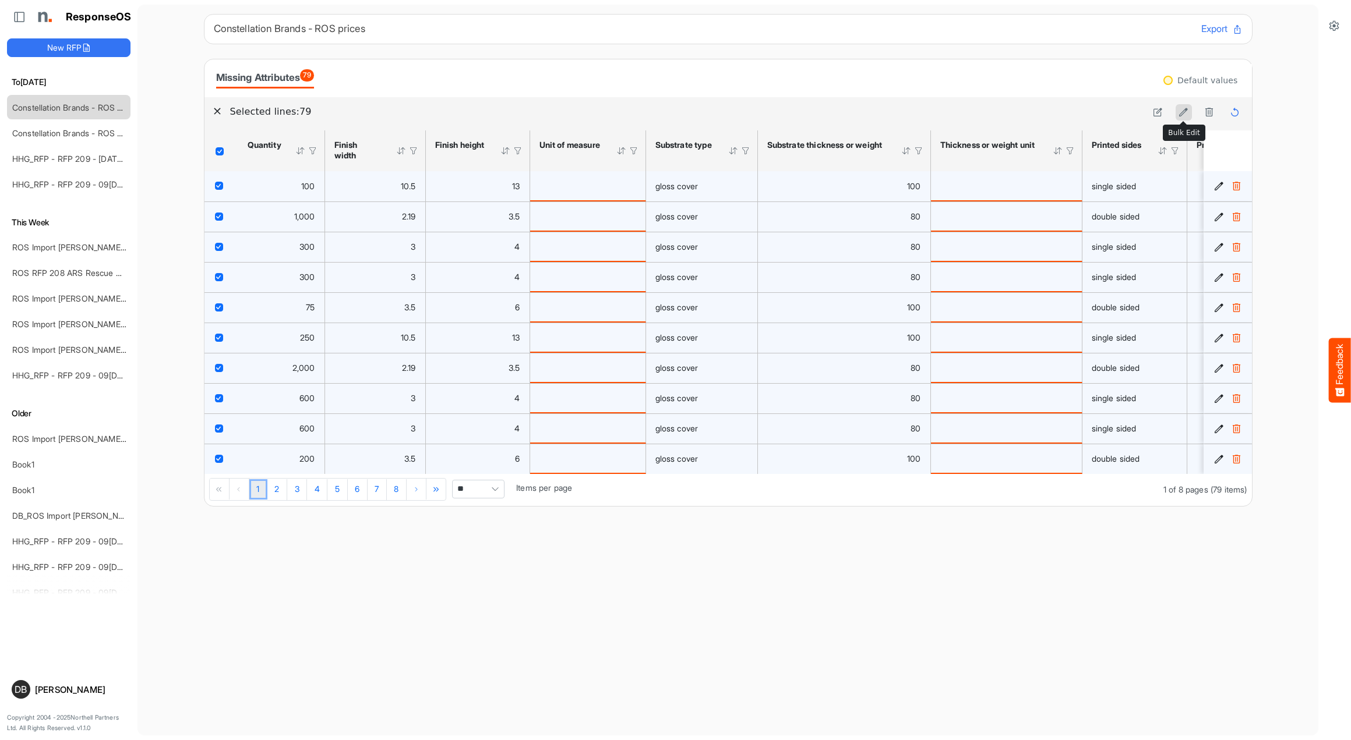
click at [1182, 112] on icon at bounding box center [1183, 112] width 10 height 10
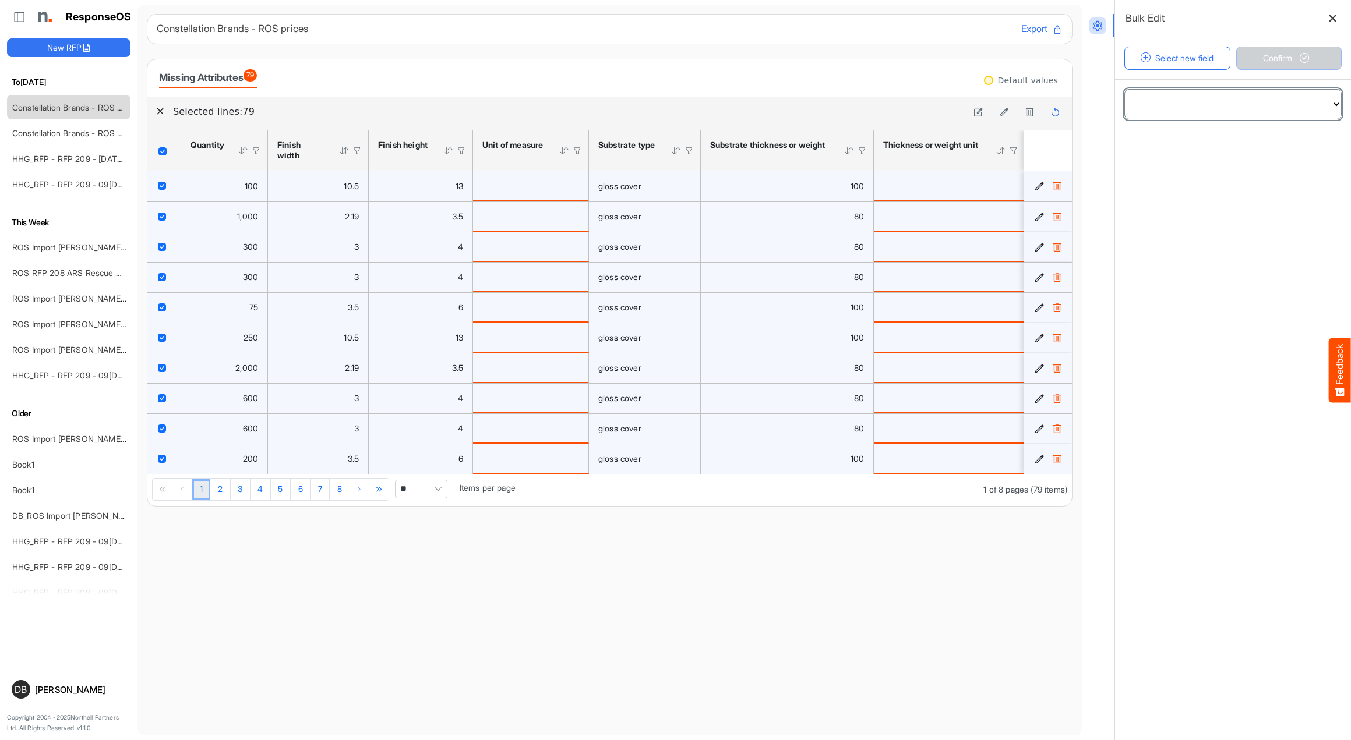
select select "**********"
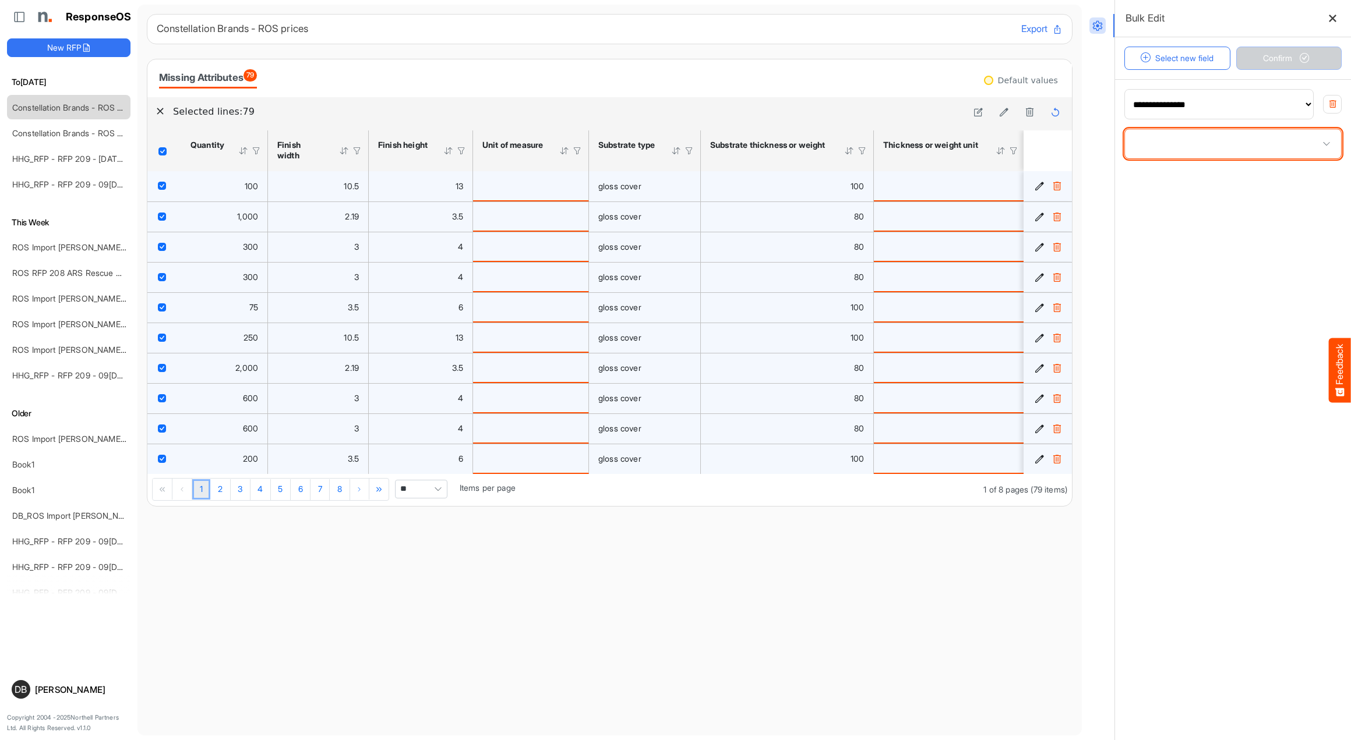
click at [1217, 146] on span at bounding box center [1233, 143] width 216 height 29
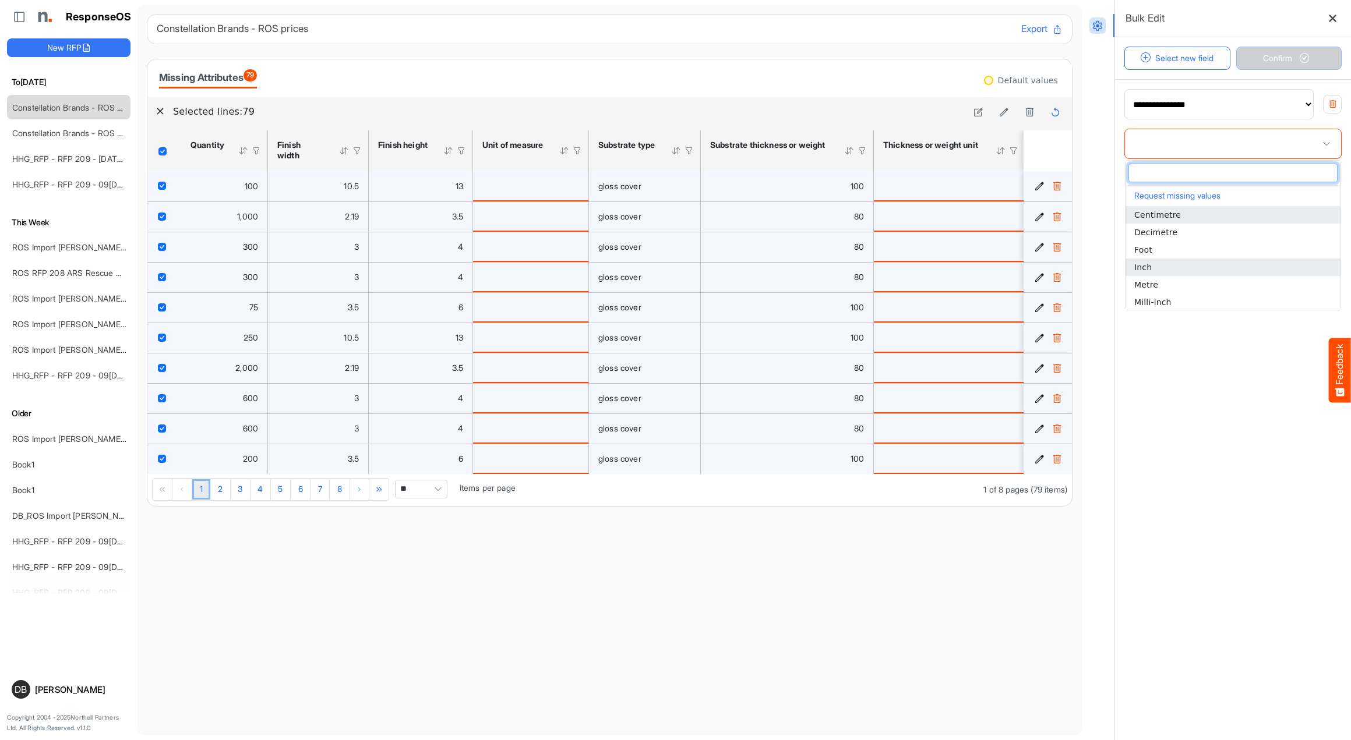
click at [1199, 272] on li "Inch" at bounding box center [1232, 267] width 215 height 17
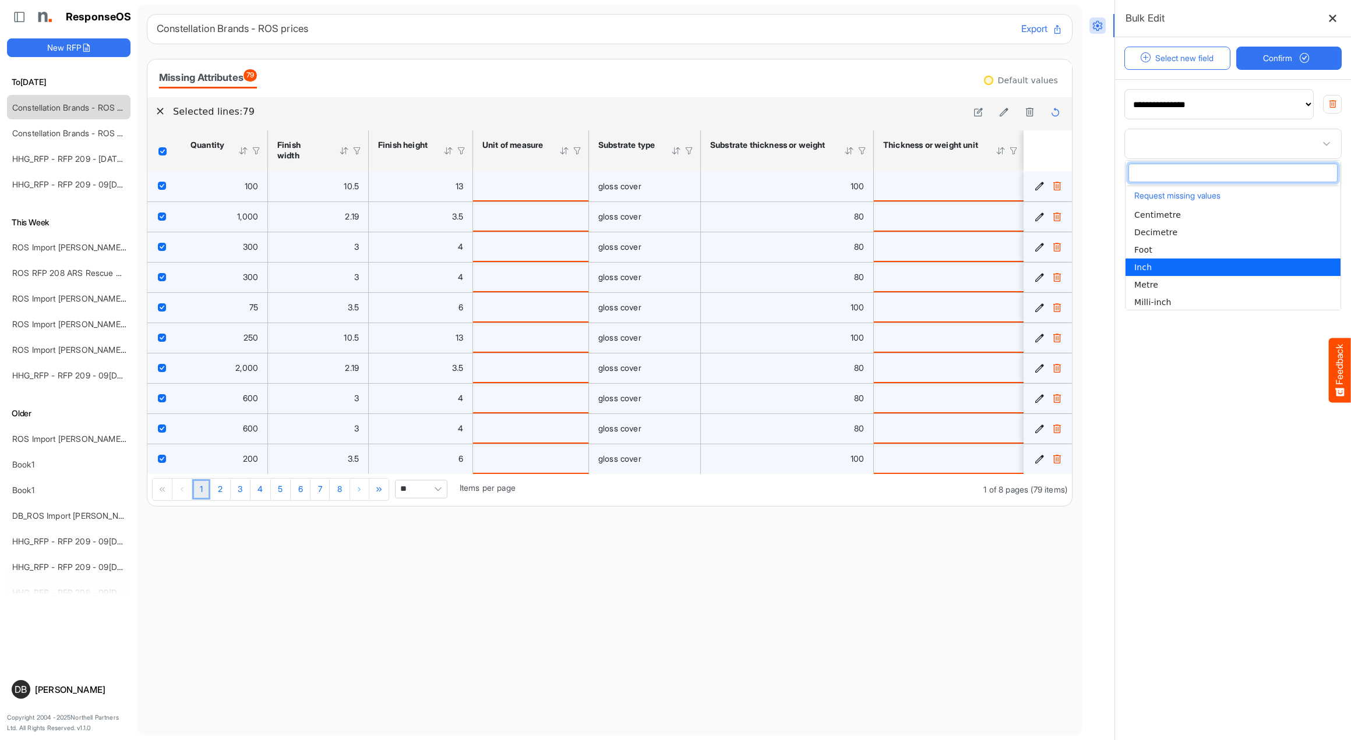
type input "****"
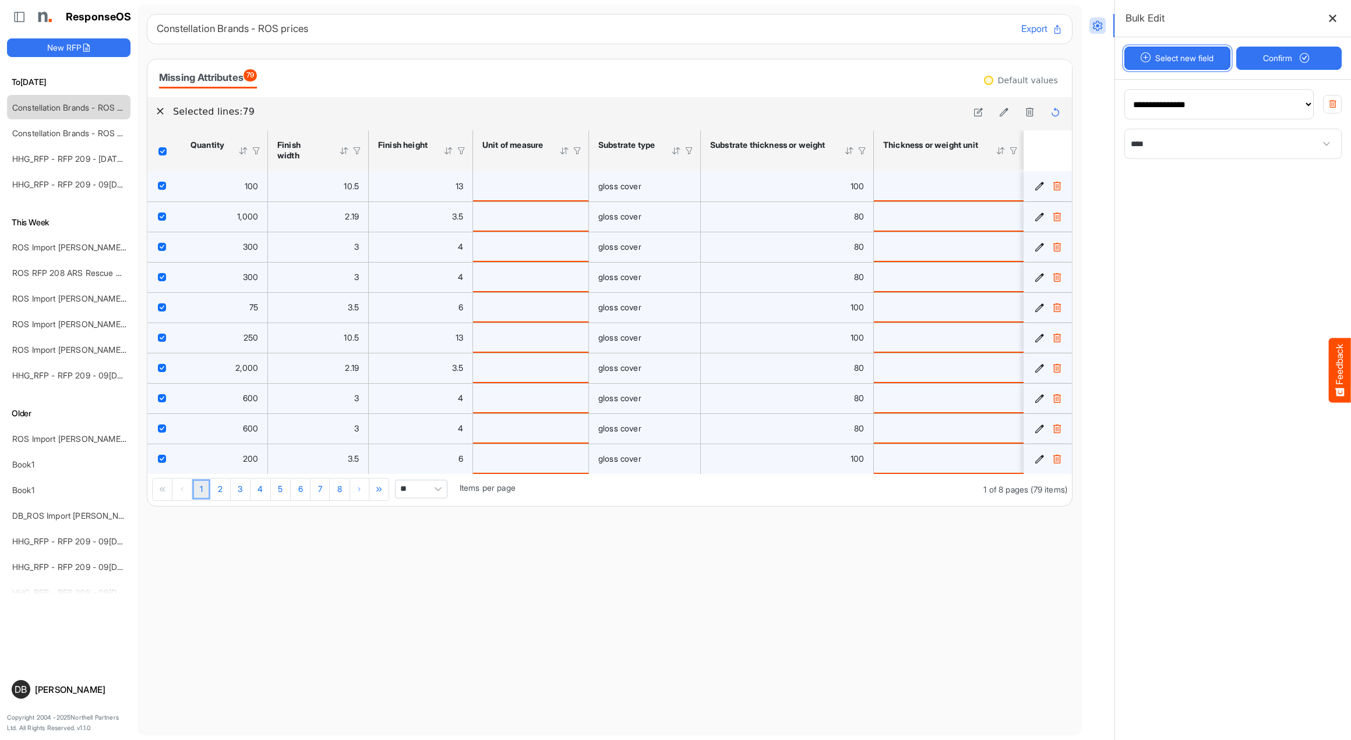
click at [1192, 61] on button "Select new field" at bounding box center [1177, 58] width 106 height 23
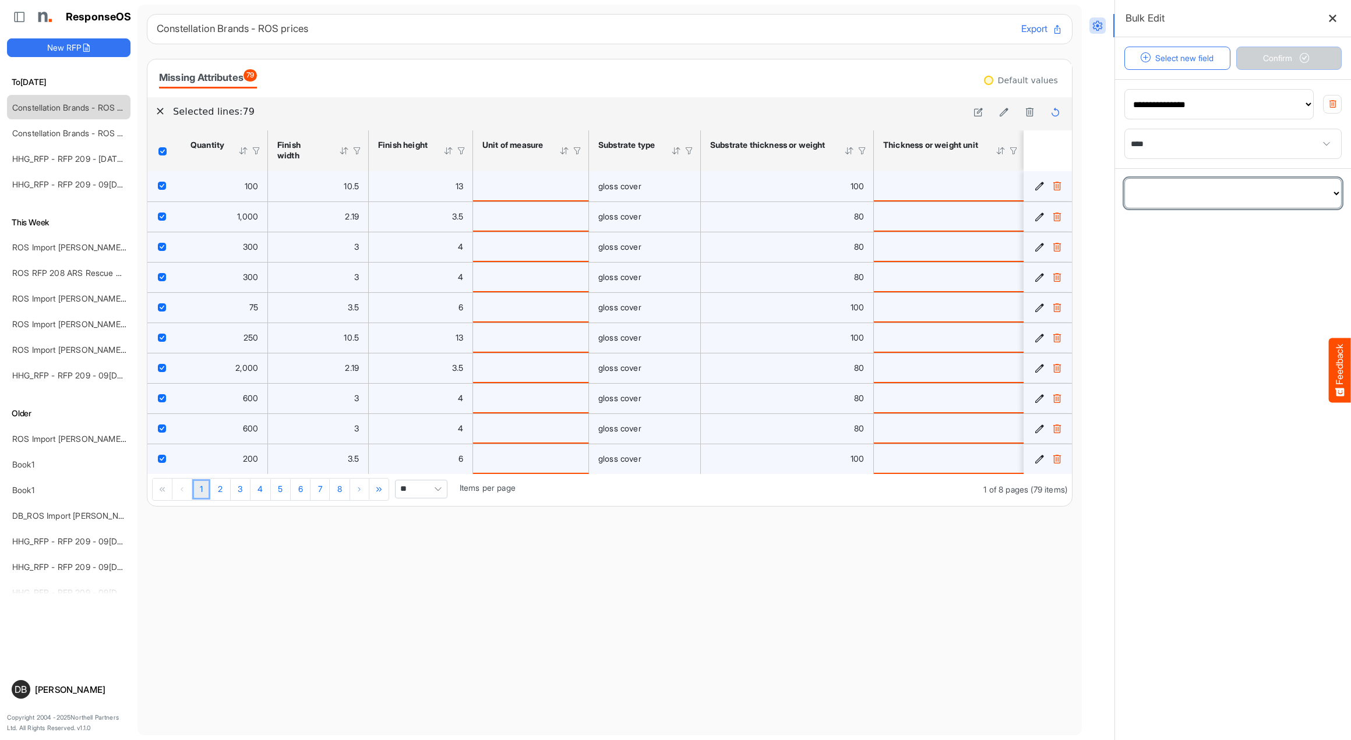
select select "**********"
click at [1232, 227] on input "number" at bounding box center [1233, 232] width 216 height 29
click at [1331, 195] on icon "button" at bounding box center [1332, 193] width 9 height 9
click at [1187, 62] on button "Select new field" at bounding box center [1177, 58] width 106 height 23
select select "**********"
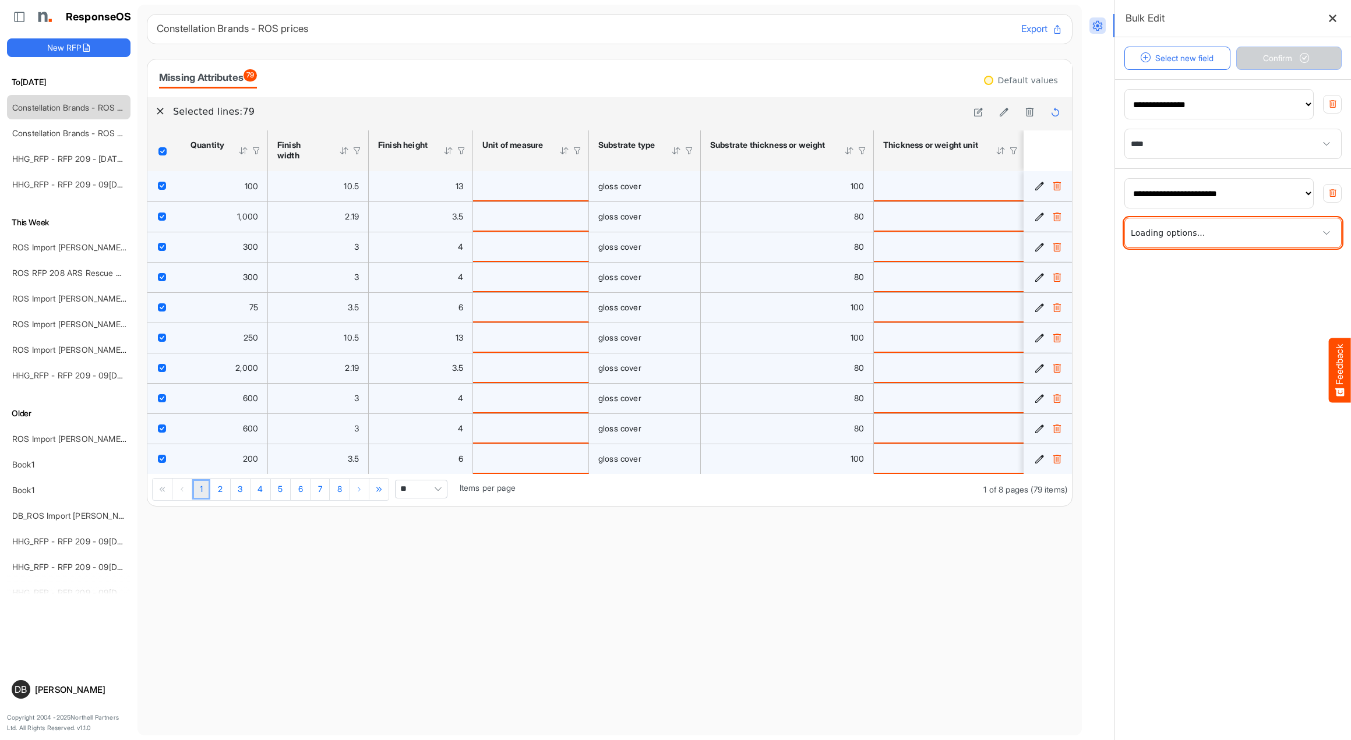
click at [1248, 226] on span at bounding box center [1233, 232] width 216 height 29
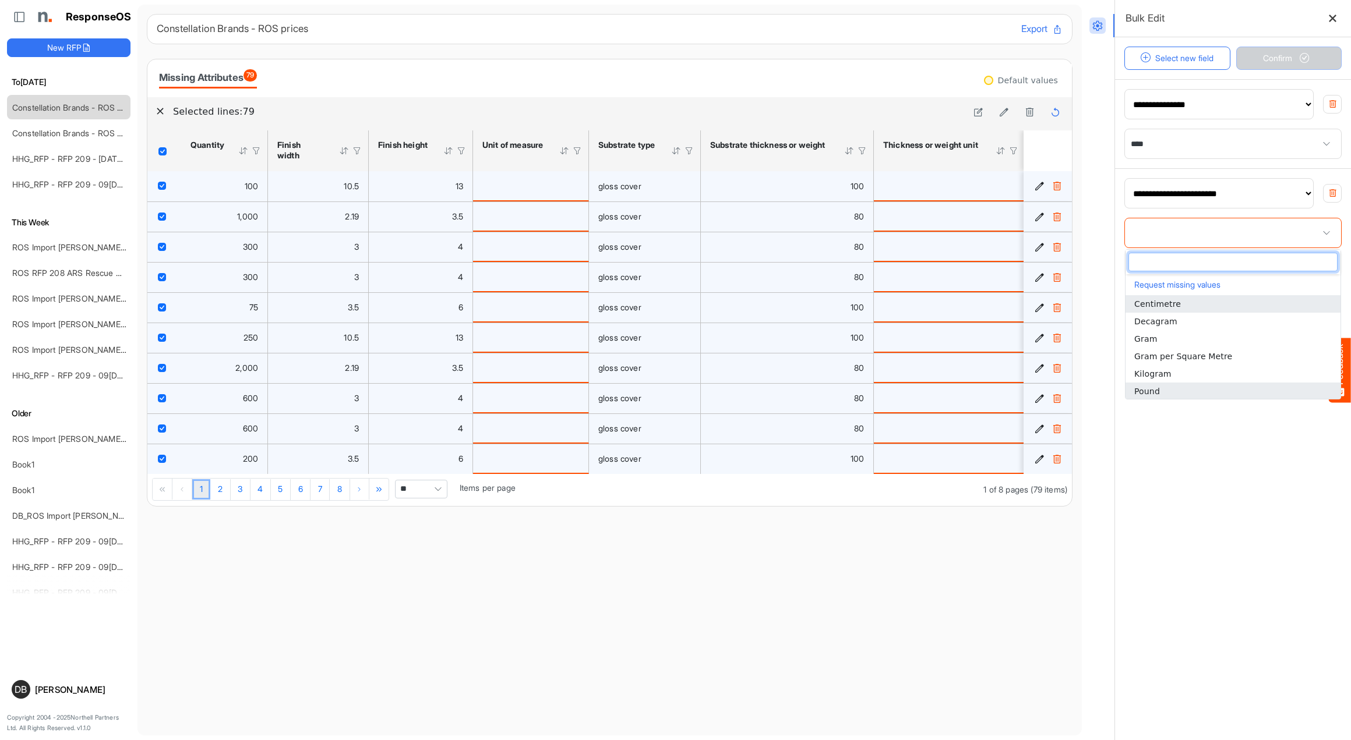
click at [1238, 384] on li "Pound" at bounding box center [1232, 391] width 215 height 17
type input "*****"
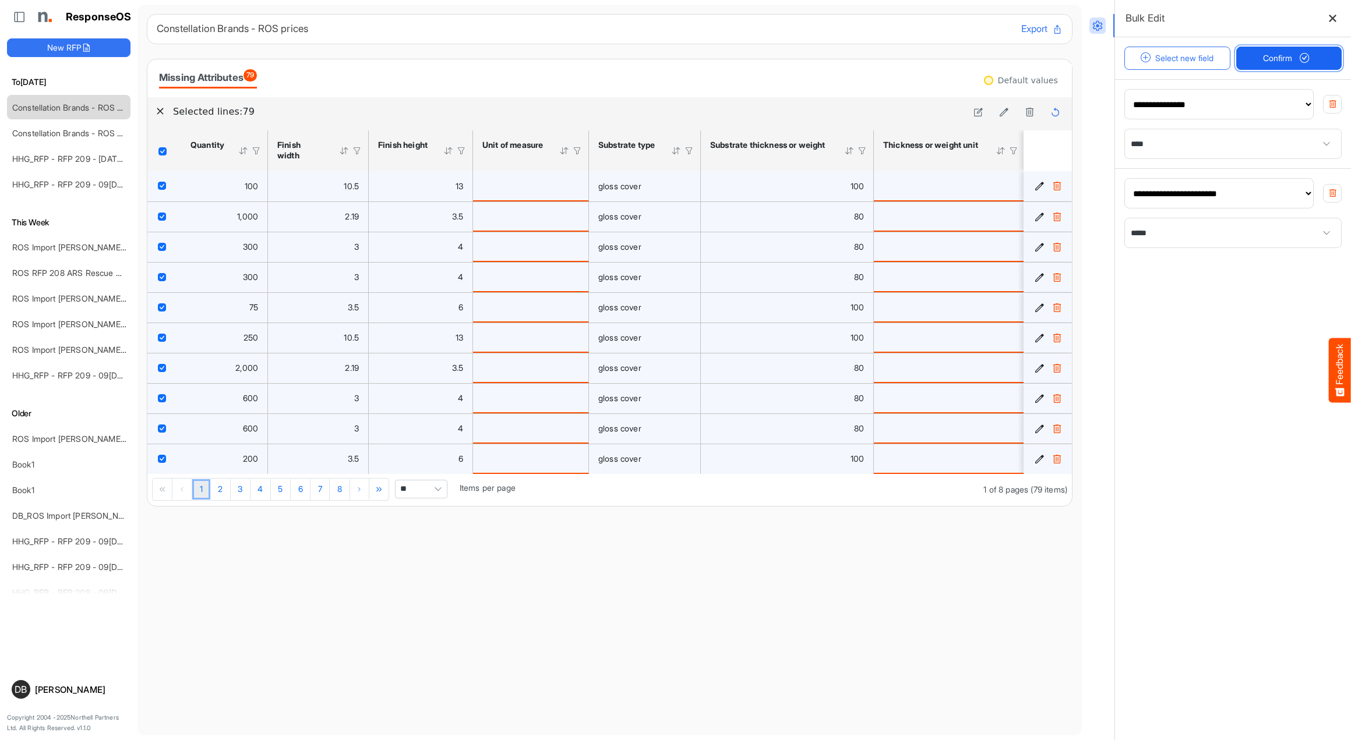
click at [1289, 57] on span "Confirm" at bounding box center [1288, 58] width 51 height 13
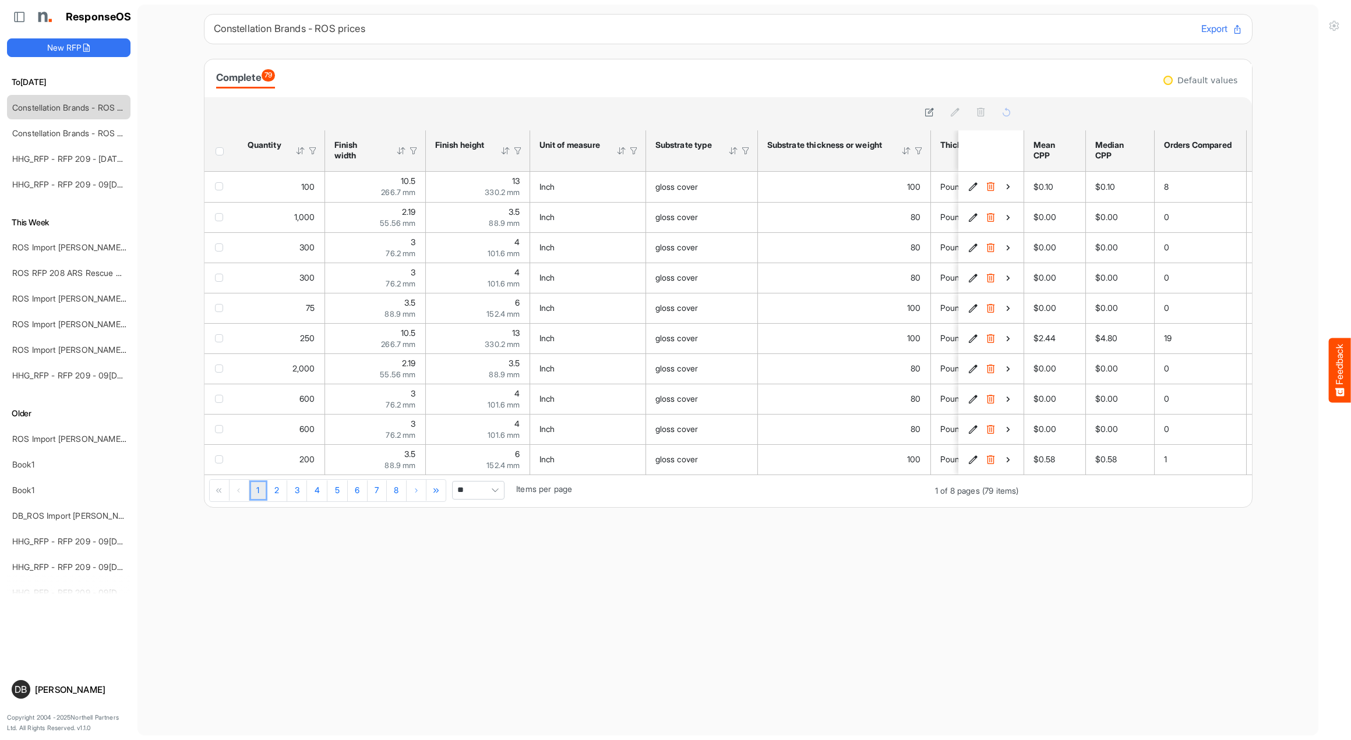
click at [218, 151] on span "Header checkbox" at bounding box center [220, 151] width 8 height 8
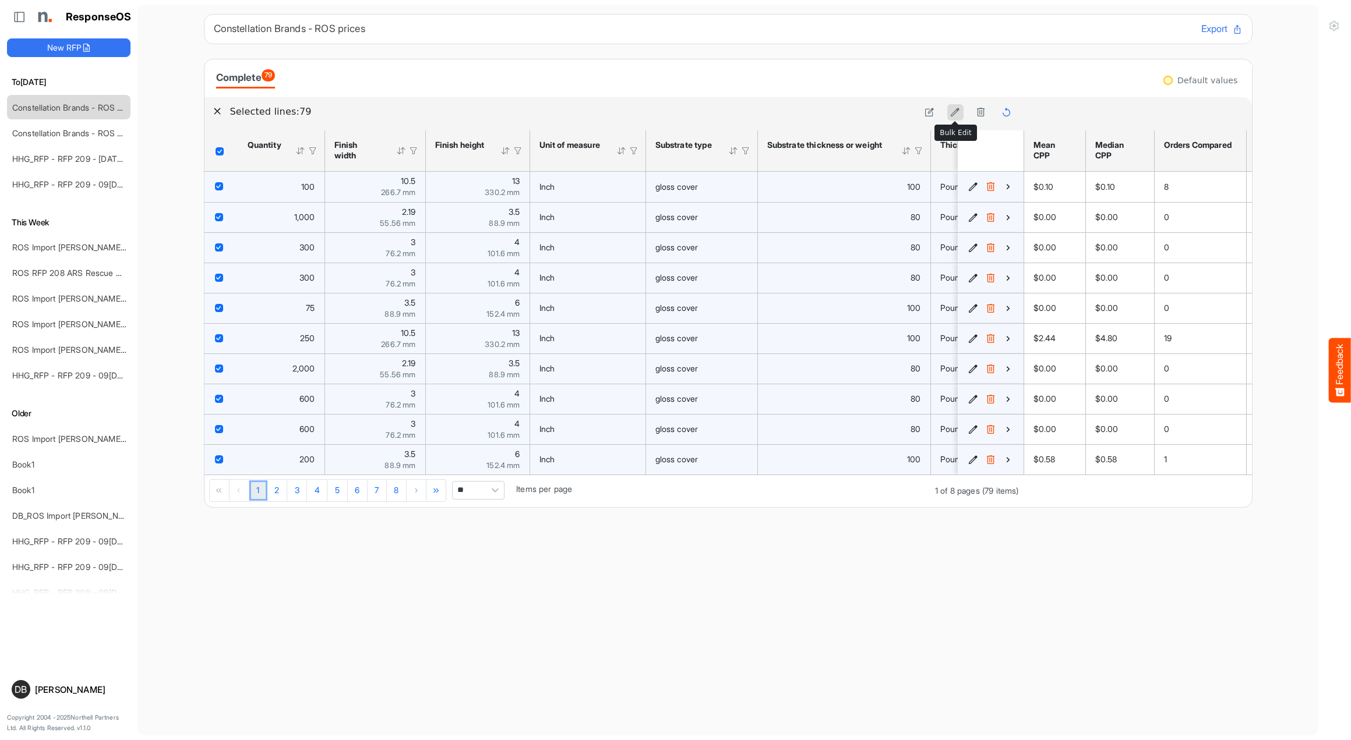
click at [954, 111] on icon at bounding box center [955, 112] width 10 height 10
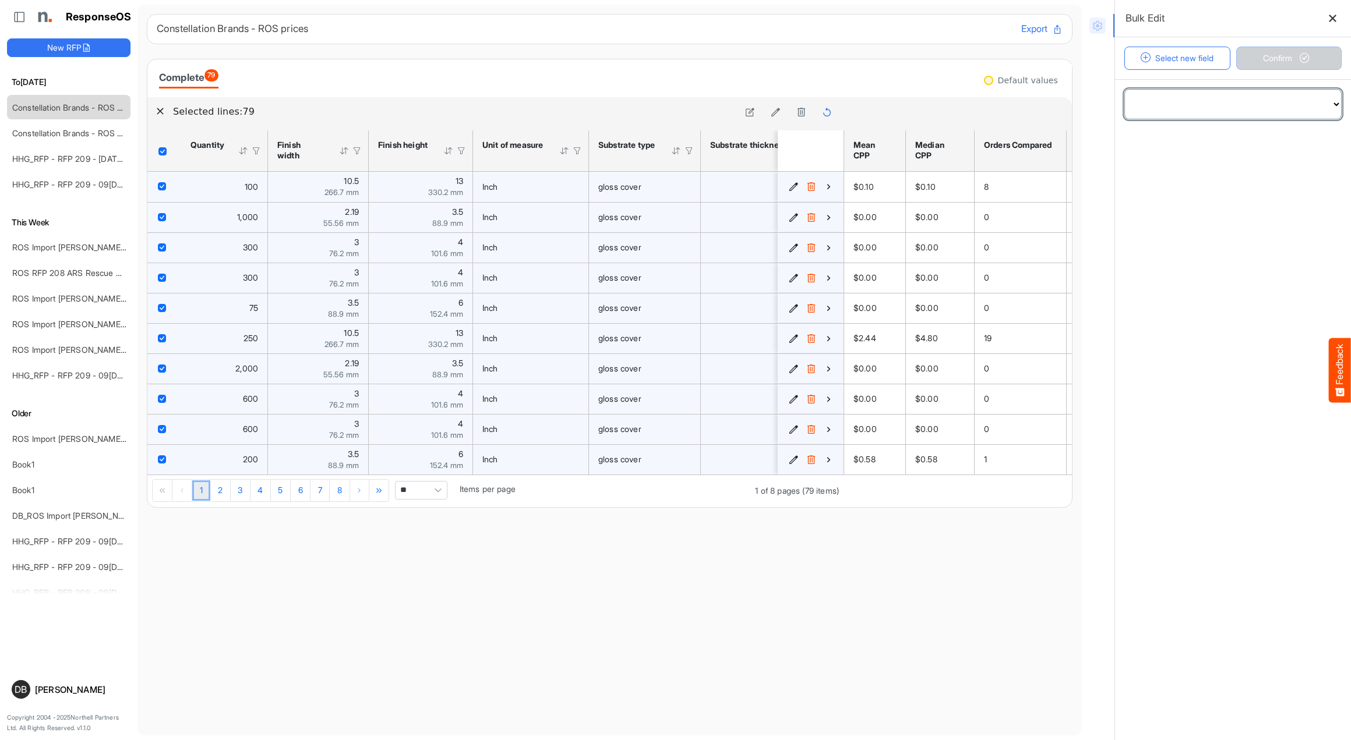
select select "**********"
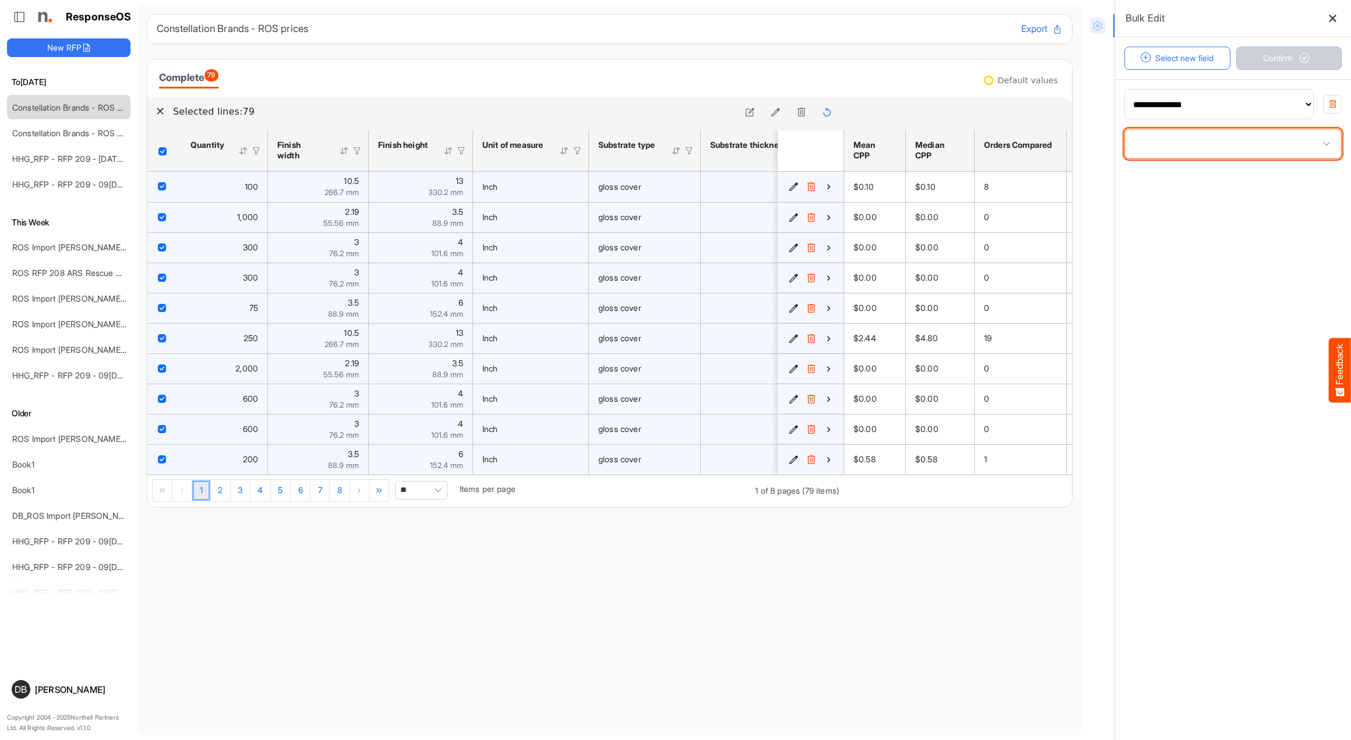
click at [1218, 145] on span at bounding box center [1233, 143] width 216 height 29
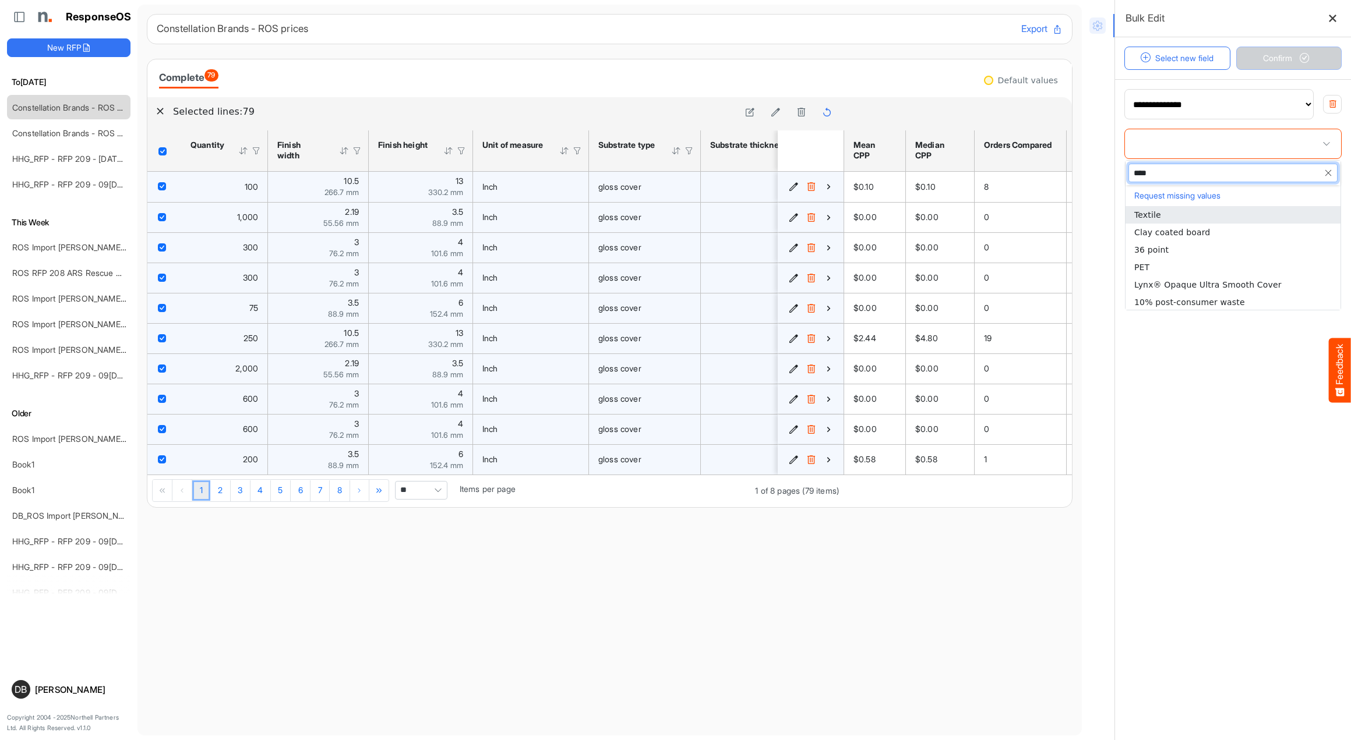
type input "*****"
click at [1198, 248] on li "Gloss" at bounding box center [1232, 249] width 215 height 17
type input "*****"
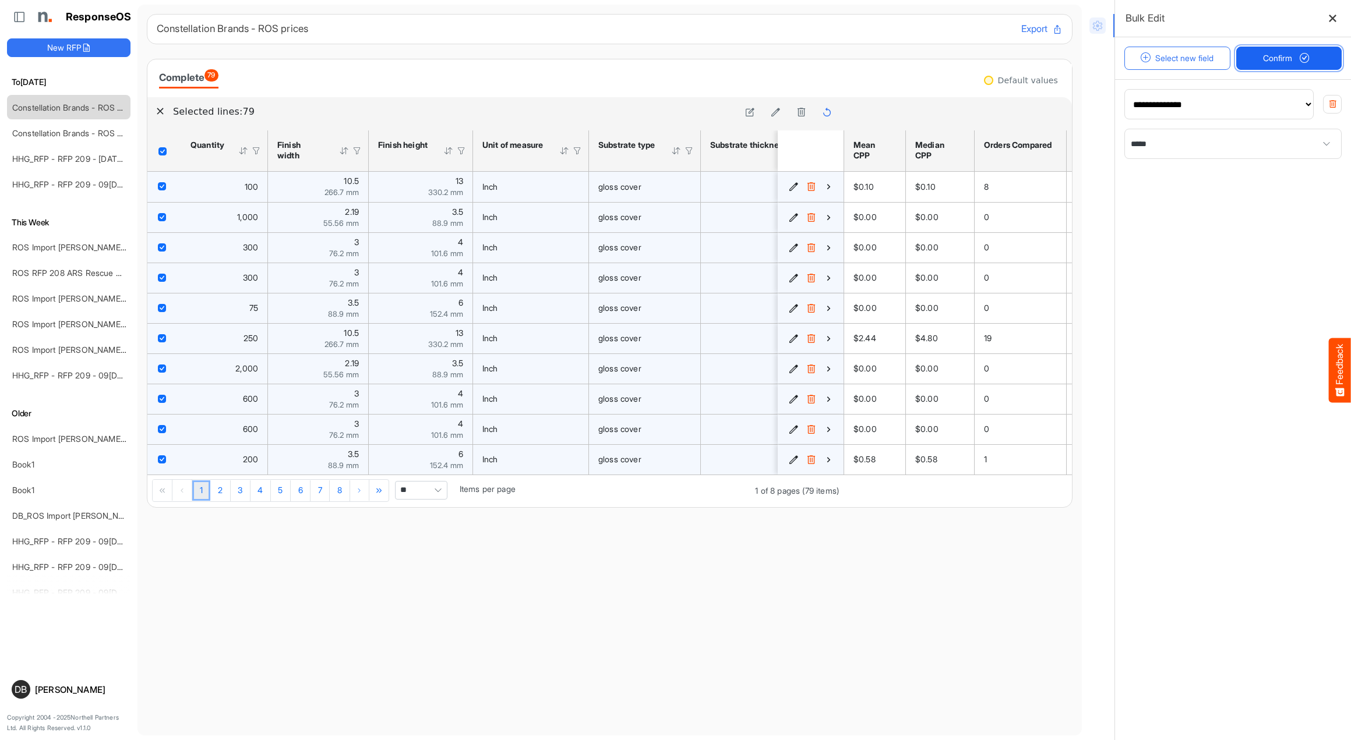
click at [1277, 57] on span "Confirm" at bounding box center [1288, 58] width 51 height 13
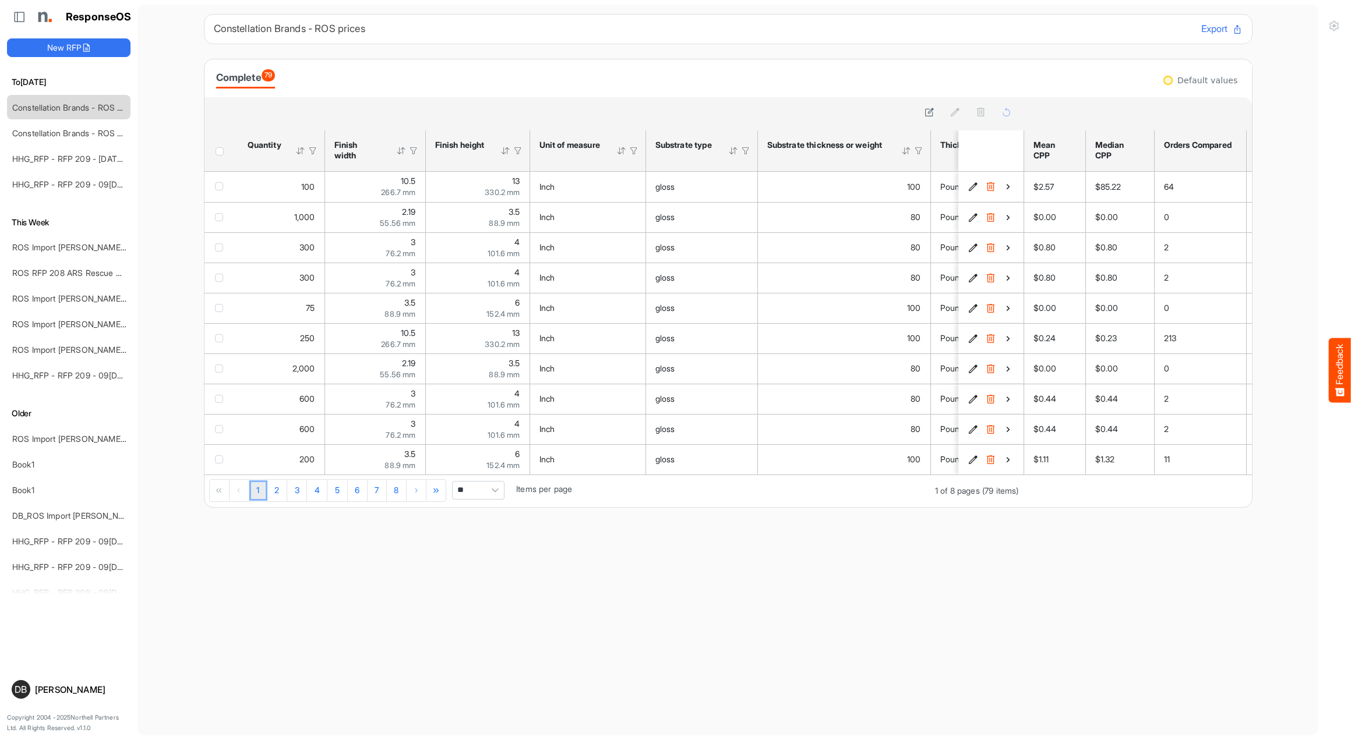
click at [500, 497] on span "Pagerdropdown" at bounding box center [494, 490] width 17 height 17
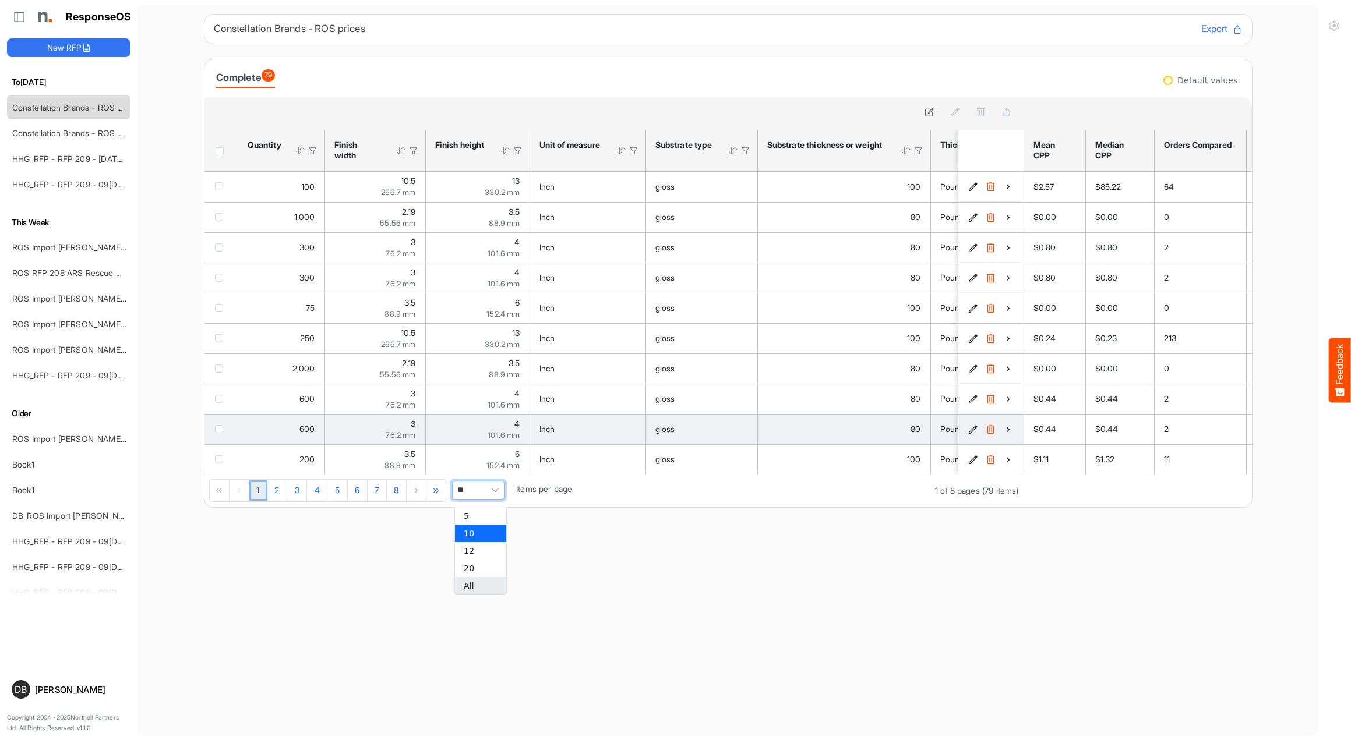
drag, startPoint x: 499, startPoint y: 580, endPoint x: 706, endPoint y: 435, distance: 253.4
click at [499, 580] on li "All" at bounding box center [480, 585] width 51 height 17
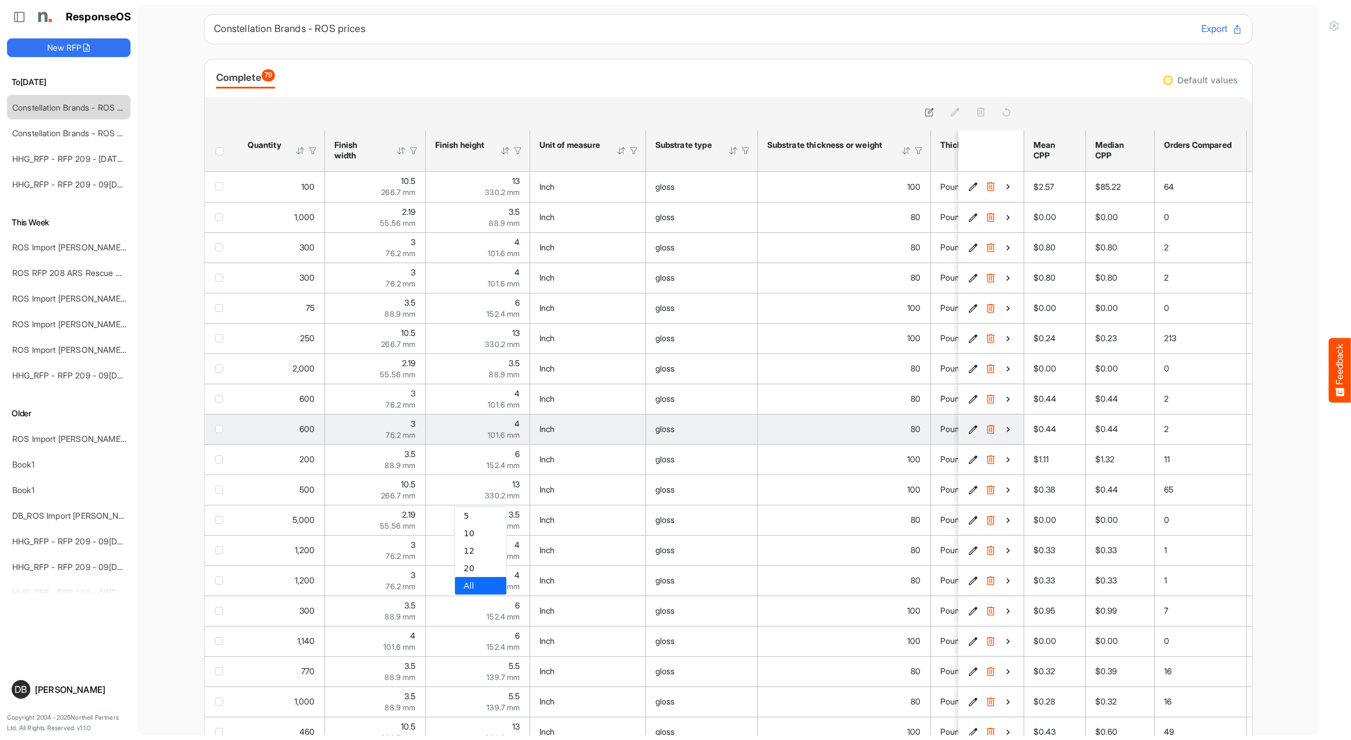
type input "***"
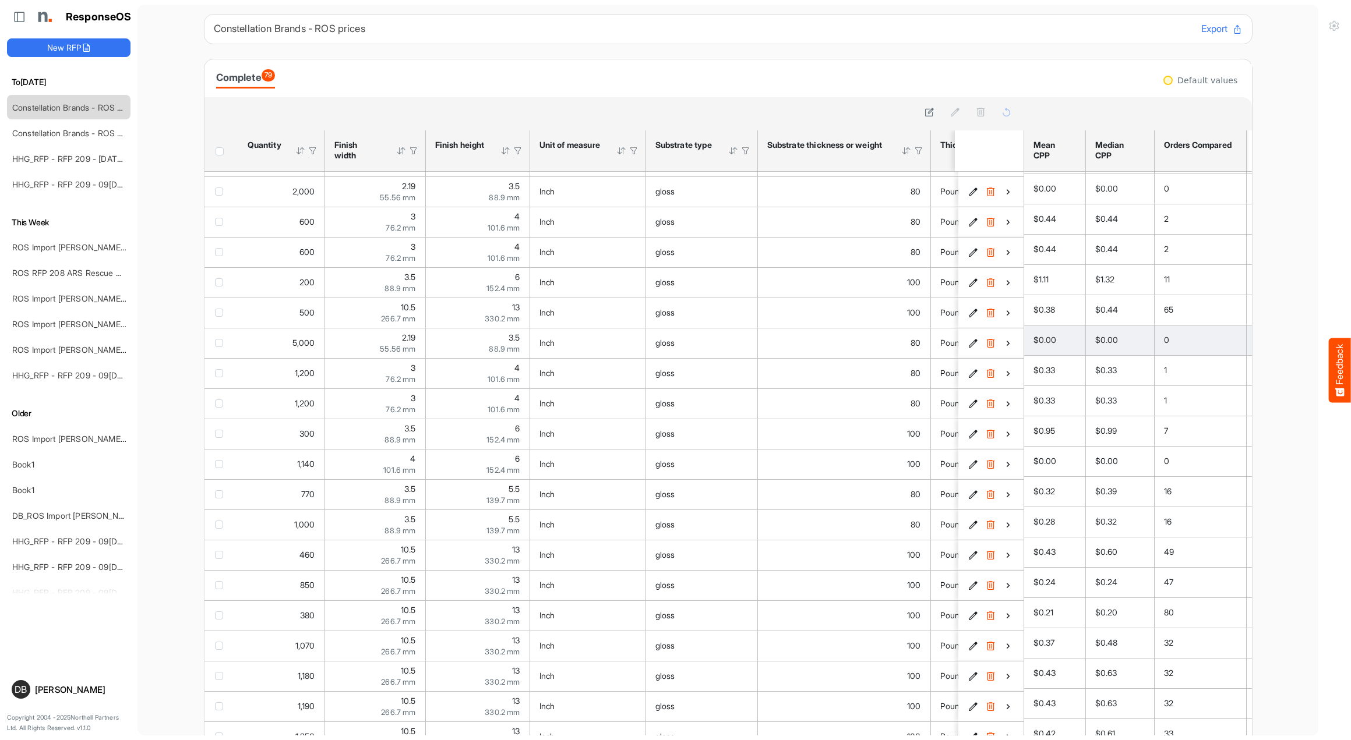
scroll to position [336, 0]
click at [1217, 25] on button "Export" at bounding box center [1221, 29] width 41 height 15
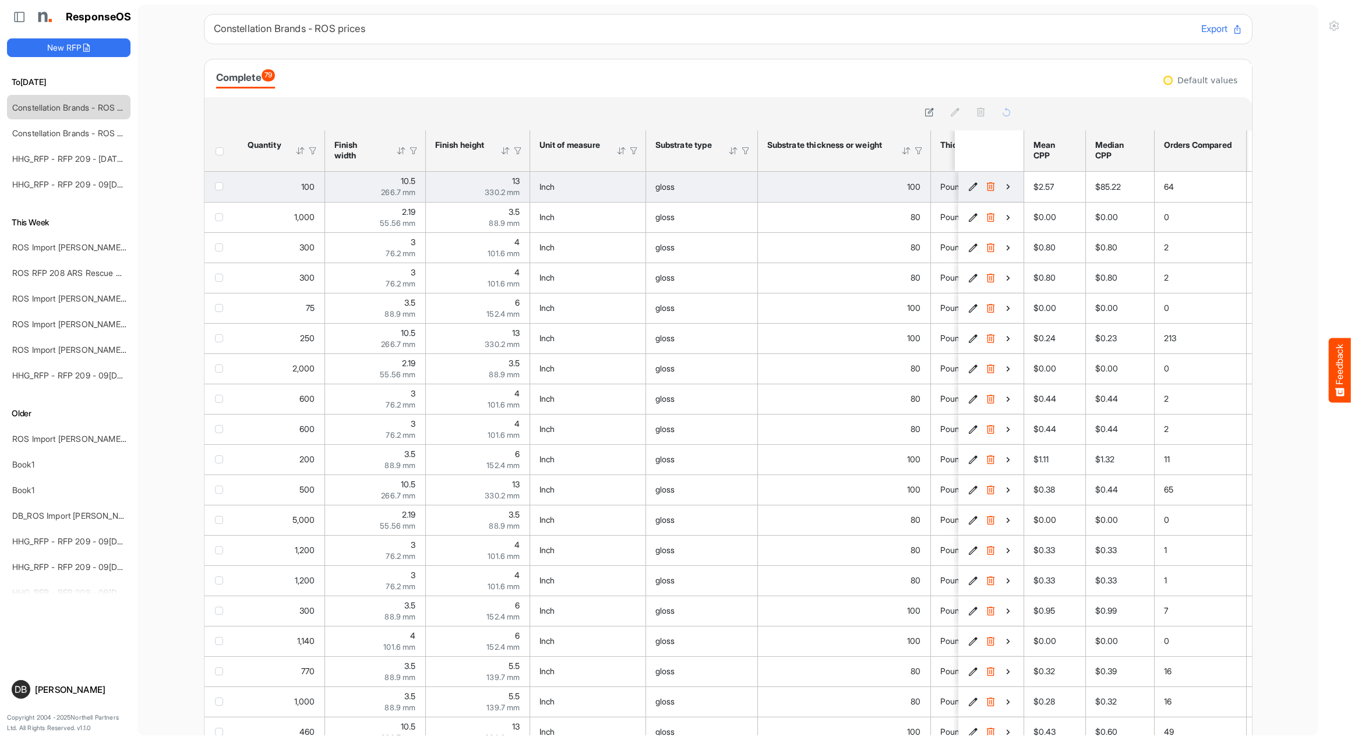
click at [1005, 186] on icon "da1e0a30-2aca-40e0-a668-e5a91ecacf84 is template cell Column Header" at bounding box center [1008, 187] width 10 height 10
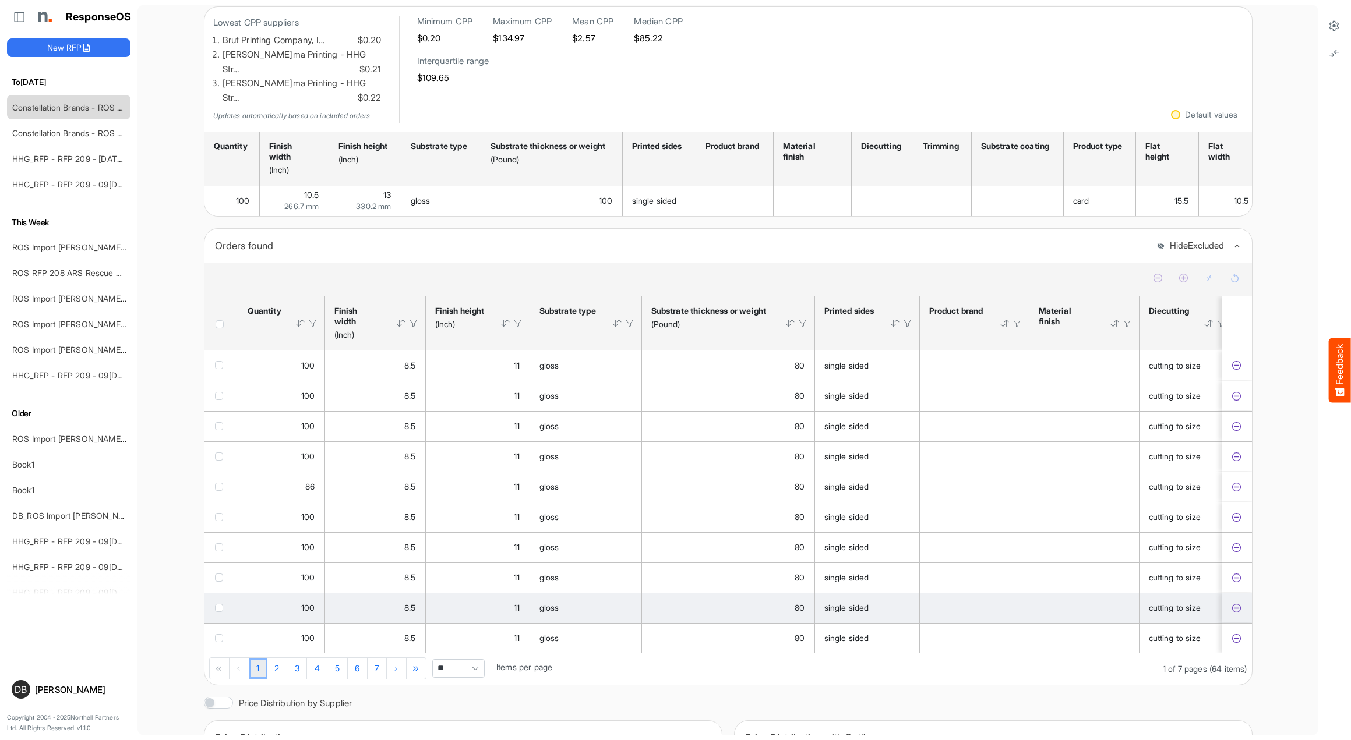
scroll to position [86, 0]
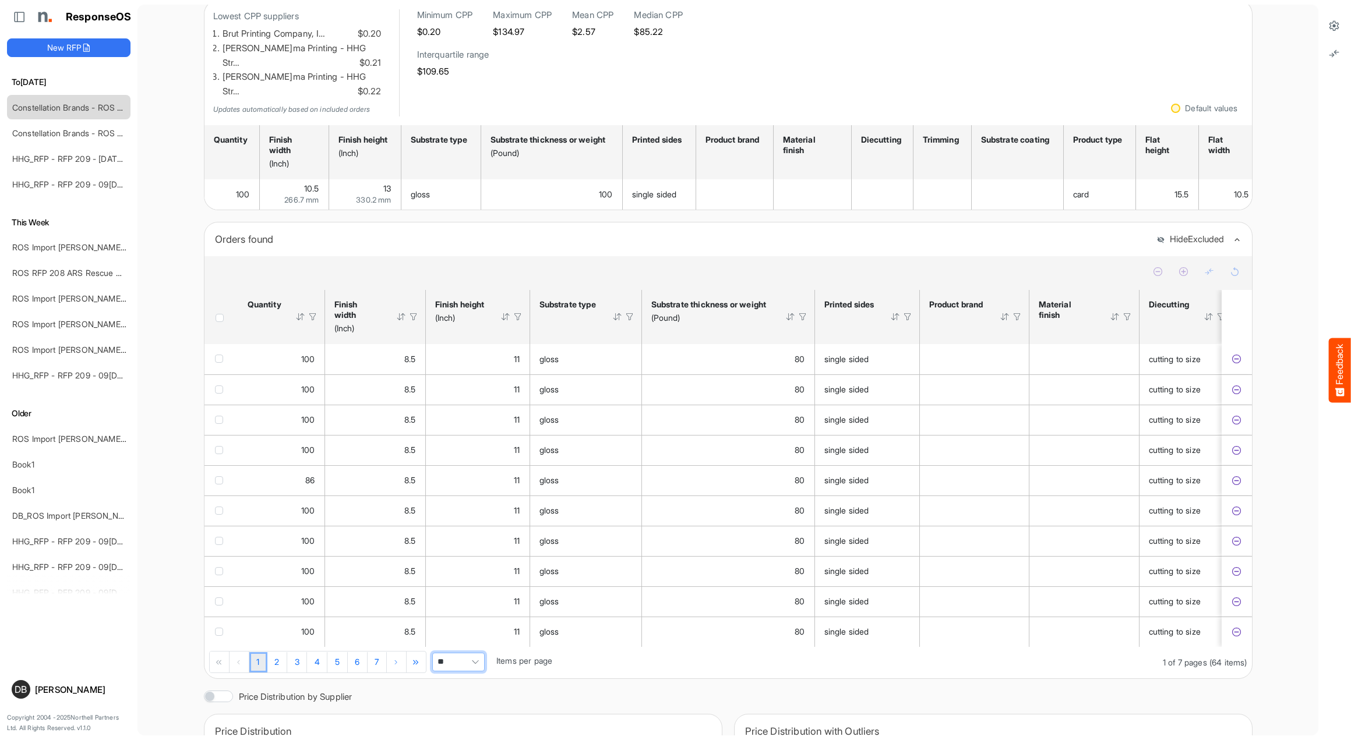
click at [482, 654] on span "Pagerdropdown" at bounding box center [475, 662] width 17 height 17
click at [476, 624] on li "All" at bounding box center [460, 624] width 51 height 17
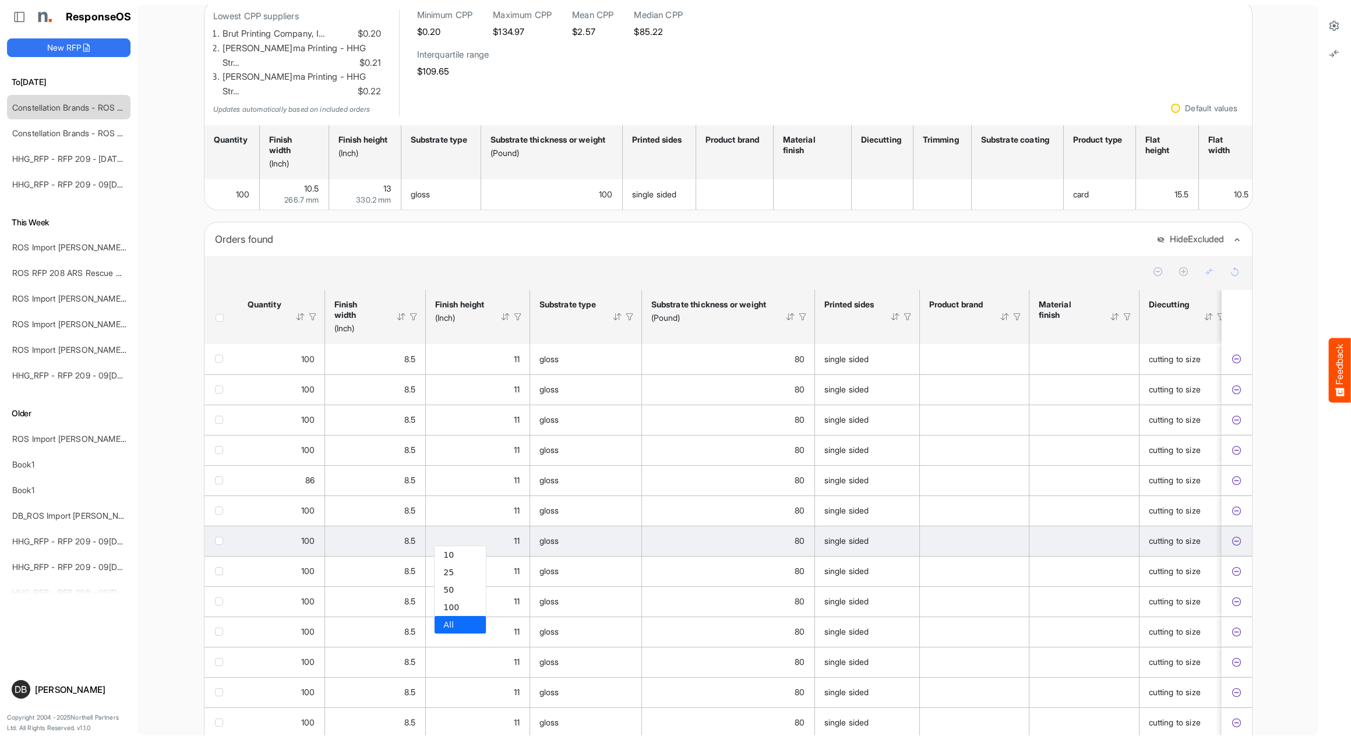
type input "***"
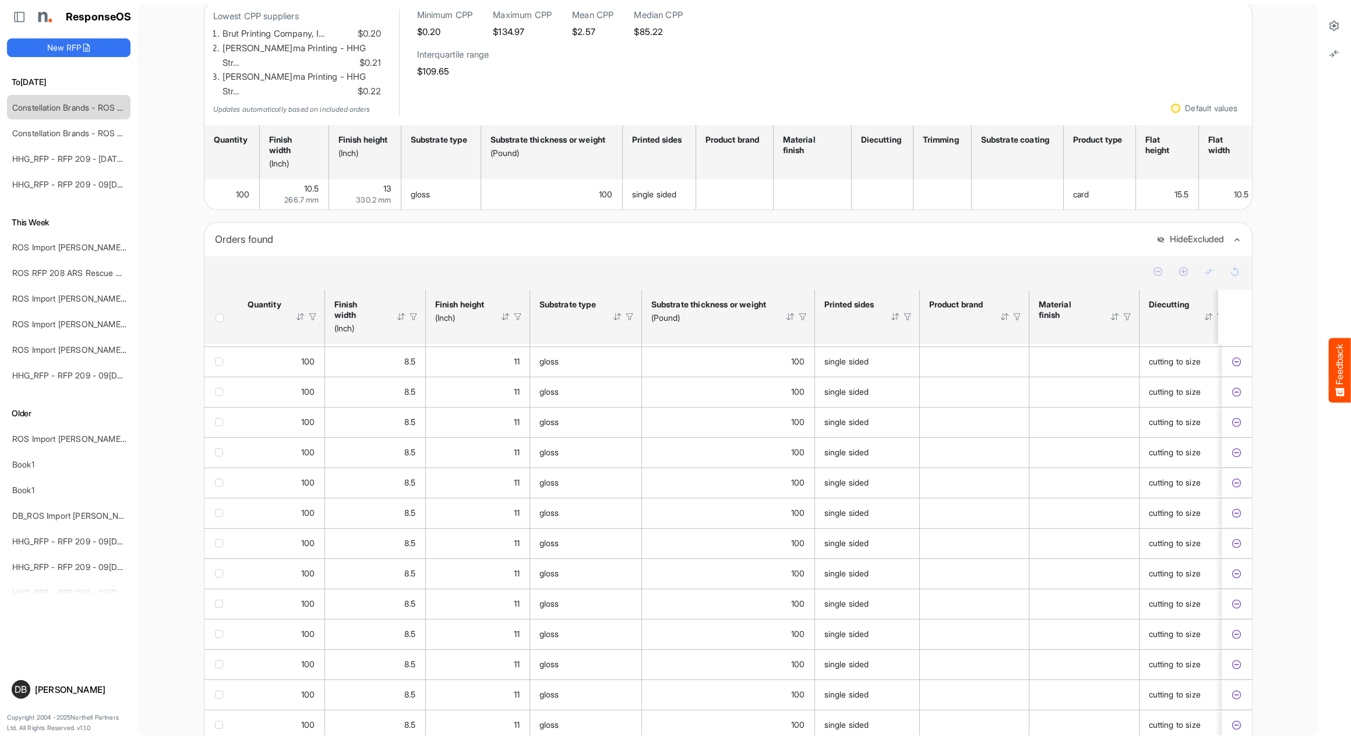
scroll to position [1329, 0]
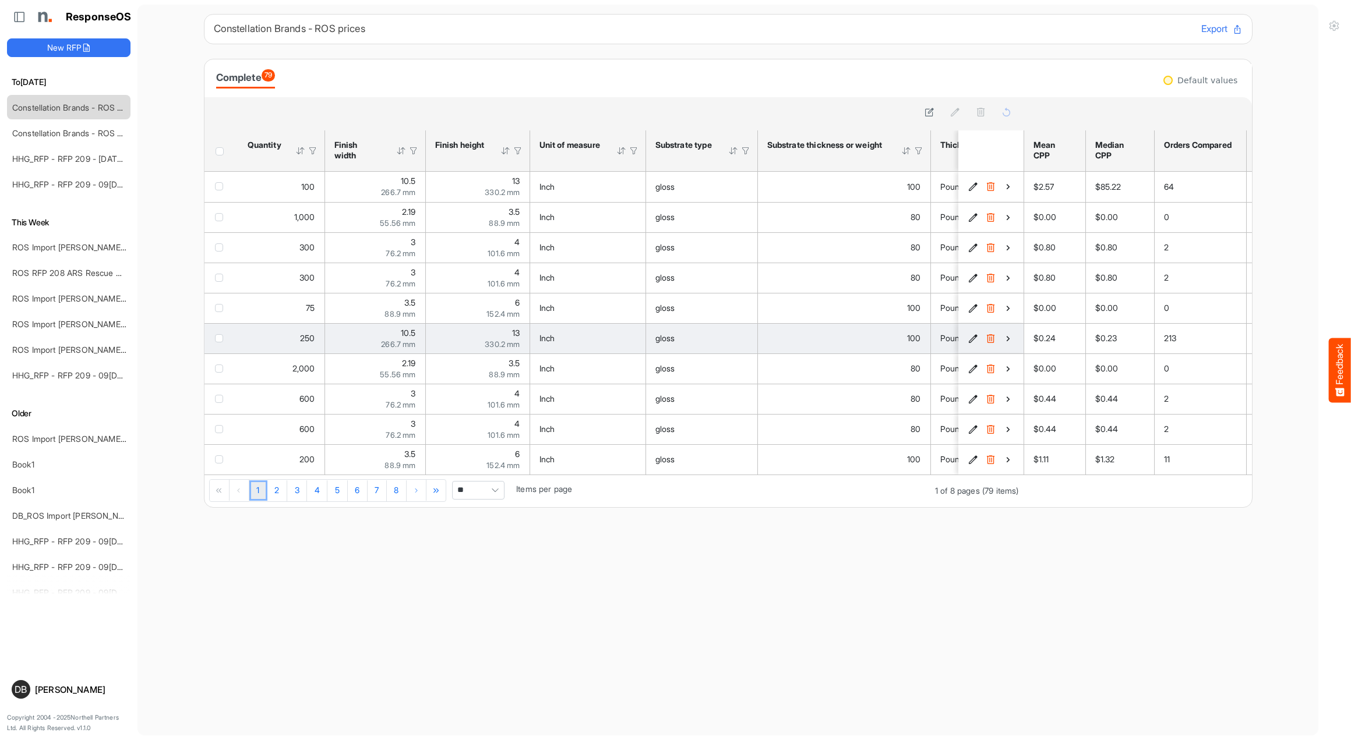
click at [1012, 338] on icon "154cc1bb-9ea9-44c5-8b31-65014c37c36b is template cell Column Header" at bounding box center [1008, 339] width 10 height 10
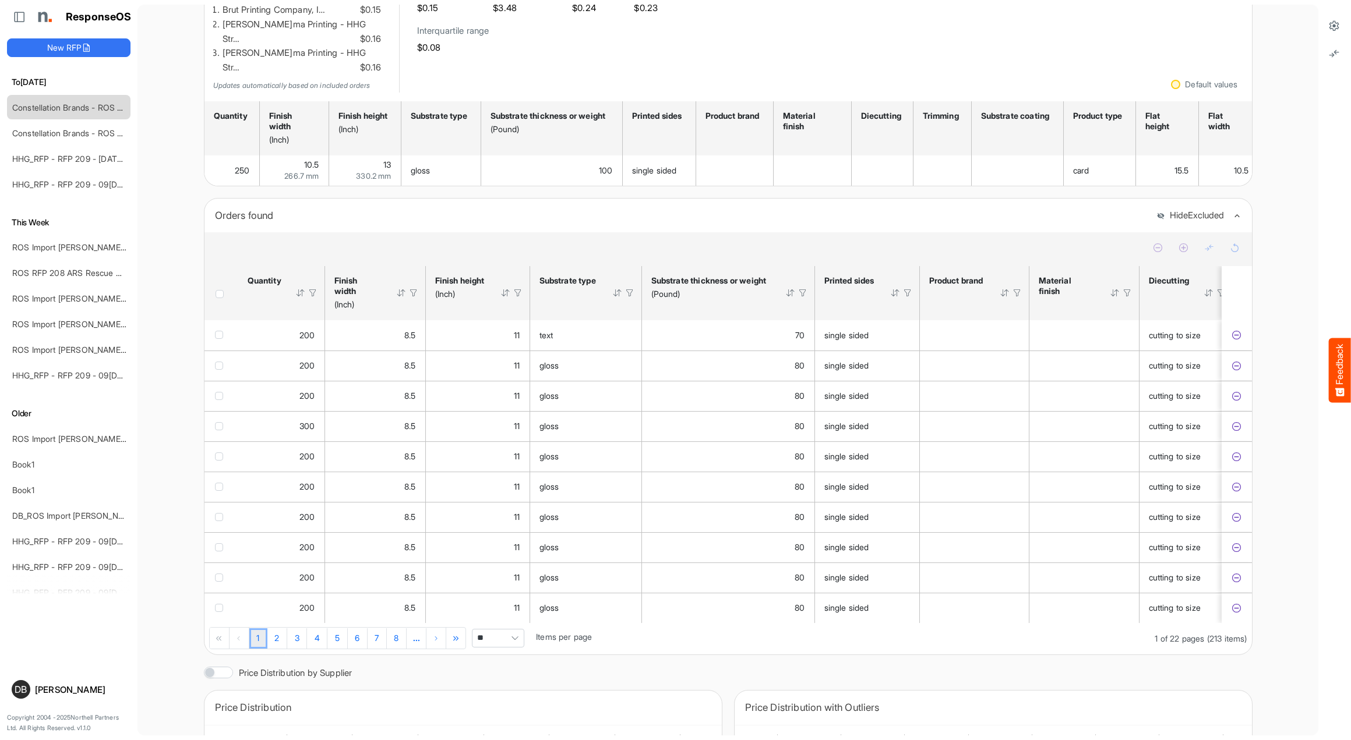
scroll to position [114, 0]
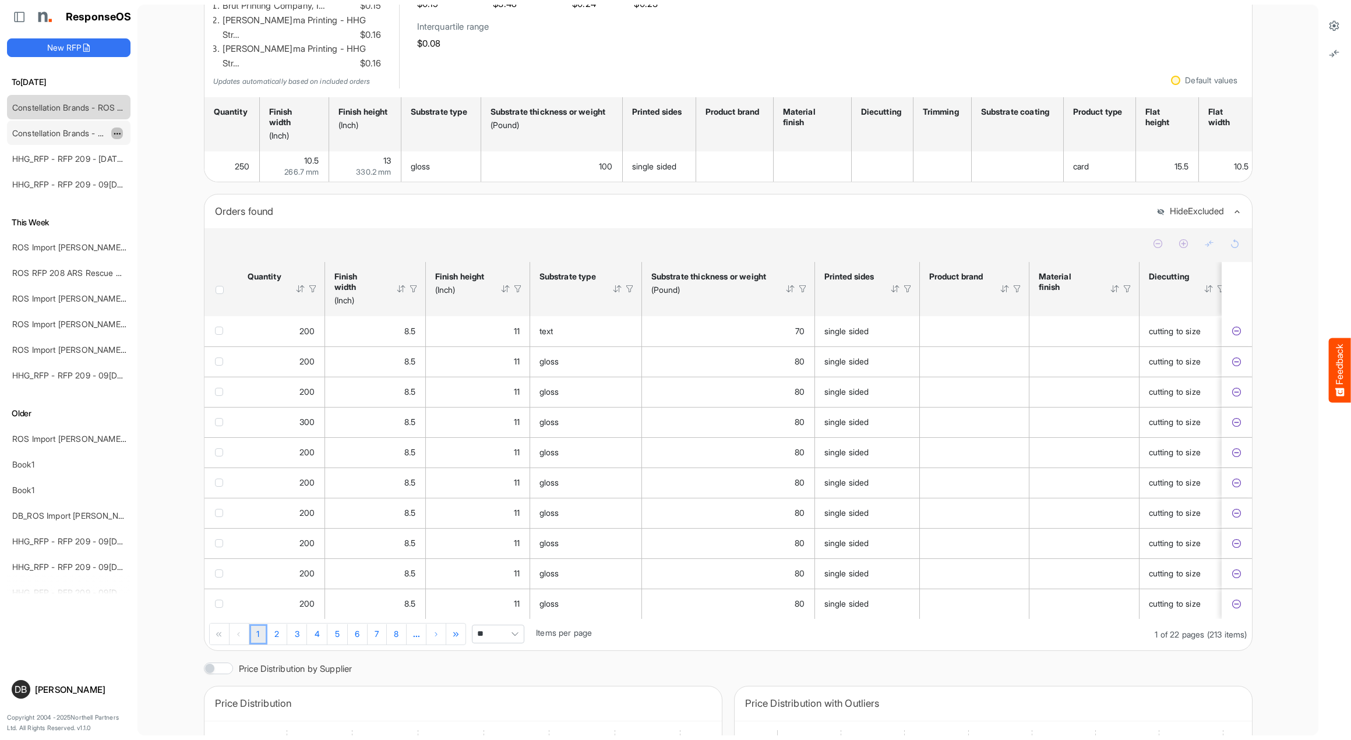
click at [119, 132] on span "dropdownbutton" at bounding box center [116, 134] width 6 height 8
click at [165, 177] on li "Delete" at bounding box center [146, 168] width 70 height 17
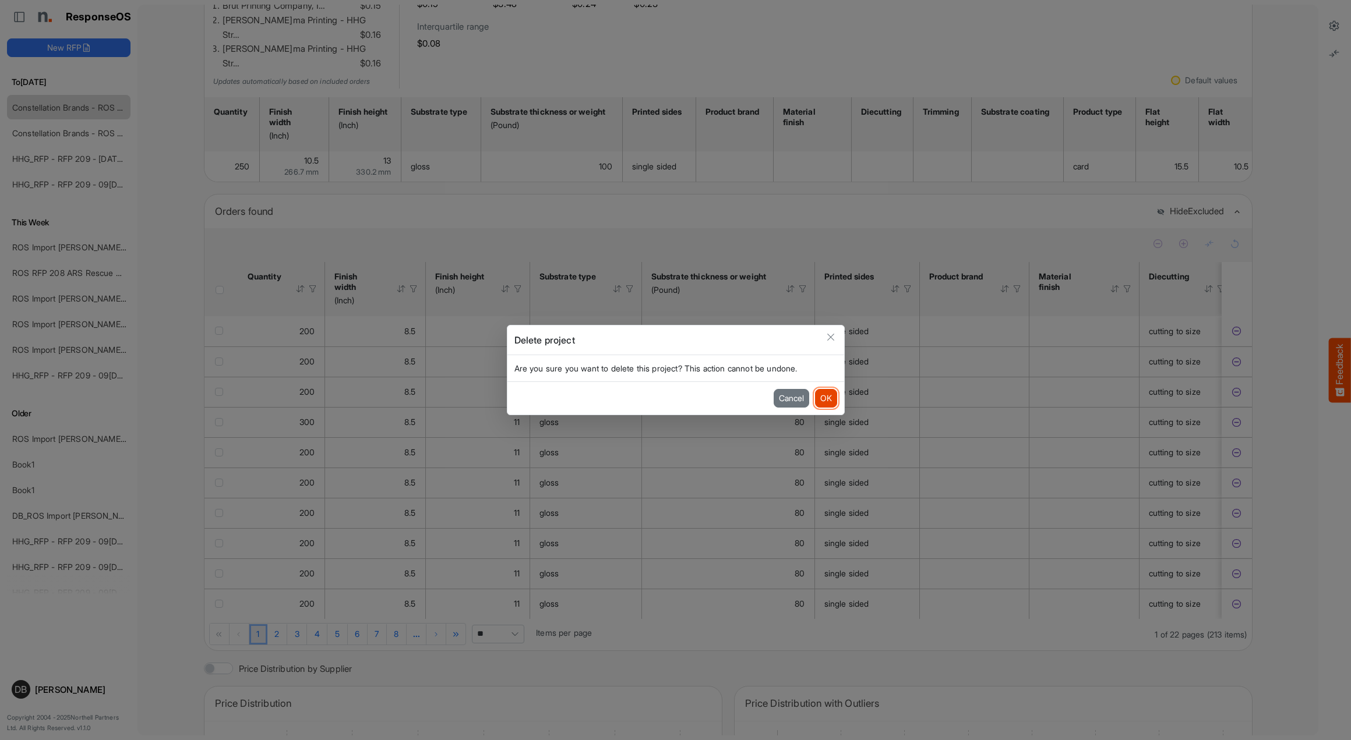
click at [829, 398] on button "OK" at bounding box center [826, 398] width 22 height 19
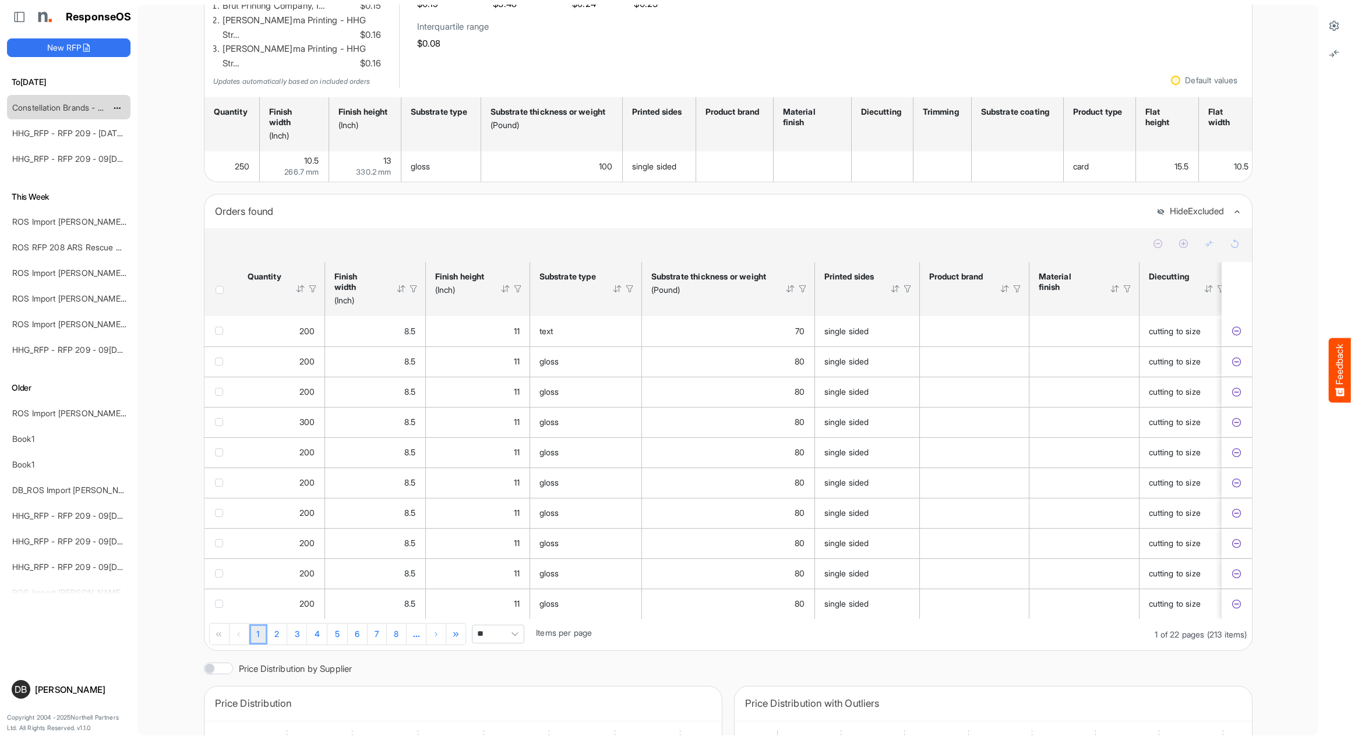
click at [81, 105] on link "Constellation Brands - ROS prices" at bounding box center [76, 108] width 128 height 10
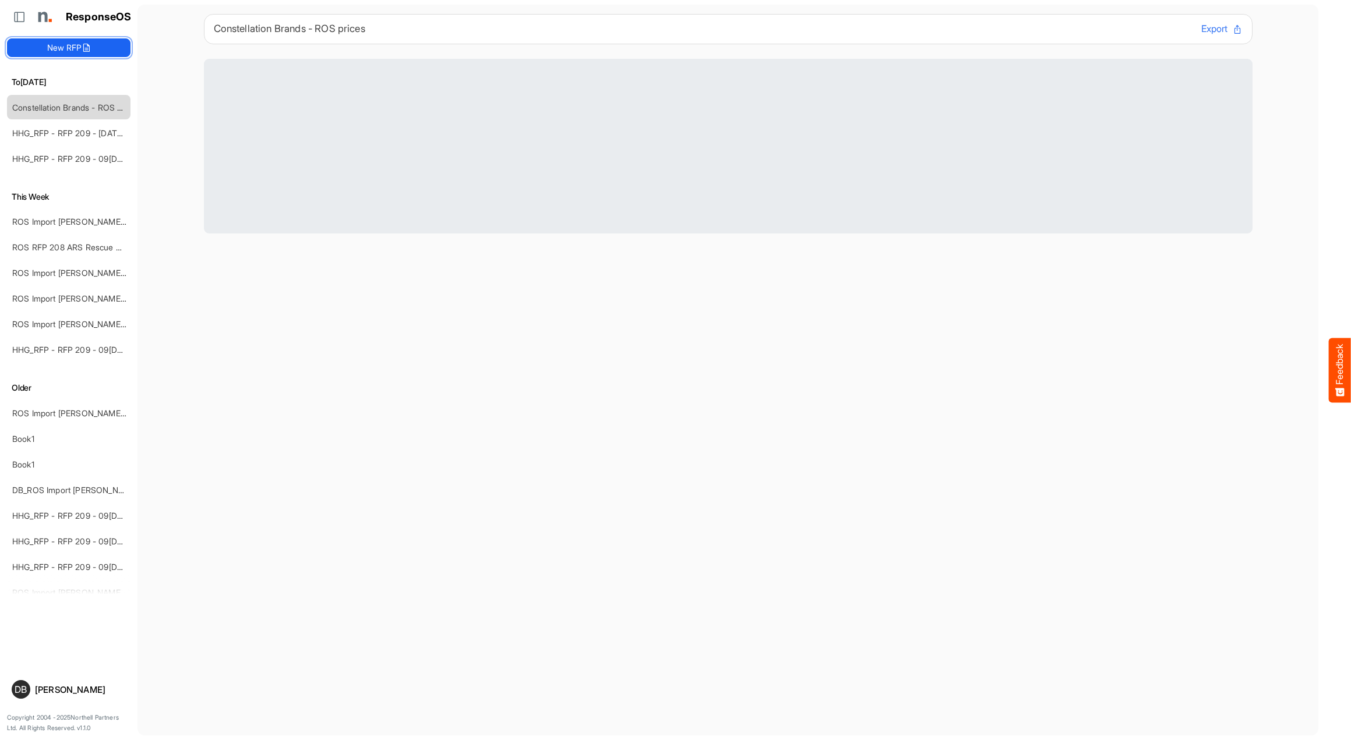
click at [82, 47] on button "New RFP" at bounding box center [68, 47] width 123 height 19
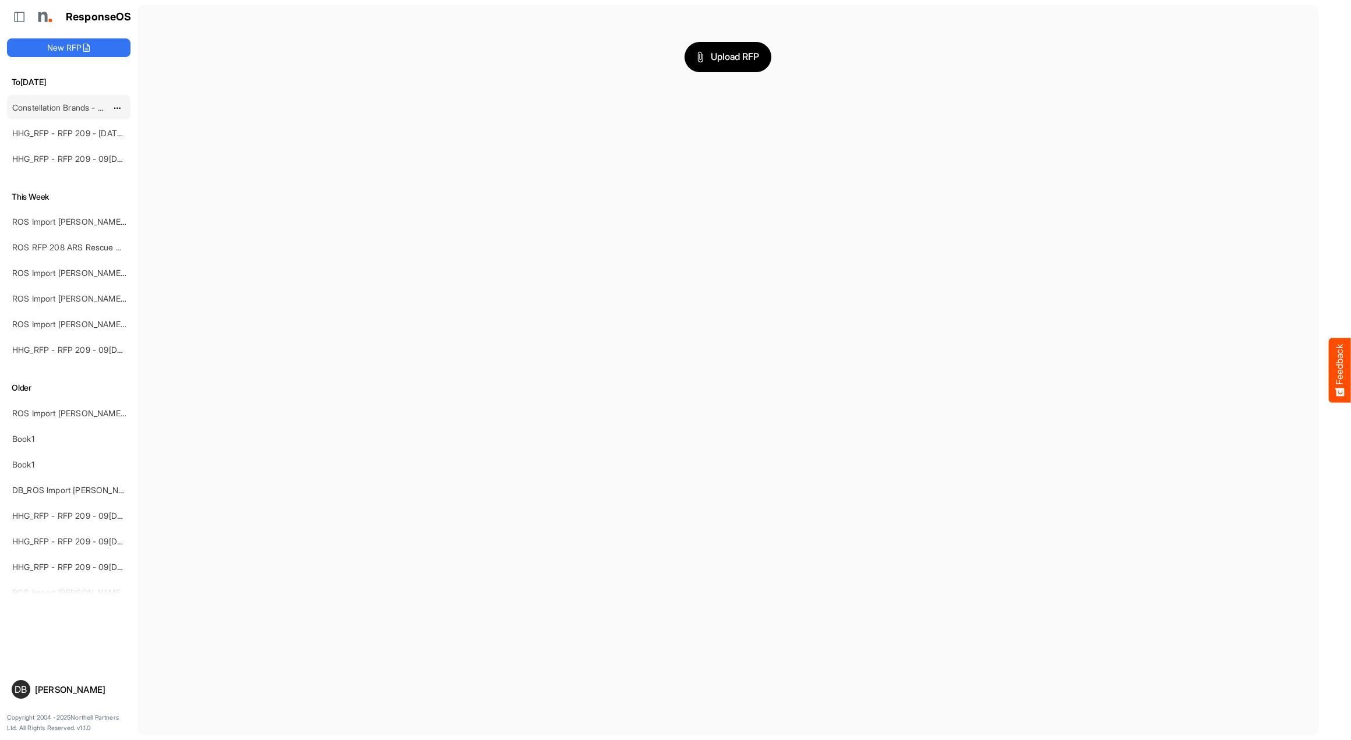
click at [77, 103] on link "Constellation Brands - ROS prices" at bounding box center [76, 108] width 128 height 10
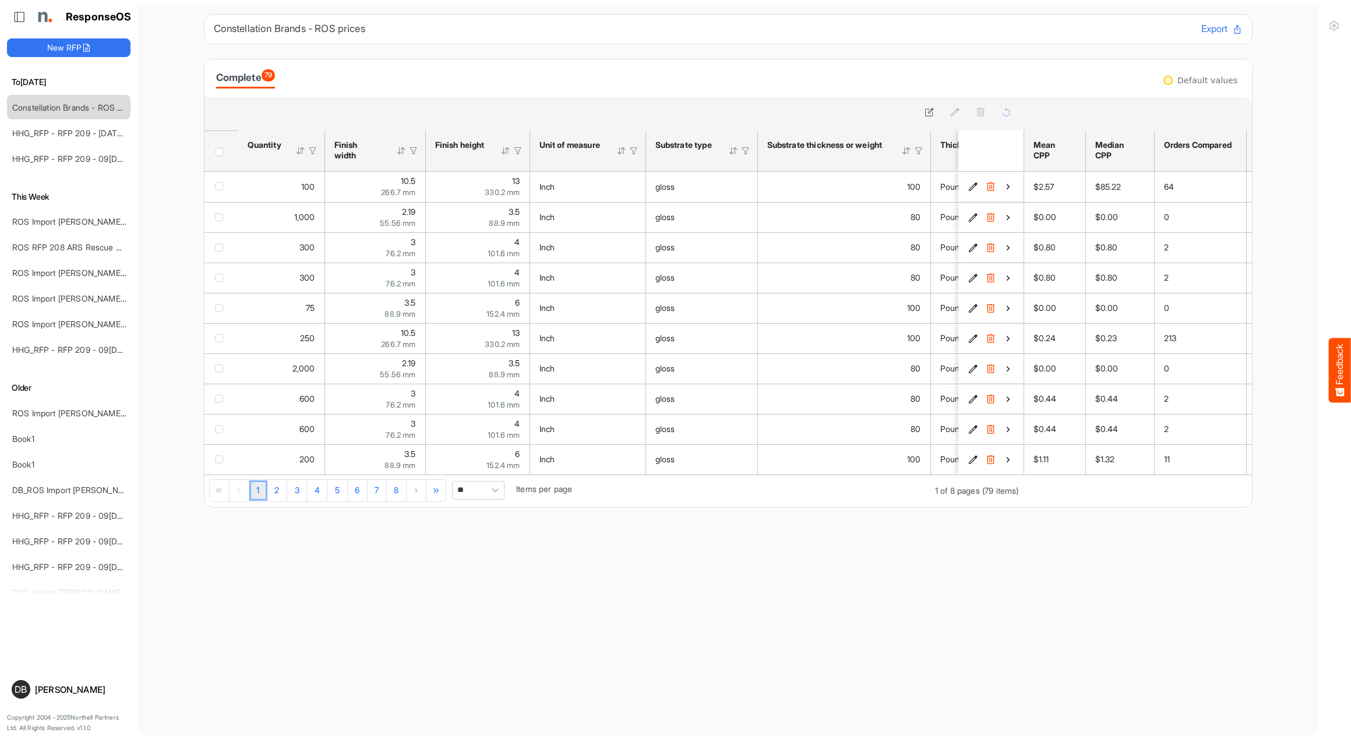
click at [221, 151] on span "Header checkbox" at bounding box center [220, 152] width 8 height 8
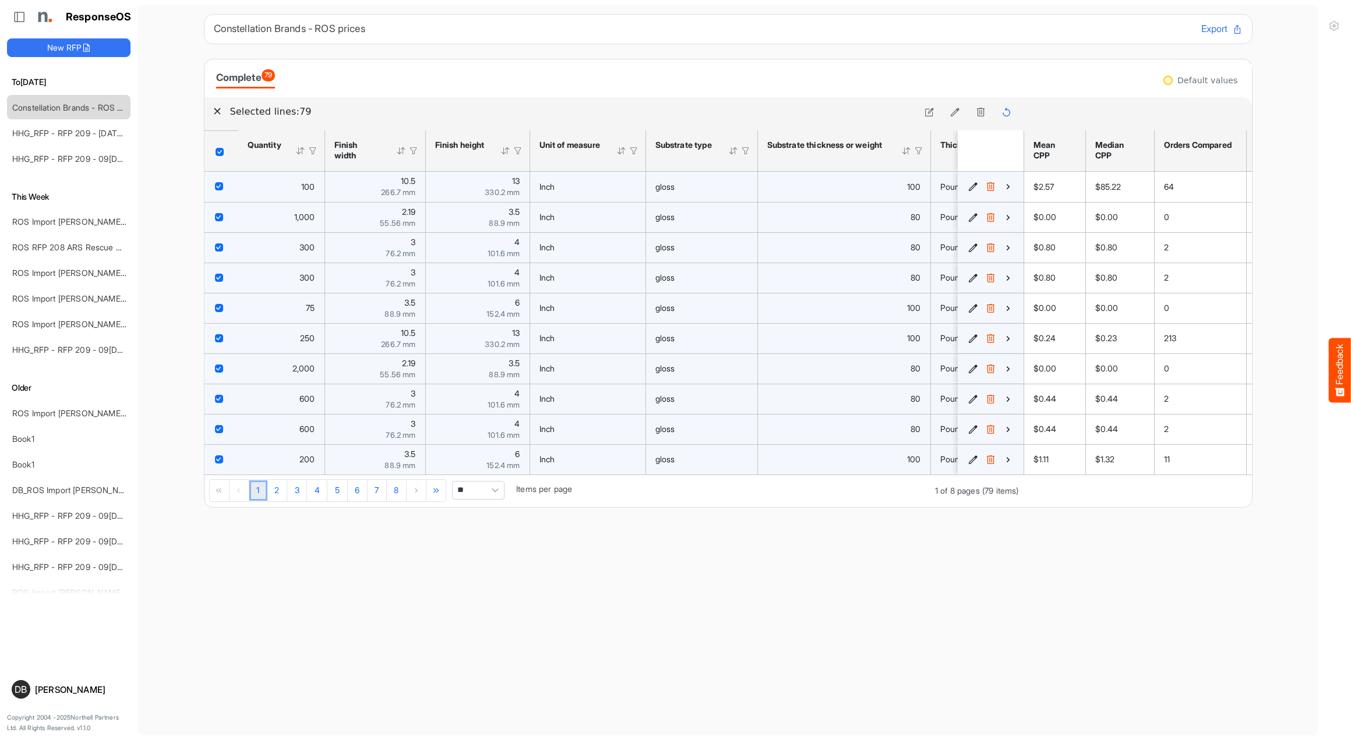
click at [221, 151] on span "Header checkbox" at bounding box center [220, 152] width 8 height 8
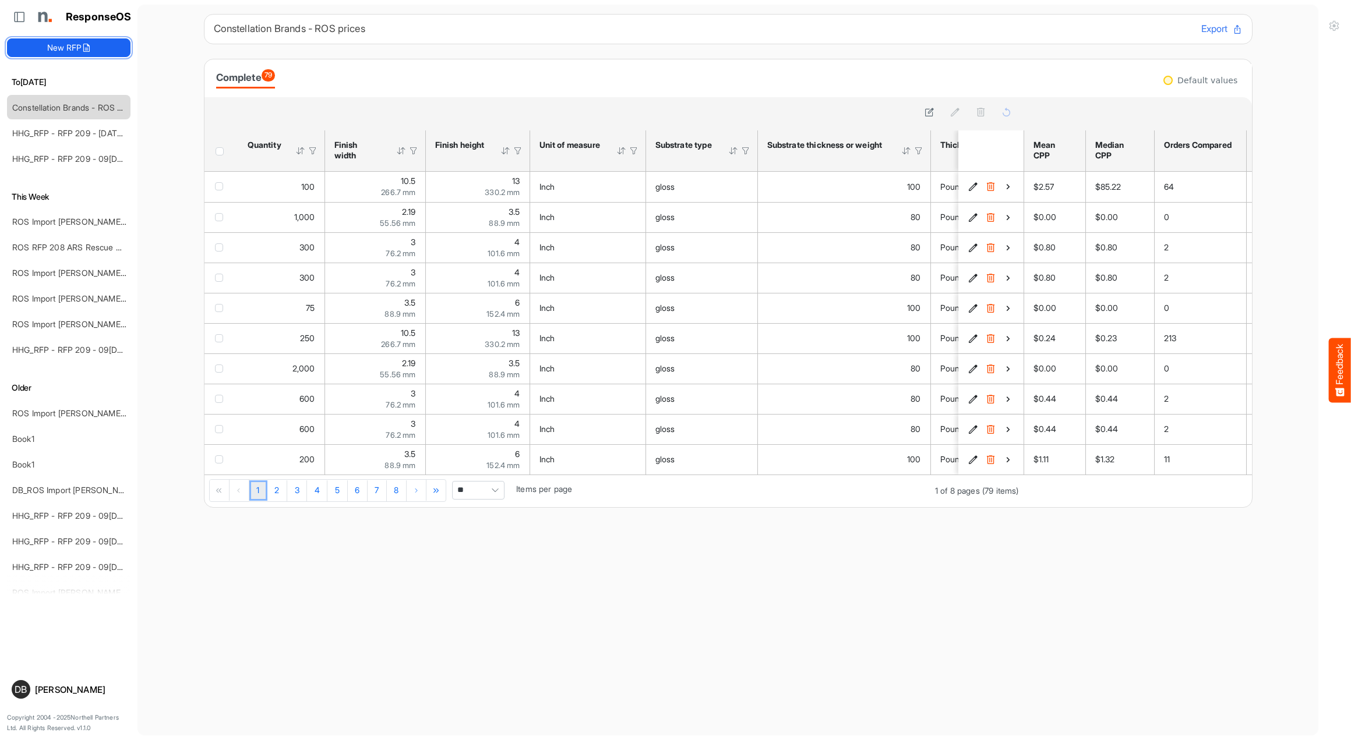
click at [80, 46] on button "New RFP" at bounding box center [68, 47] width 123 height 19
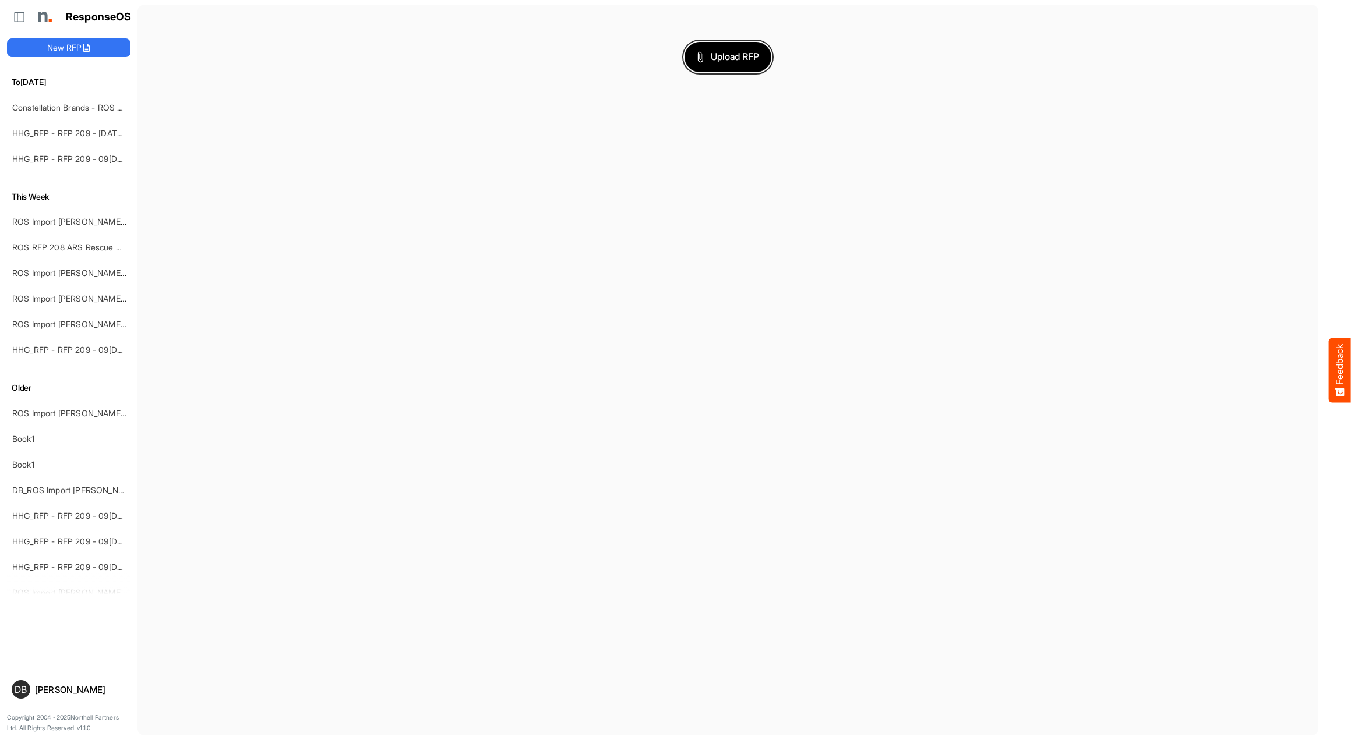
click at [718, 54] on span "Upload RFP" at bounding box center [728, 57] width 63 height 15
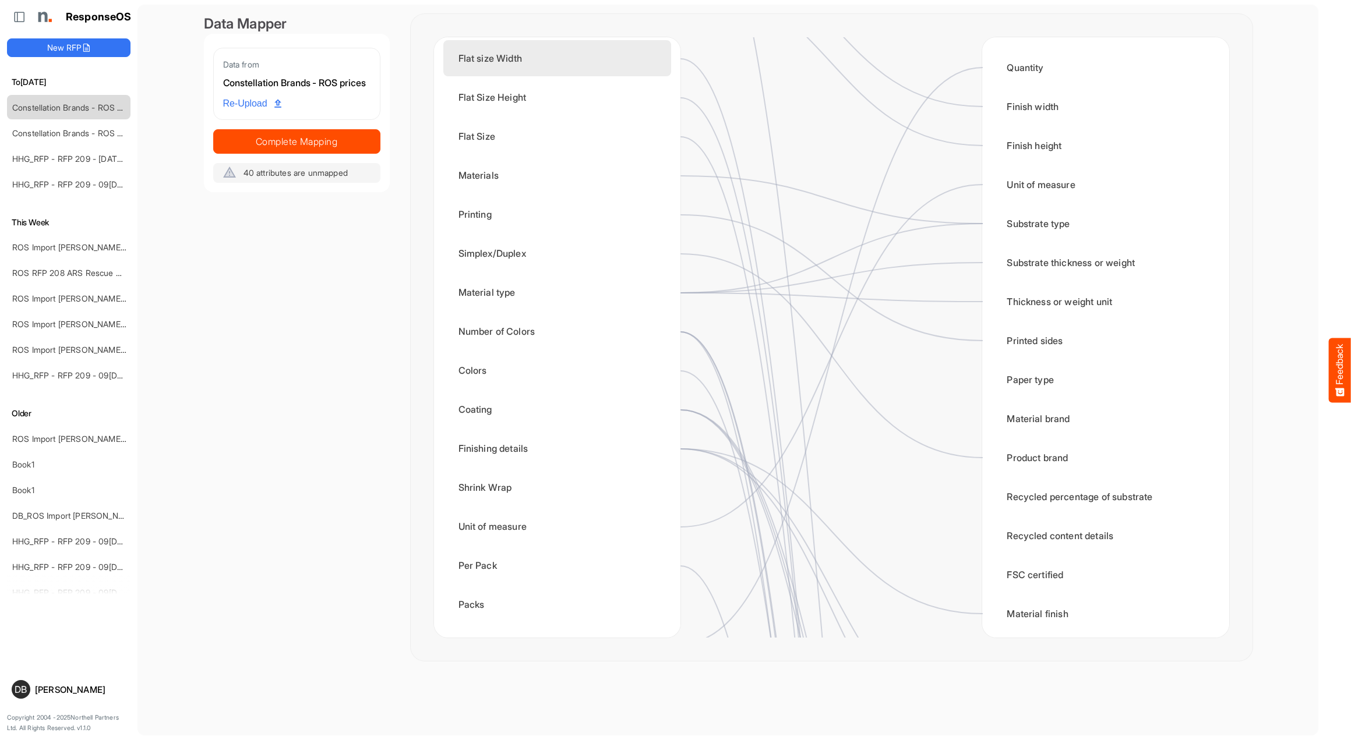
scroll to position [304, 0]
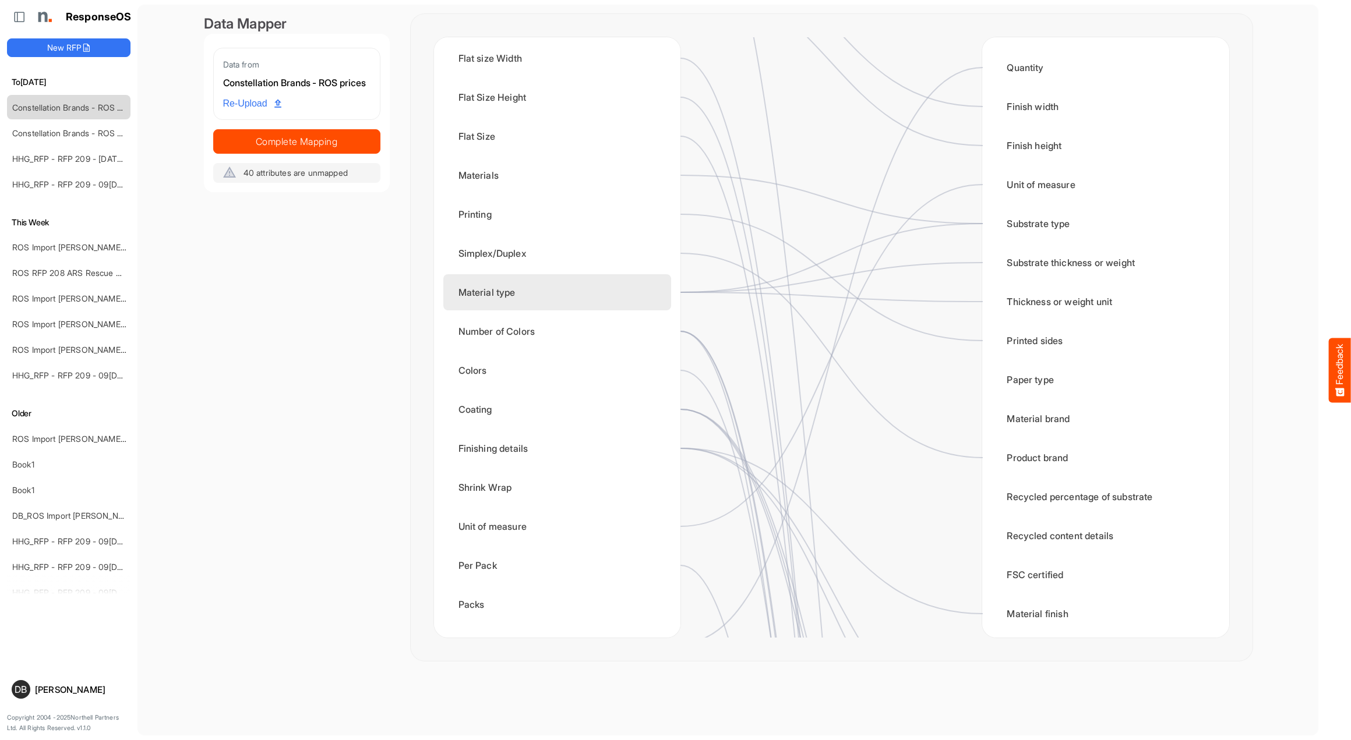
click at [559, 295] on div "Material type" at bounding box center [557, 292] width 228 height 36
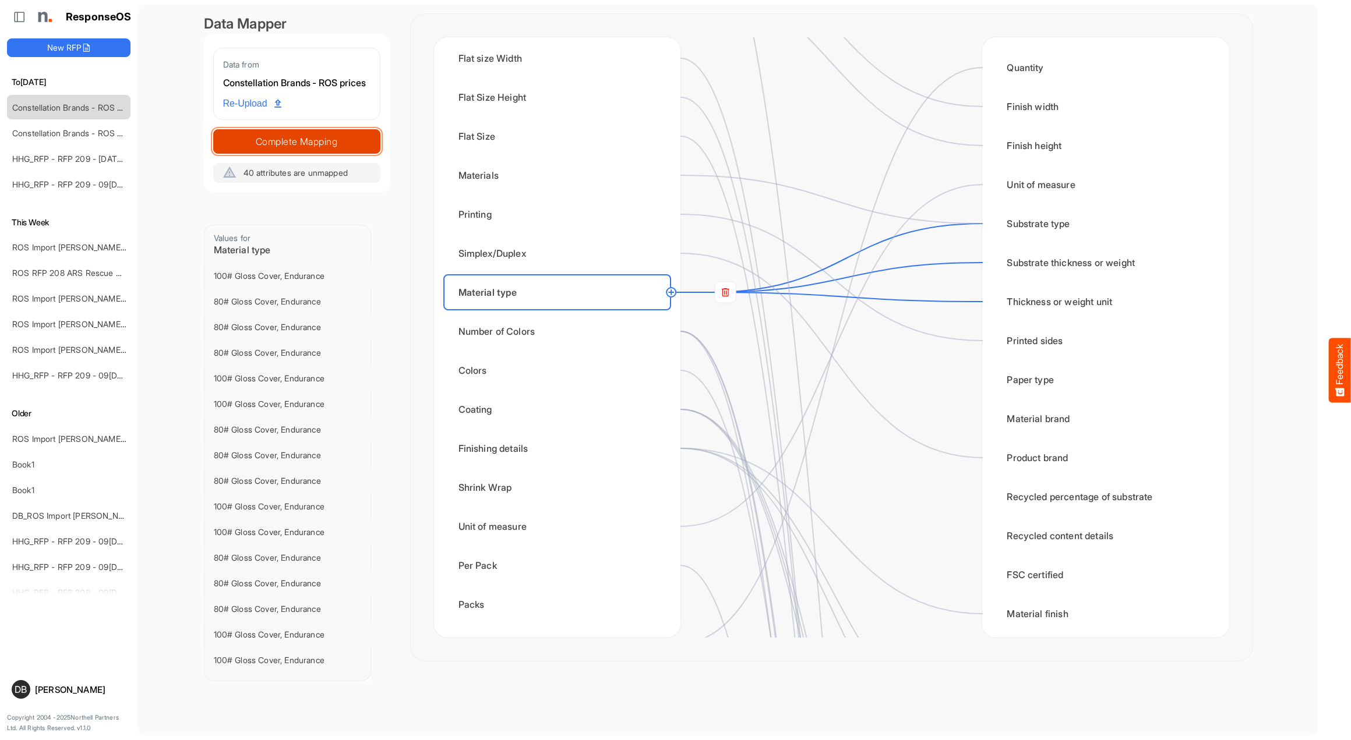
click at [317, 150] on span "Complete Mapping" at bounding box center [297, 141] width 166 height 16
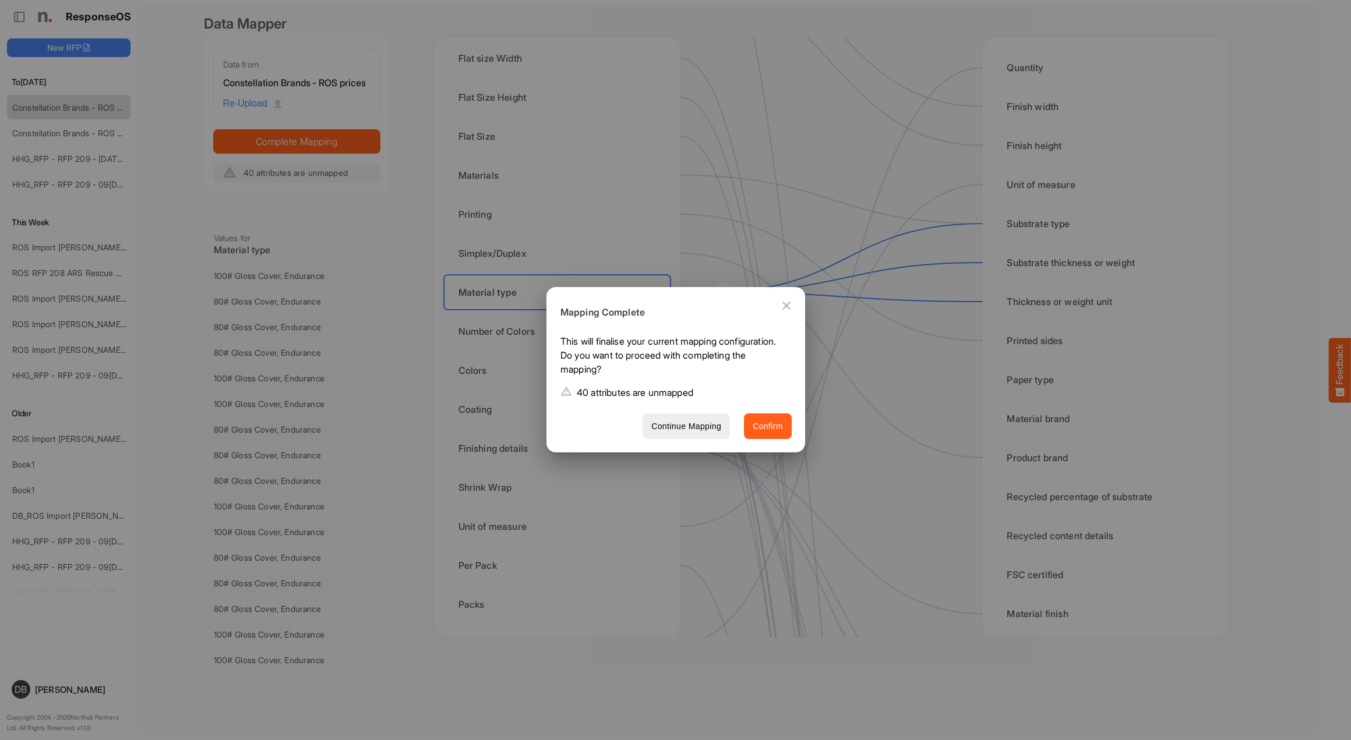
click at [775, 422] on span "Confirm" at bounding box center [768, 426] width 30 height 15
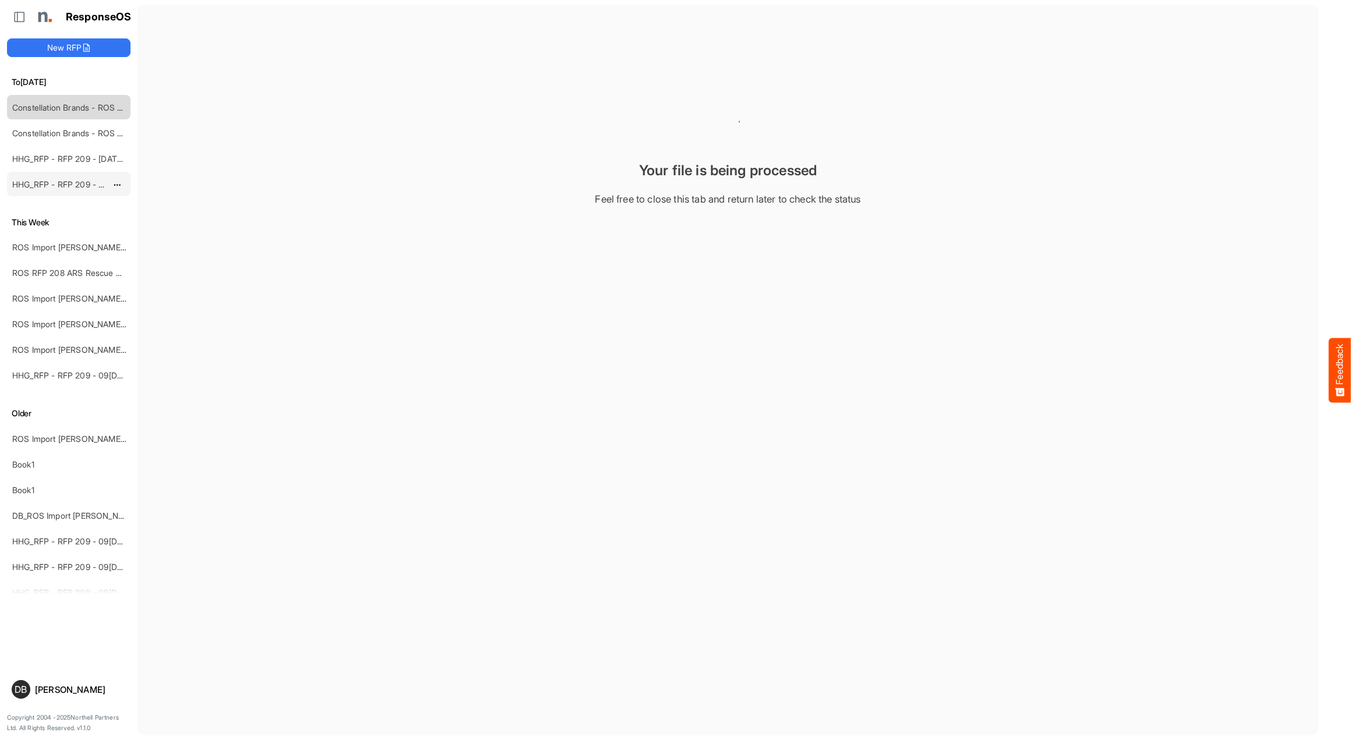
click at [61, 183] on link "HHG_RFP - RFP 209 - [DATE] - ROS TEST 3 (LITE) (2)" at bounding box center [116, 184] width 208 height 10
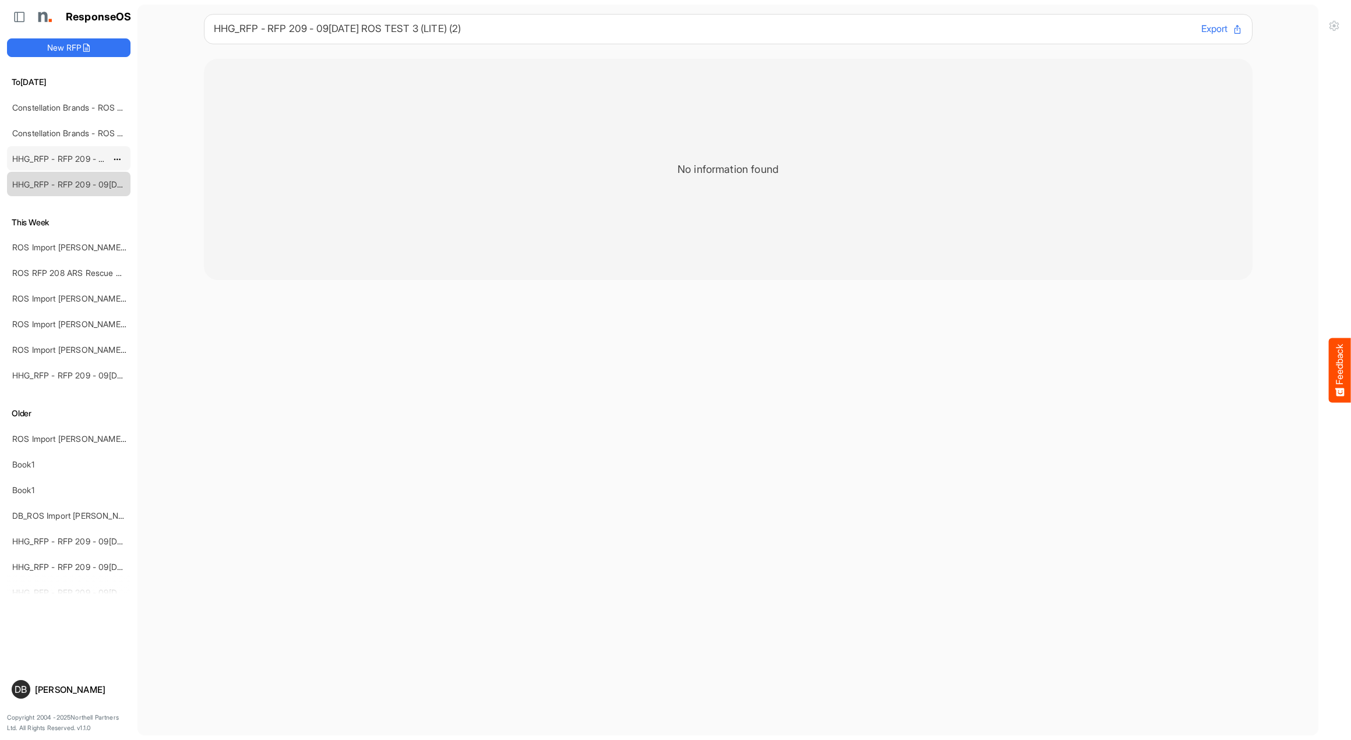
click at [68, 160] on link "HHG_RFP - RFP 209 - [DATE] - ROS TEST 3 (LITE) (1)" at bounding box center [113, 159] width 202 height 10
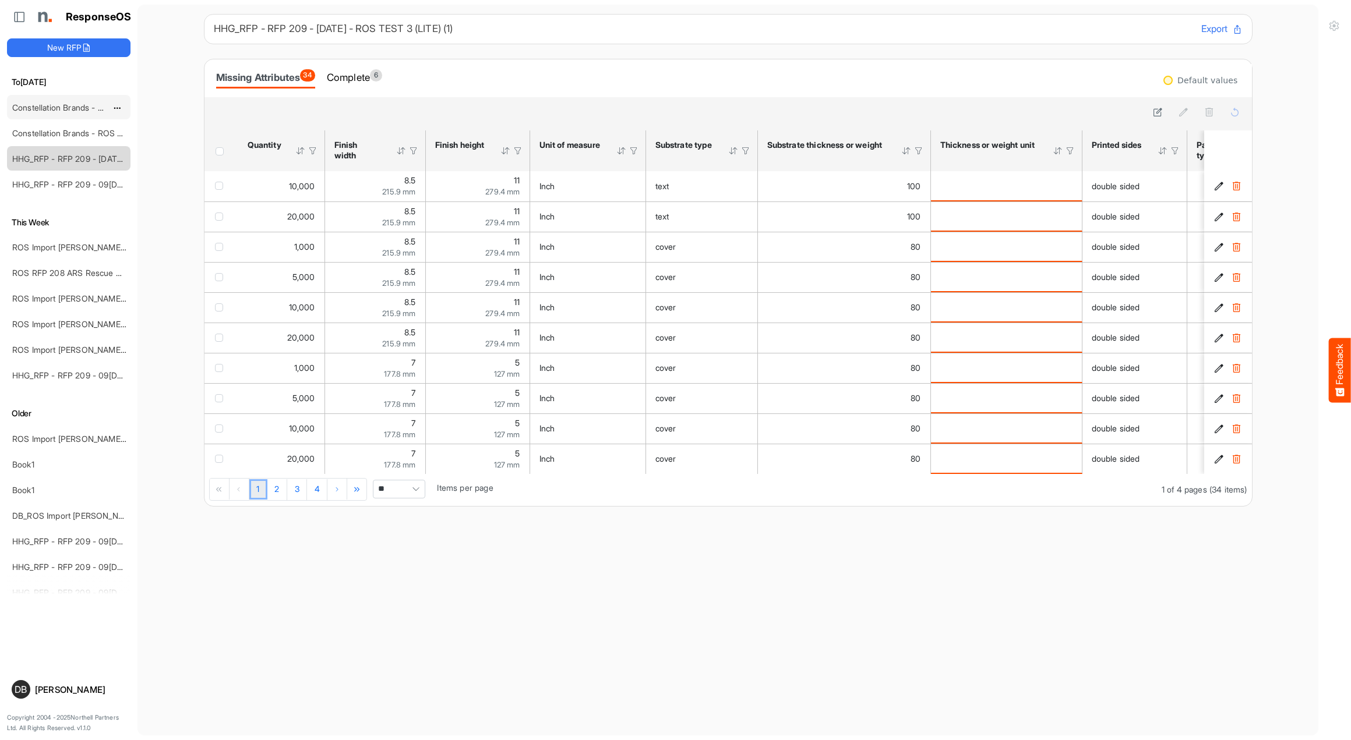
click at [70, 105] on link "Constellation Brands - ROS prices" at bounding box center [76, 108] width 128 height 10
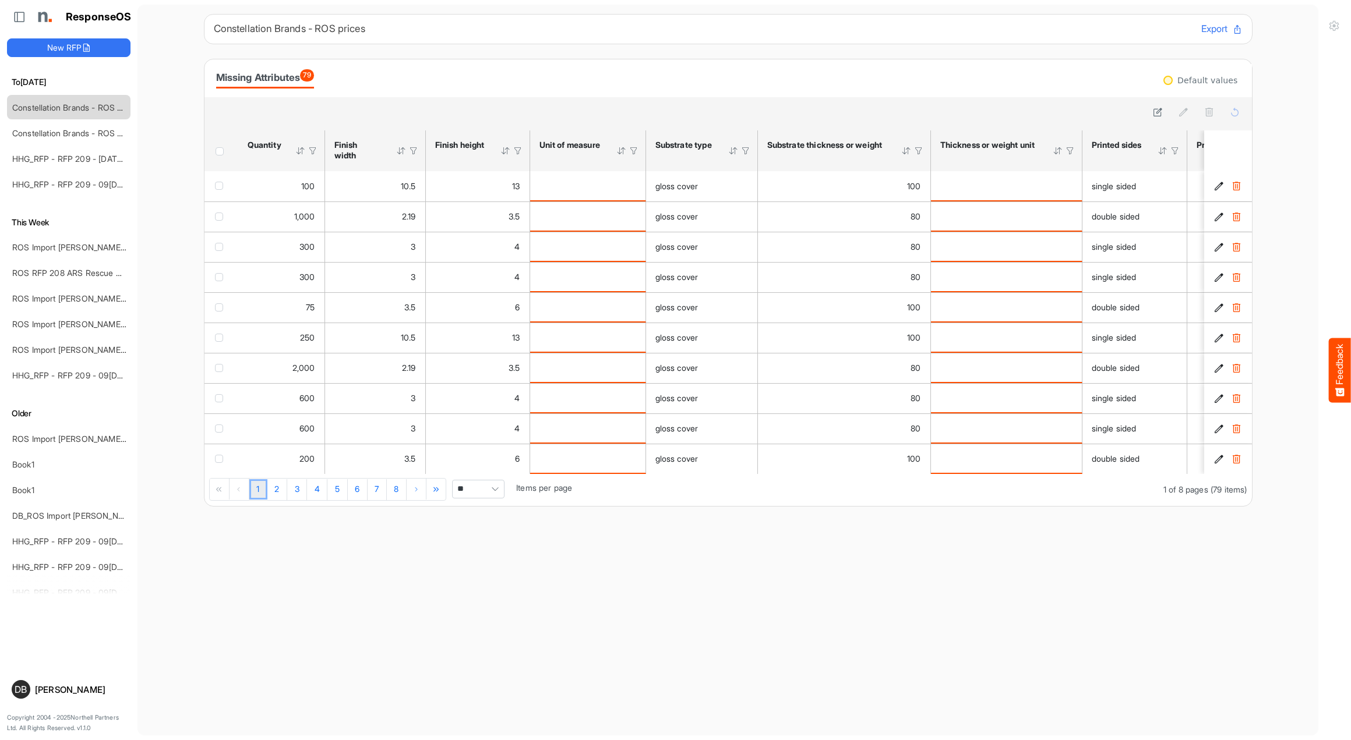
click at [219, 156] on span "Header checkbox" at bounding box center [220, 151] width 8 height 8
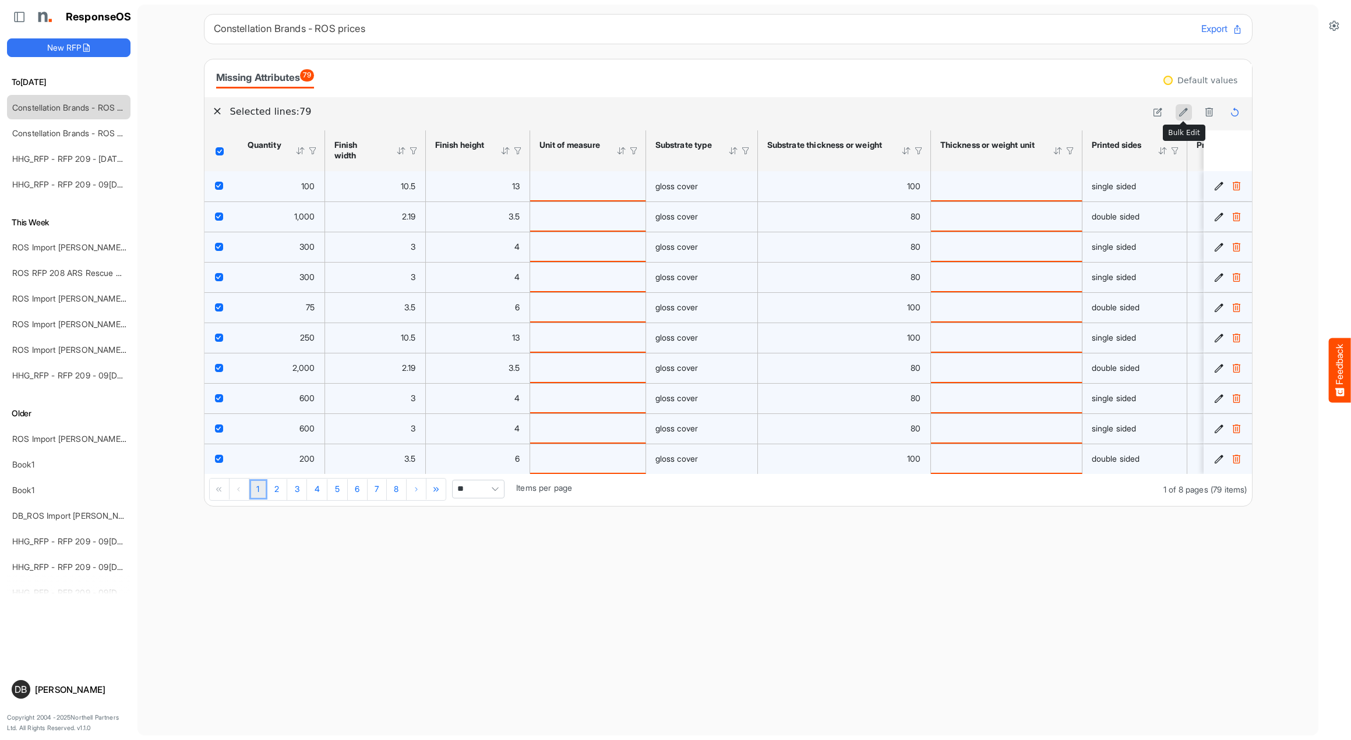
click at [1185, 110] on icon at bounding box center [1183, 112] width 10 height 10
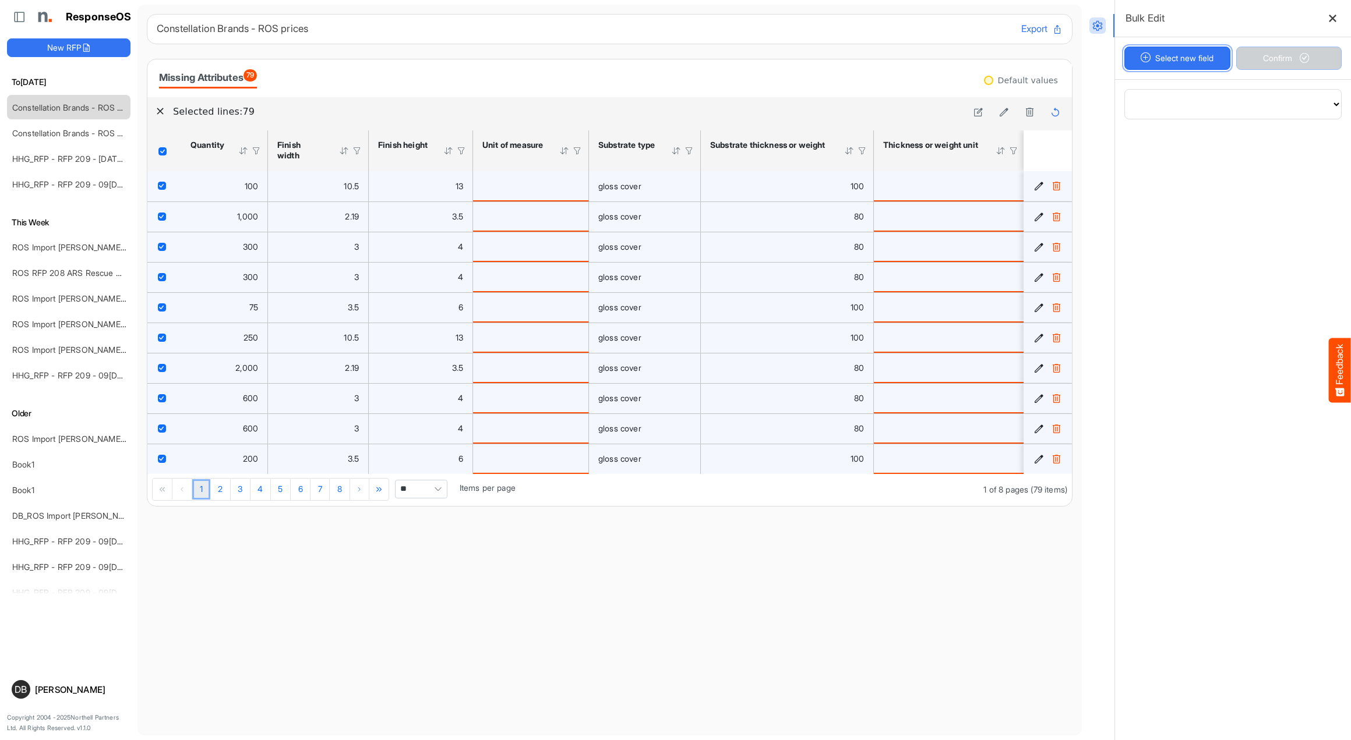
click at [1182, 60] on button "Select new field" at bounding box center [1177, 58] width 106 height 23
select select "**********"
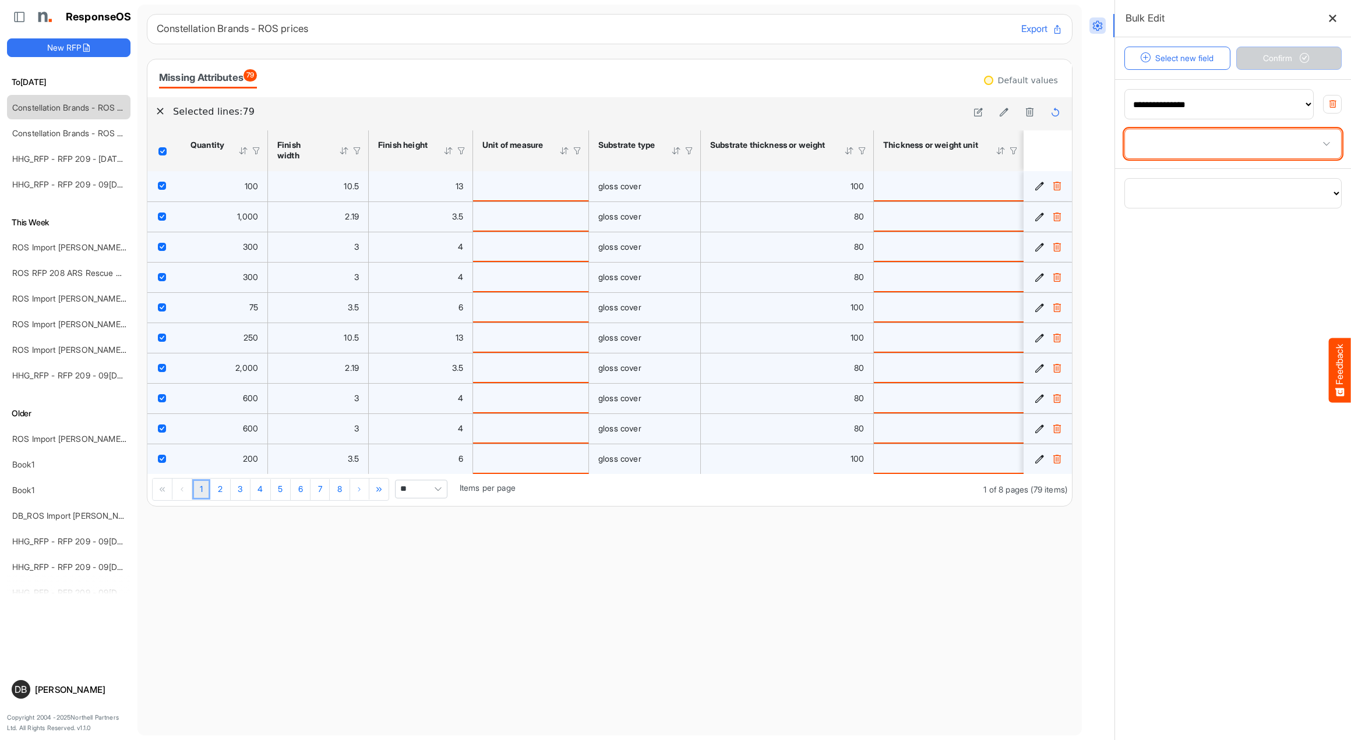
click at [1202, 150] on span at bounding box center [1233, 143] width 216 height 29
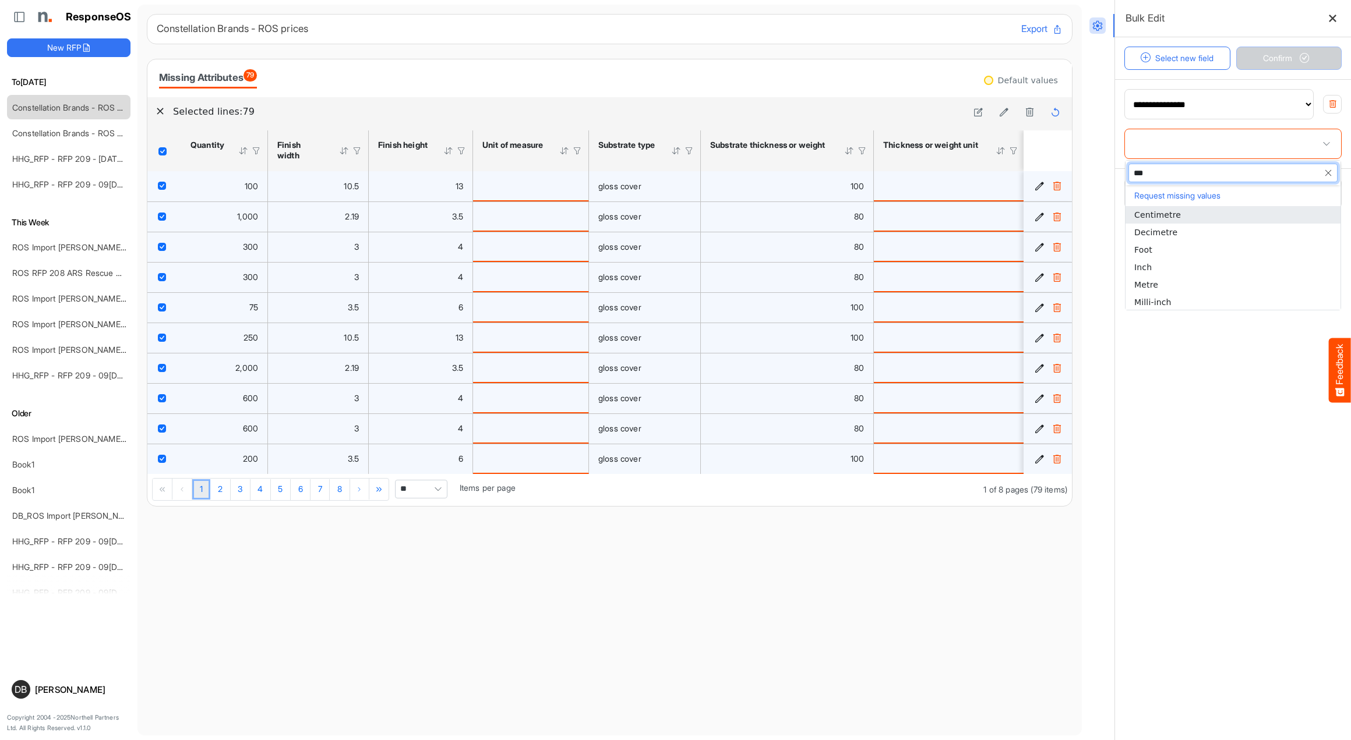
type input "****"
click at [1160, 219] on li "Inch" at bounding box center [1232, 214] width 215 height 17
type input "****"
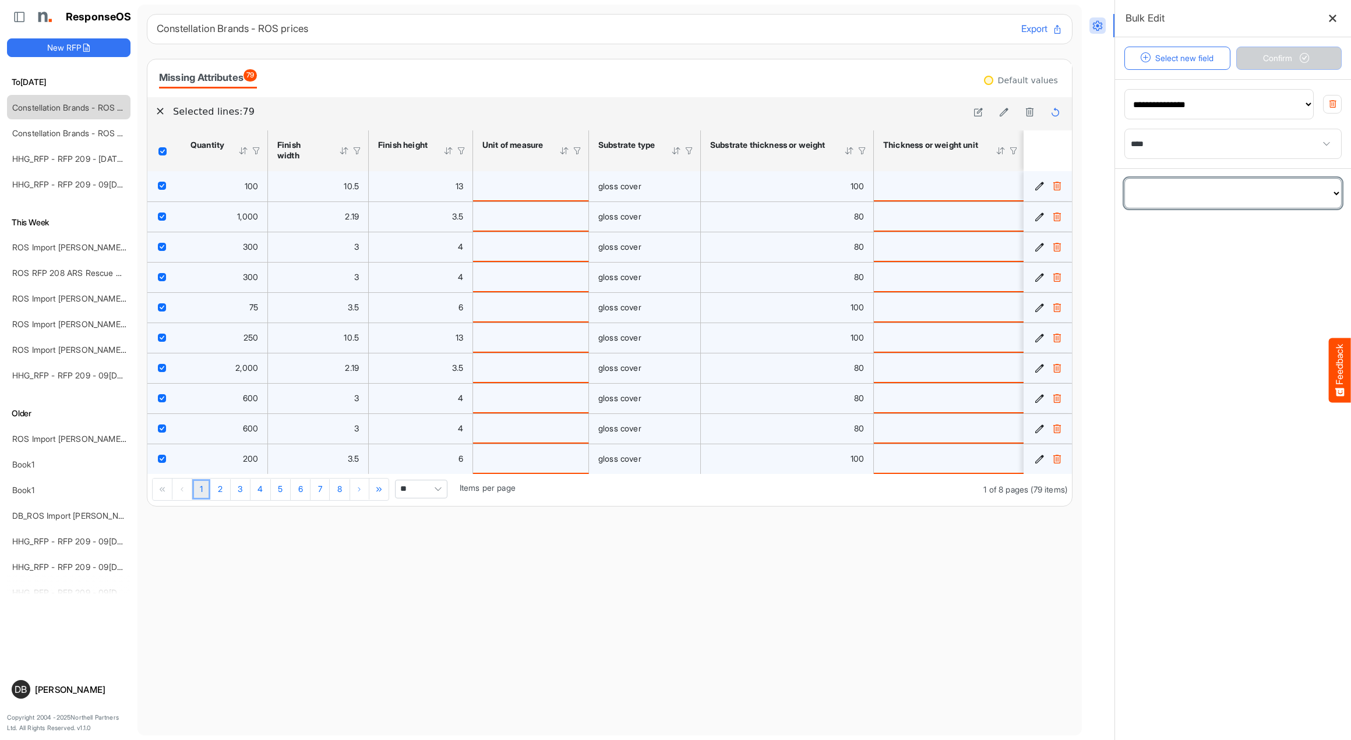
select select "**********"
click at [1324, 239] on span at bounding box center [1326, 232] width 17 height 17
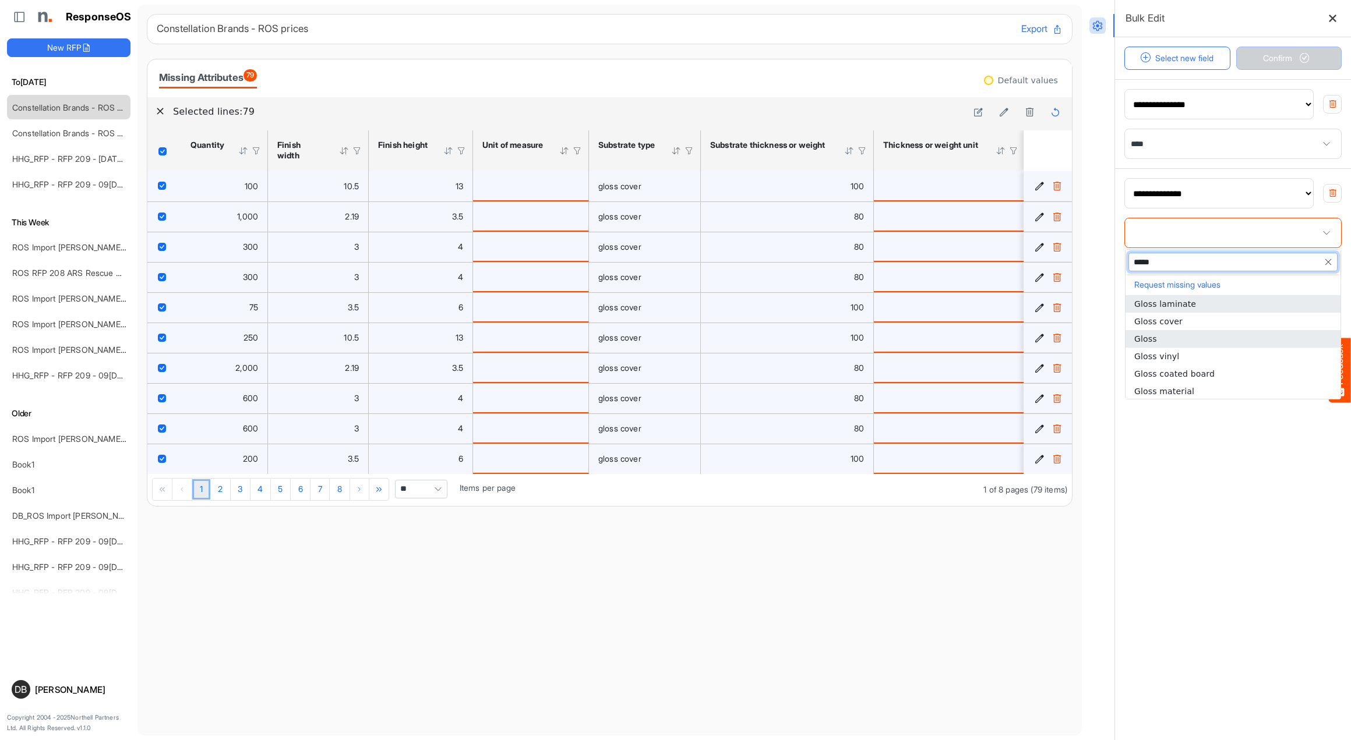
click at [1203, 341] on li "Gloss" at bounding box center [1232, 338] width 215 height 17
type input "*****"
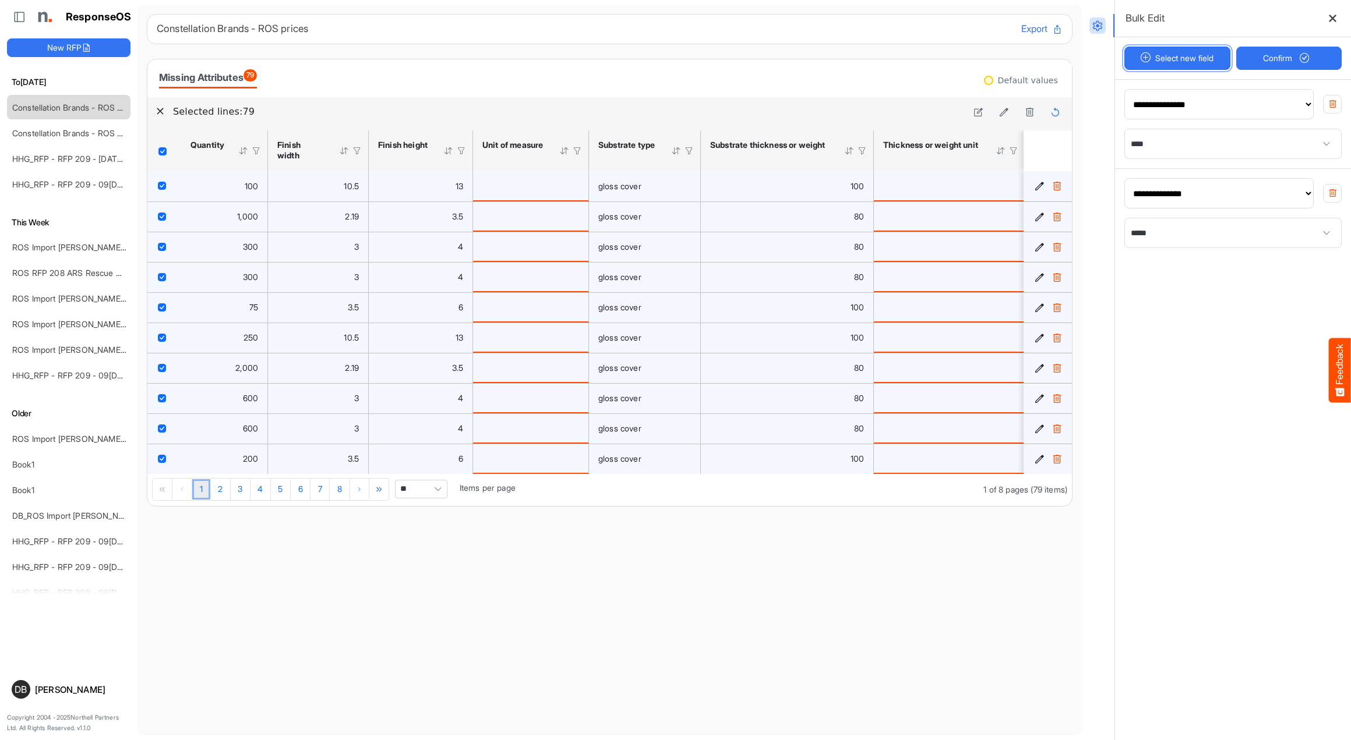
click at [1190, 62] on button "Select new field" at bounding box center [1177, 58] width 106 height 23
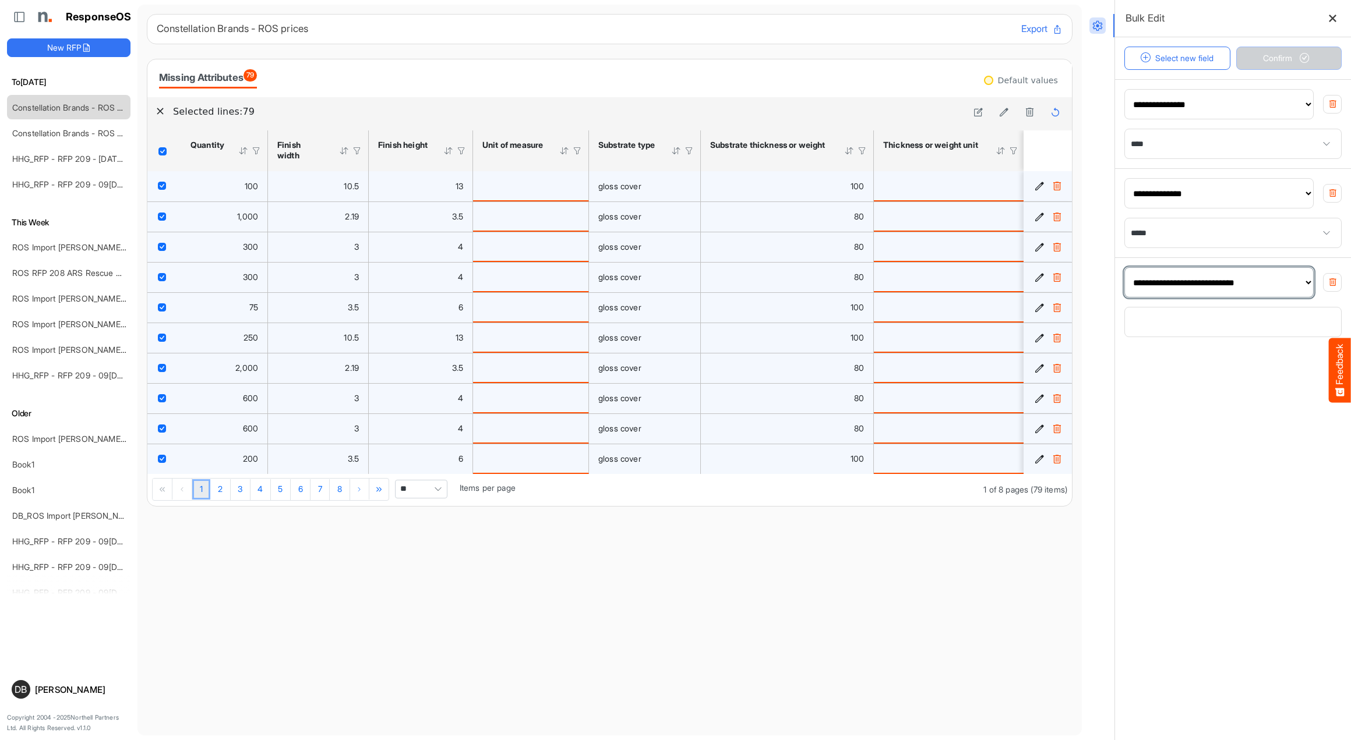
select select "**********"
click at [1236, 324] on span at bounding box center [1233, 322] width 216 height 29
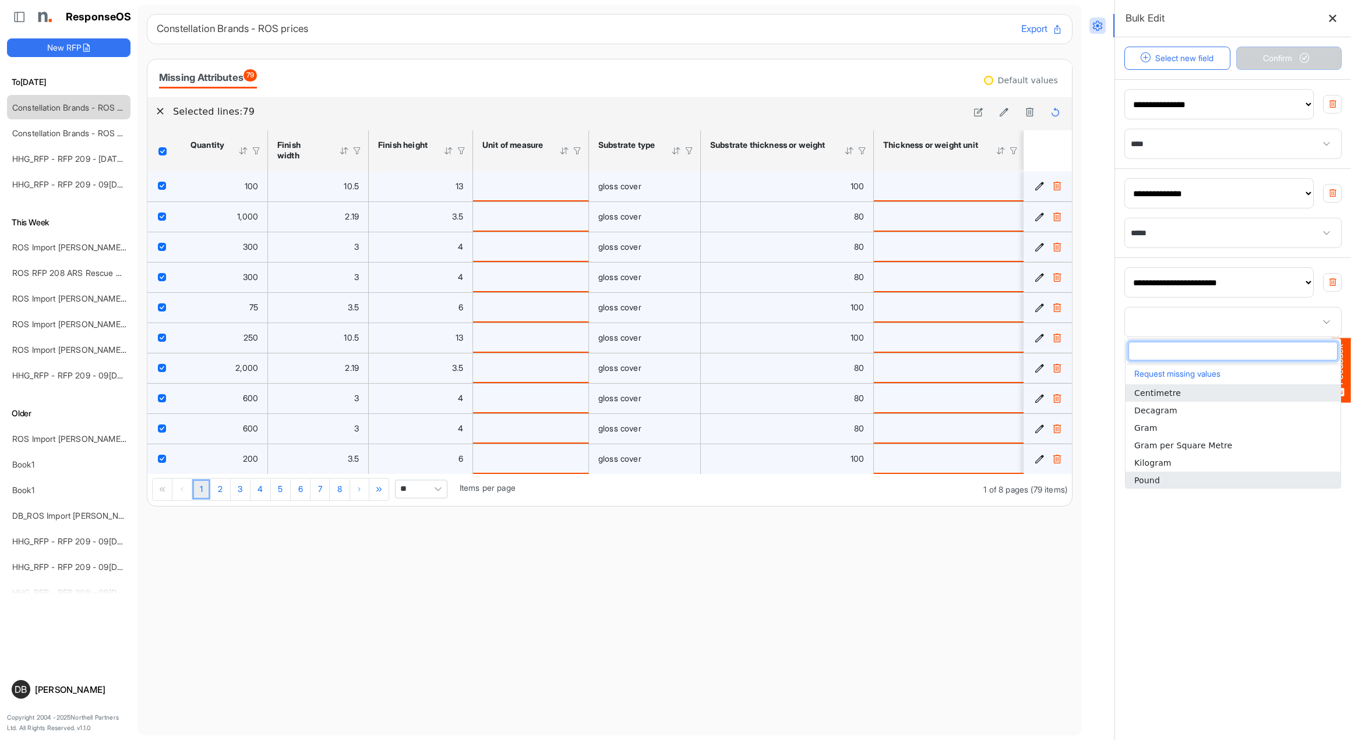
click at [1240, 480] on li "Pound" at bounding box center [1232, 480] width 215 height 17
type input "*****"
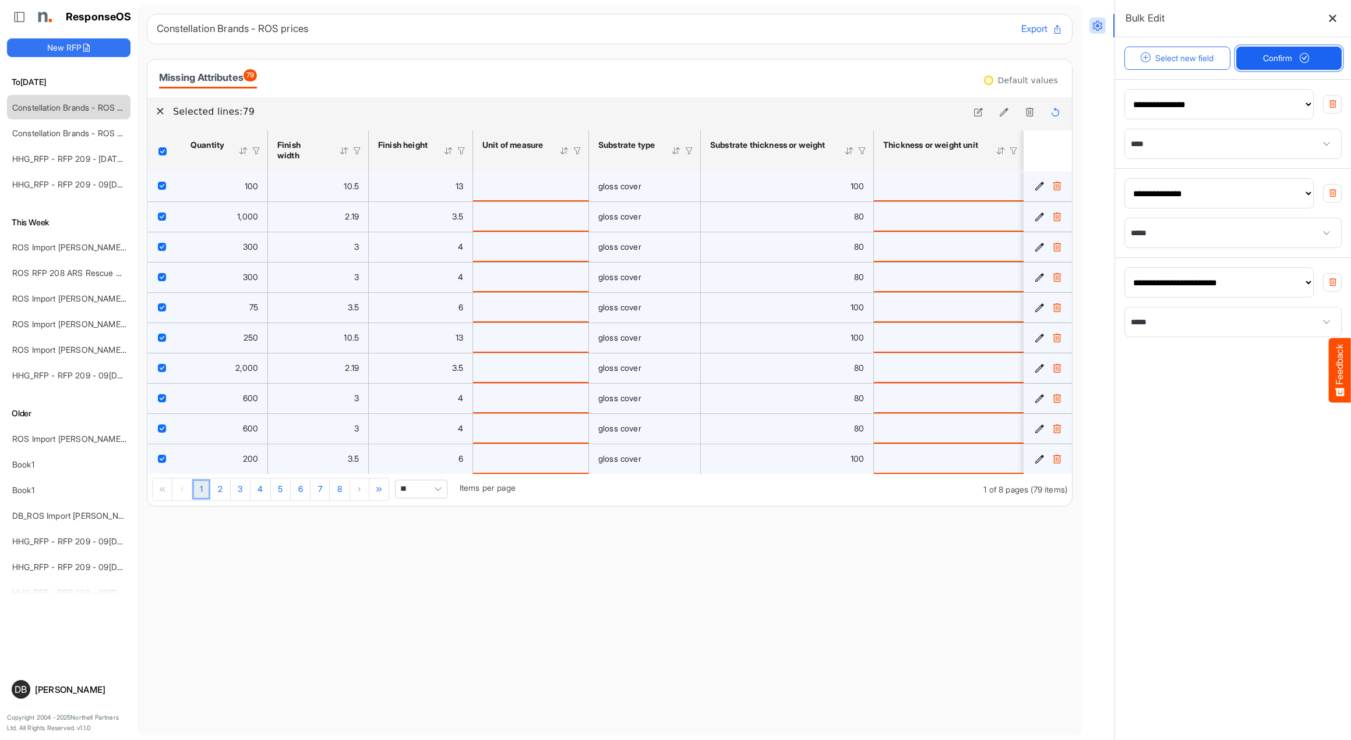
click at [1283, 52] on span "Confirm" at bounding box center [1288, 58] width 51 height 13
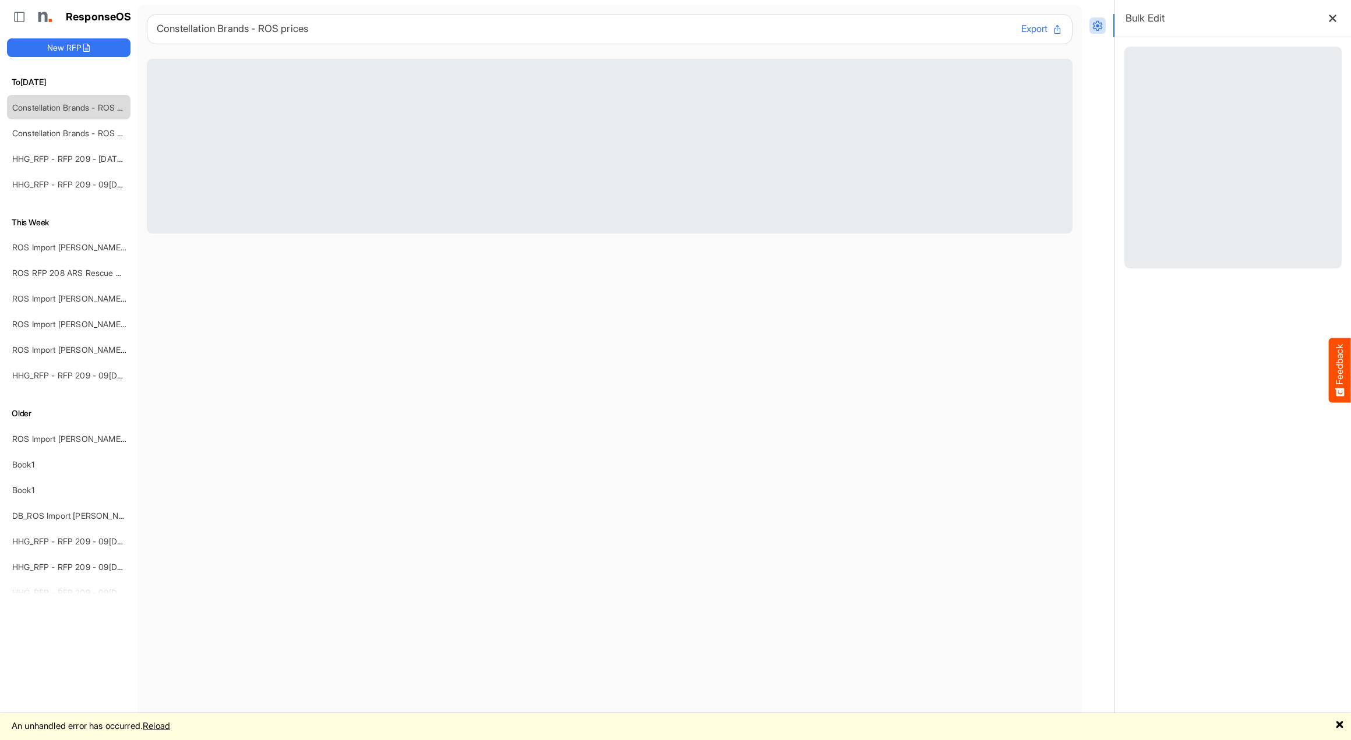
click at [170, 722] on link "Reload" at bounding box center [156, 726] width 27 height 11
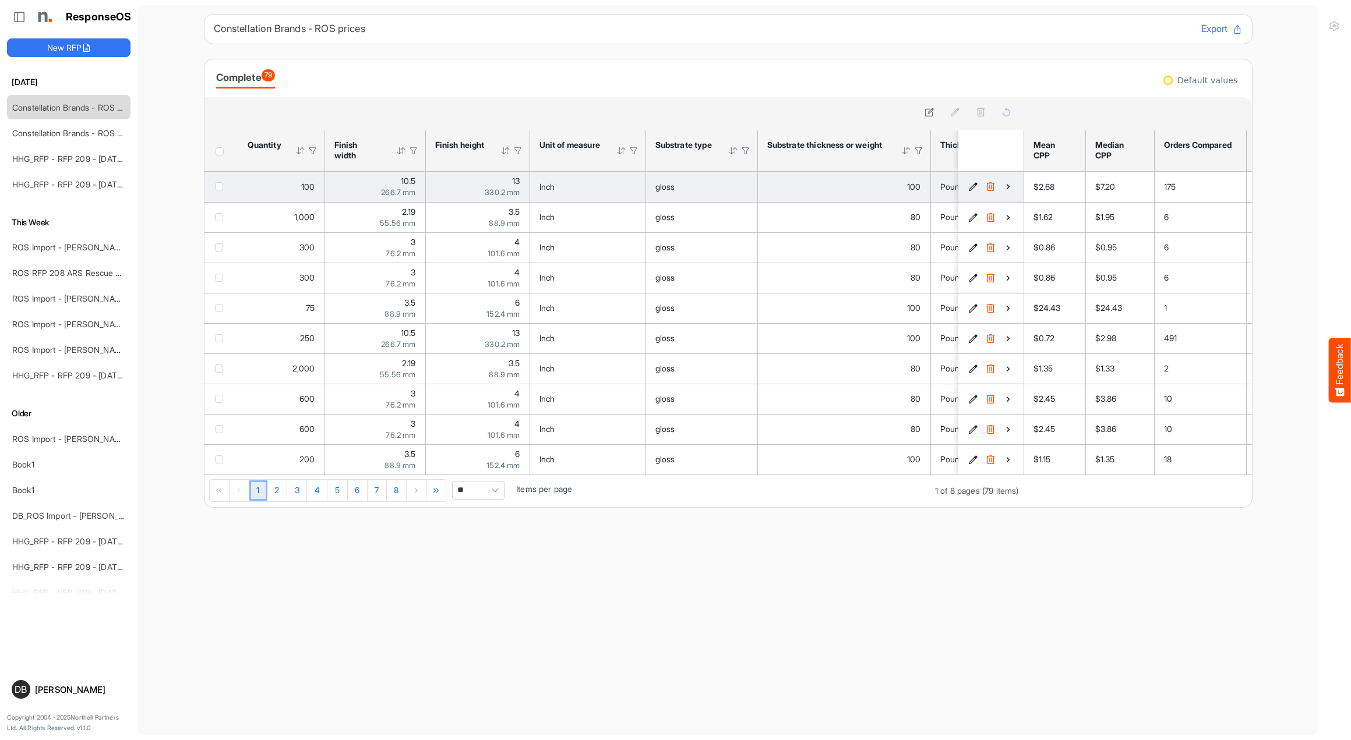
click at [1010, 186] on icon "df4a73fb-ff2e-4725-9a16-f35145999a50 is template cell Column Header" at bounding box center [1008, 187] width 10 height 10
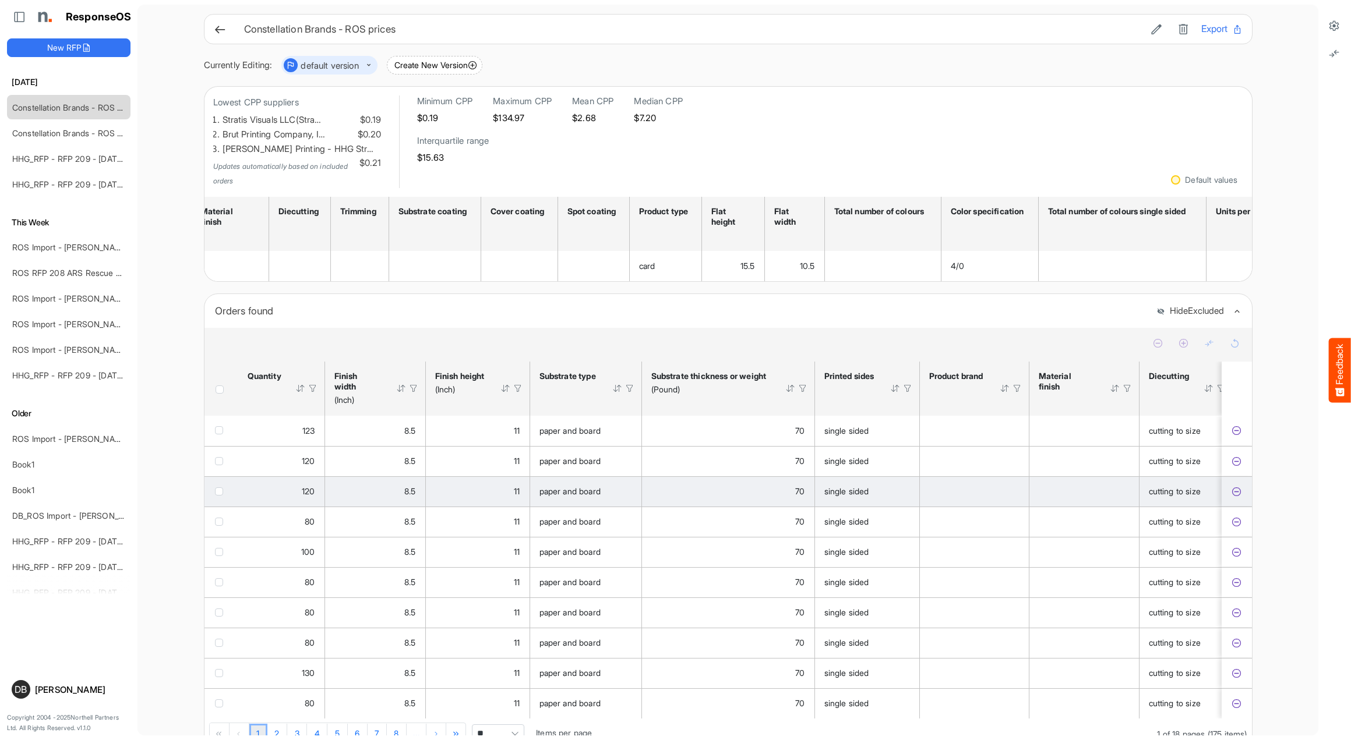
scroll to position [0, 582]
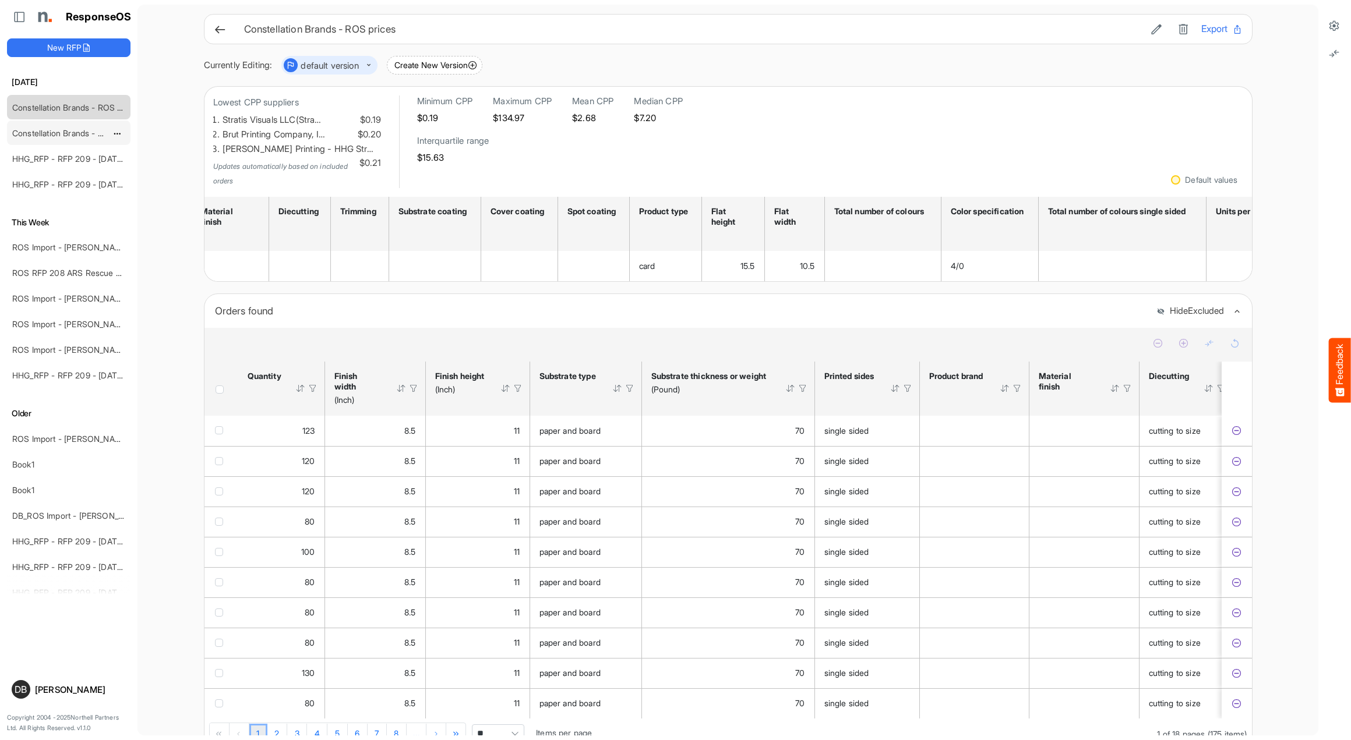
click at [50, 132] on link "Constellation Brands - ROS prices" at bounding box center [76, 133] width 128 height 10
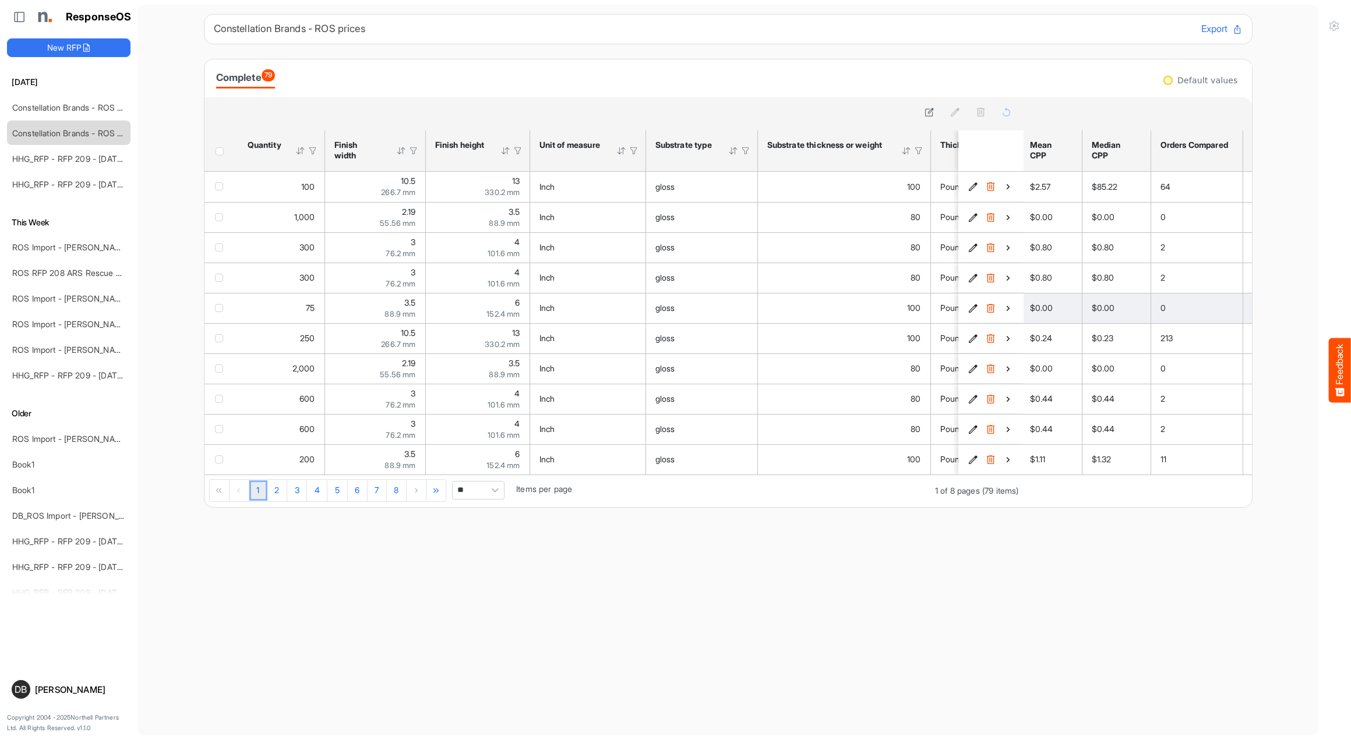
scroll to position [0, 4]
